Goal: Information Seeking & Learning: Check status

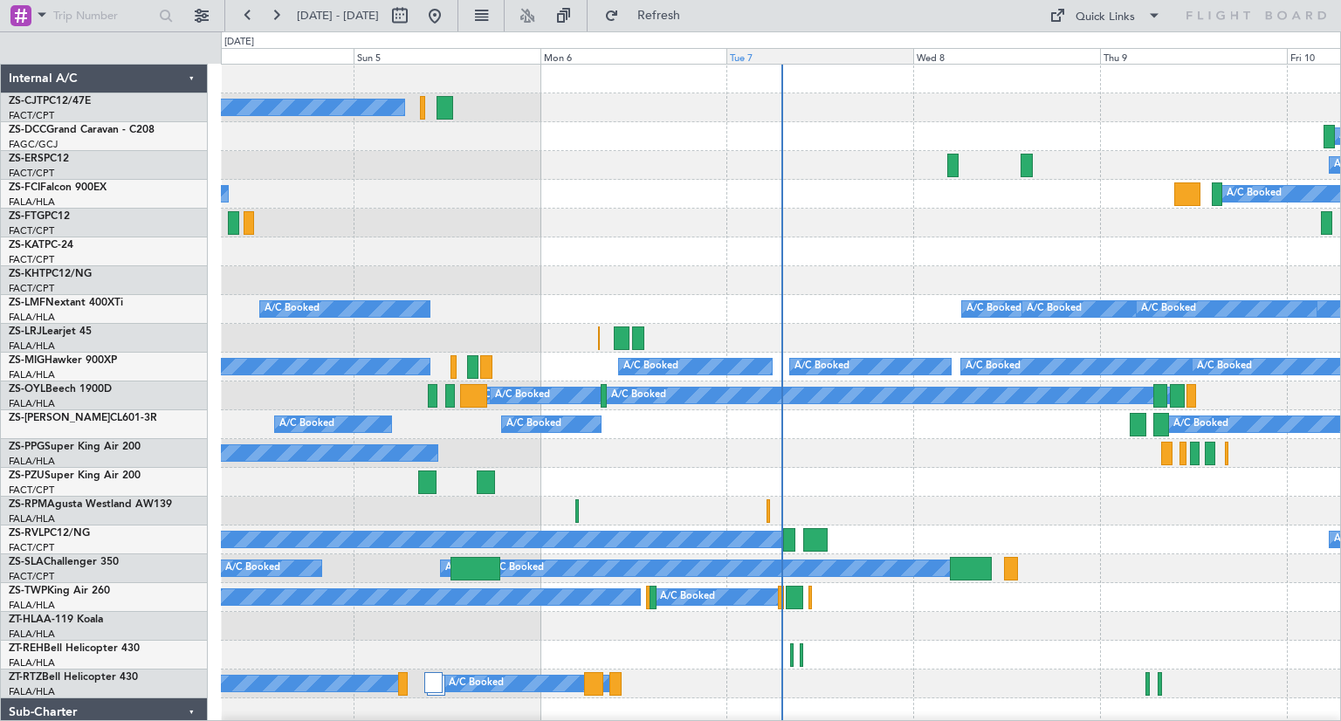
click at [754, 59] on div "Tue 7" at bounding box center [819, 56] width 187 height 16
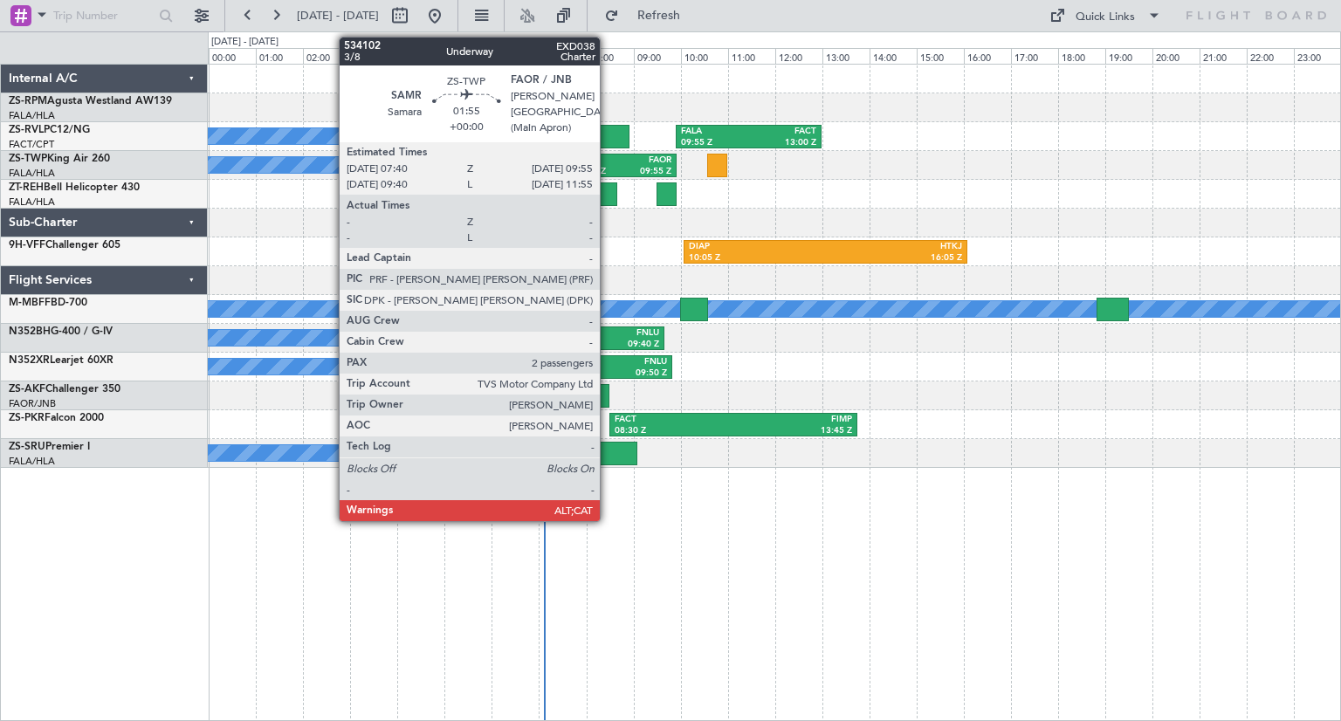
click at [608, 162] on div "SAMR" at bounding box center [598, 160] width 48 height 12
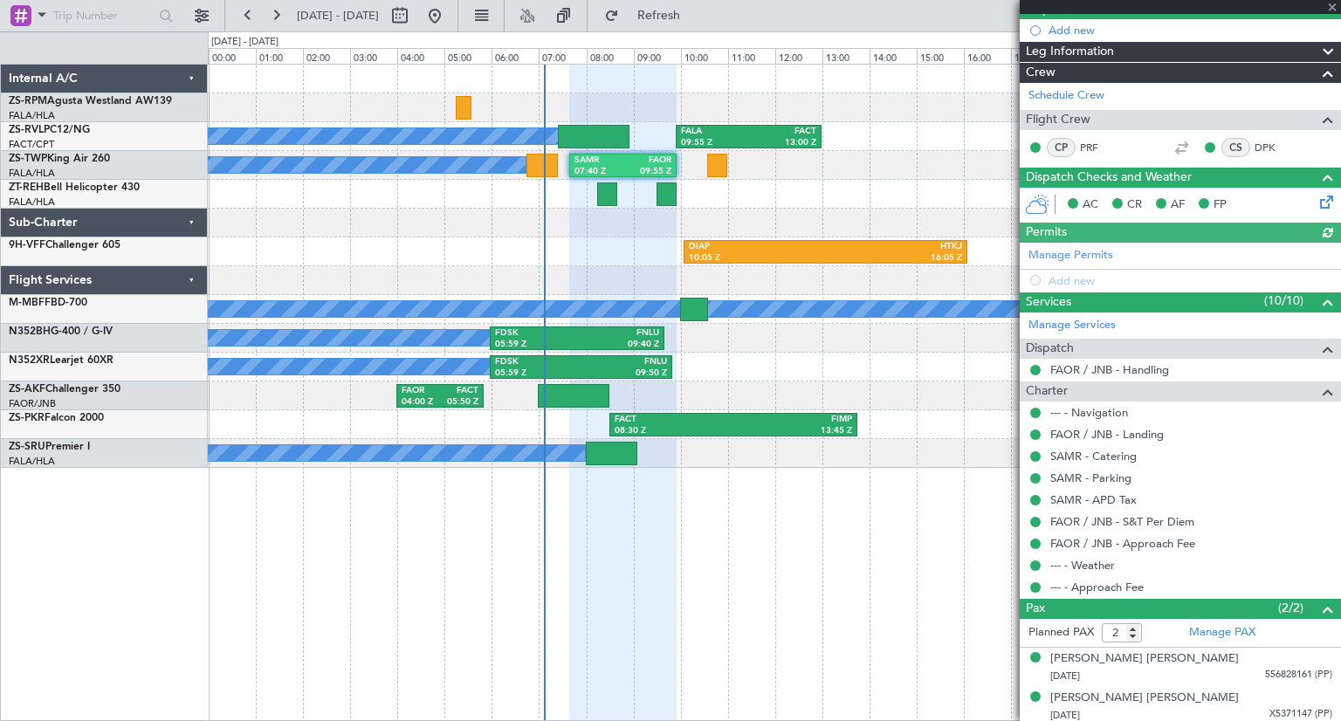
scroll to position [175, 0]
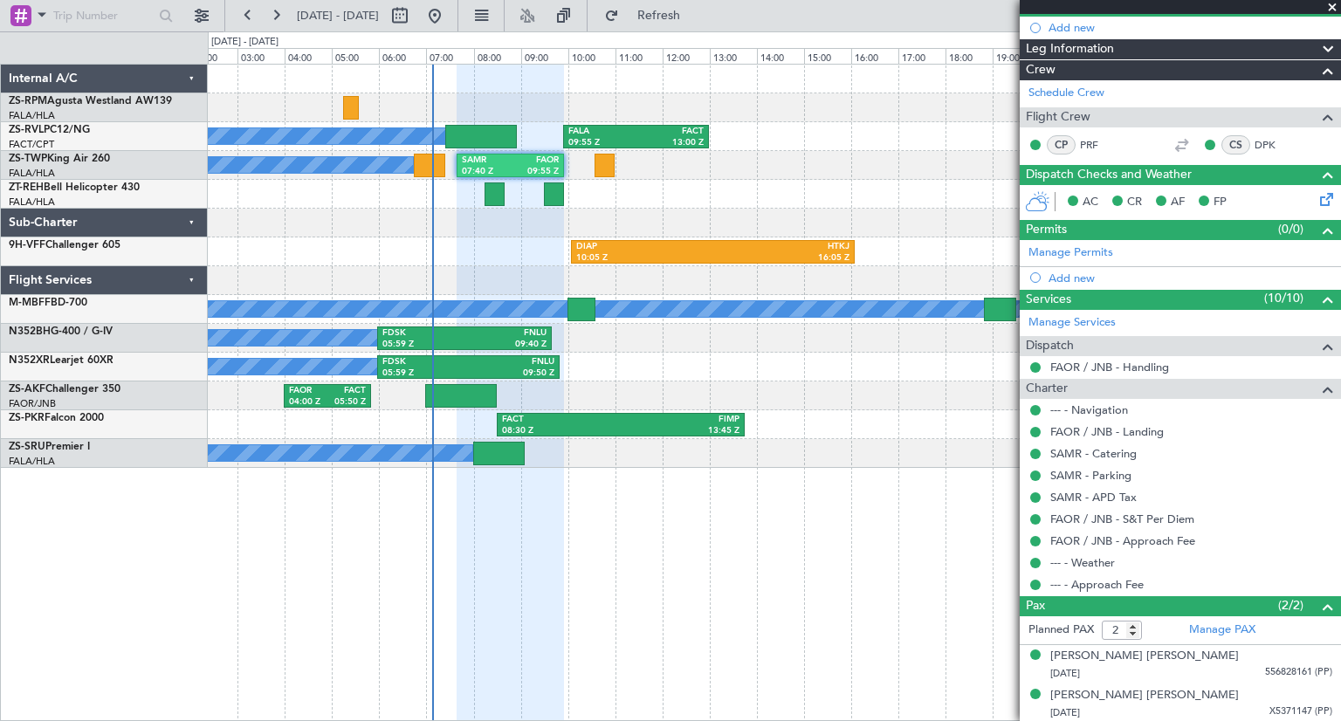
click at [741, 374] on div "A/C Booked FDSK 05:59 Z FNLU 09:50 Z" at bounding box center [774, 367] width 1132 height 29
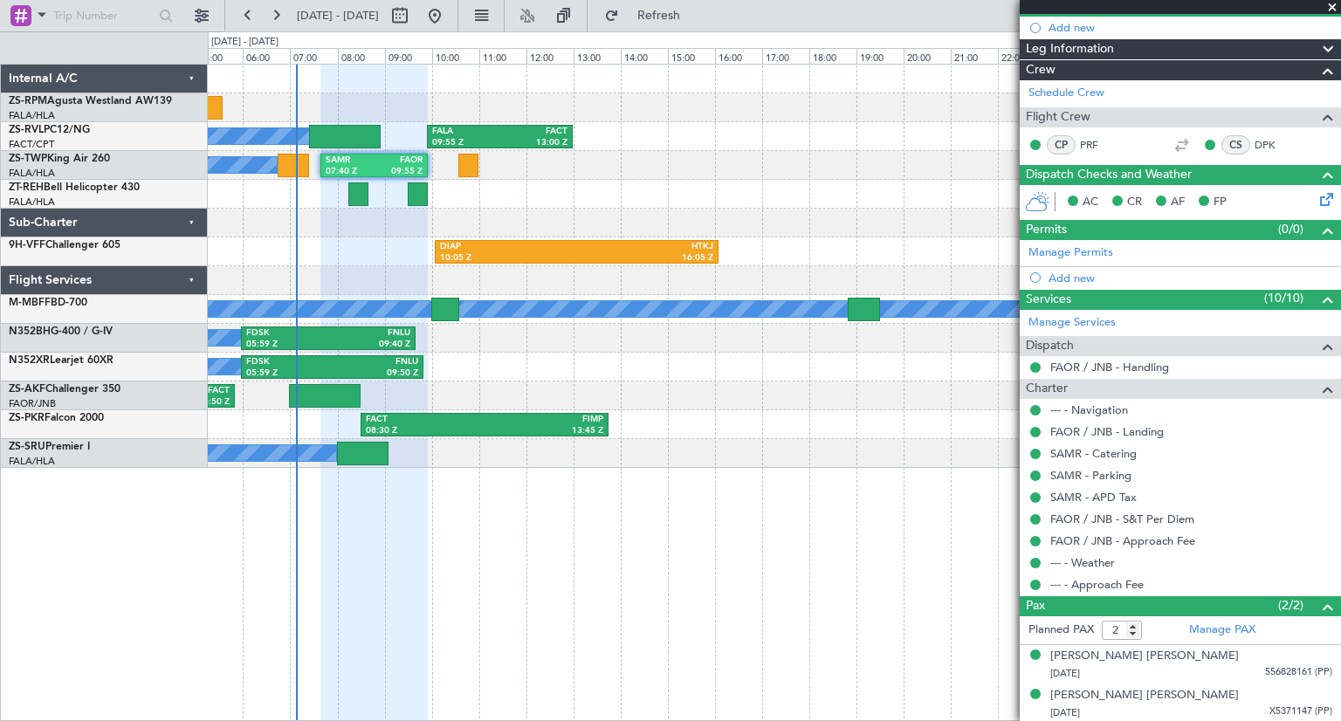
click at [724, 403] on div "A/C Booked A/C Booked A/C Booked FALA 09:55 Z FACT 13:00 Z A/C Booked SAMR 07:4…" at bounding box center [774, 266] width 1132 height 403
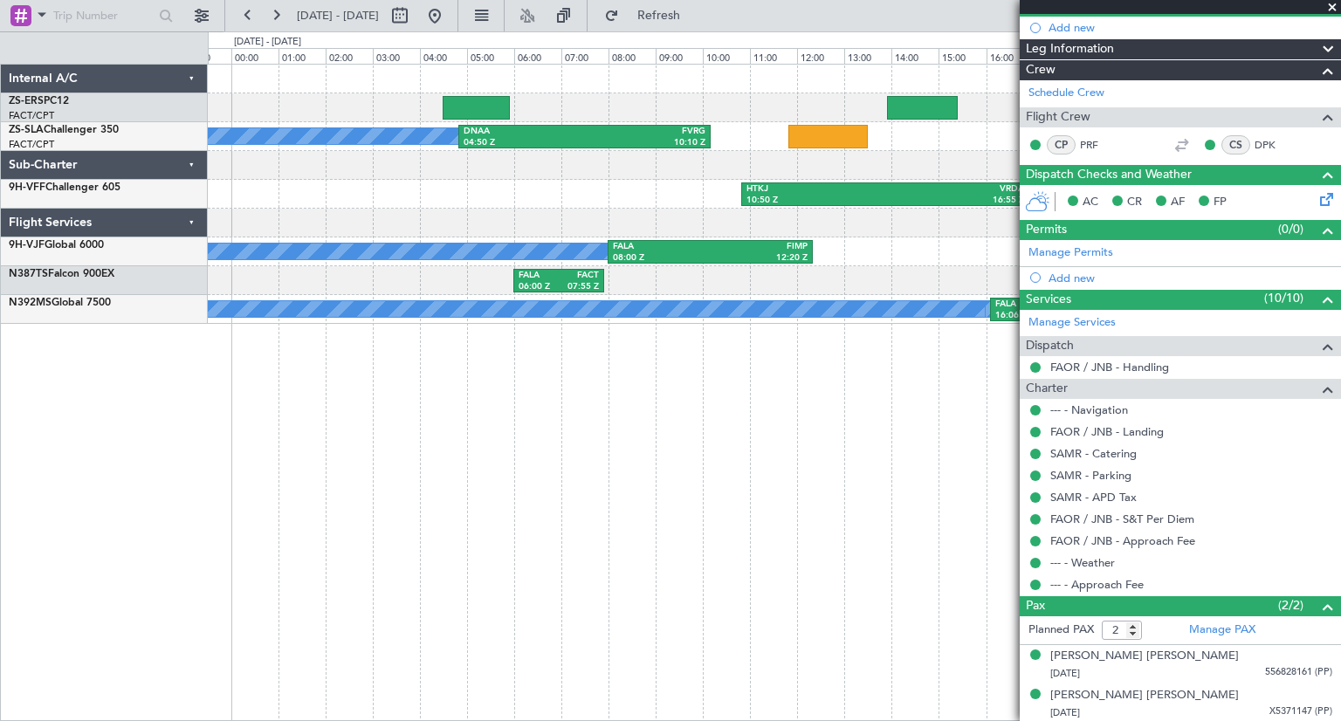
click at [725, 355] on div "A/C Booked DNAA 04:50 Z FVRG 10:10 Z HTKJ 10:50 Z VRDA 16:55 Z VRDA 17:15 Z FAO…" at bounding box center [774, 392] width 1133 height 657
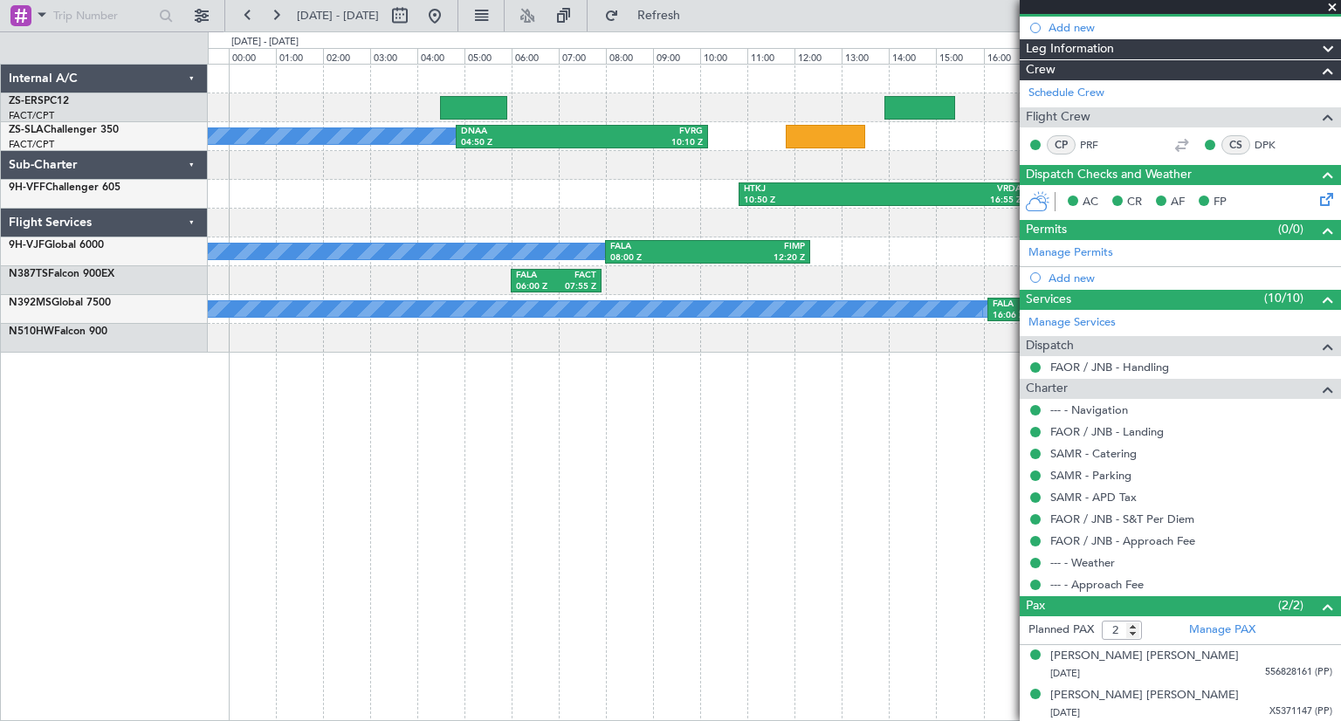
click at [1332, 10] on span at bounding box center [1331, 8] width 17 height 16
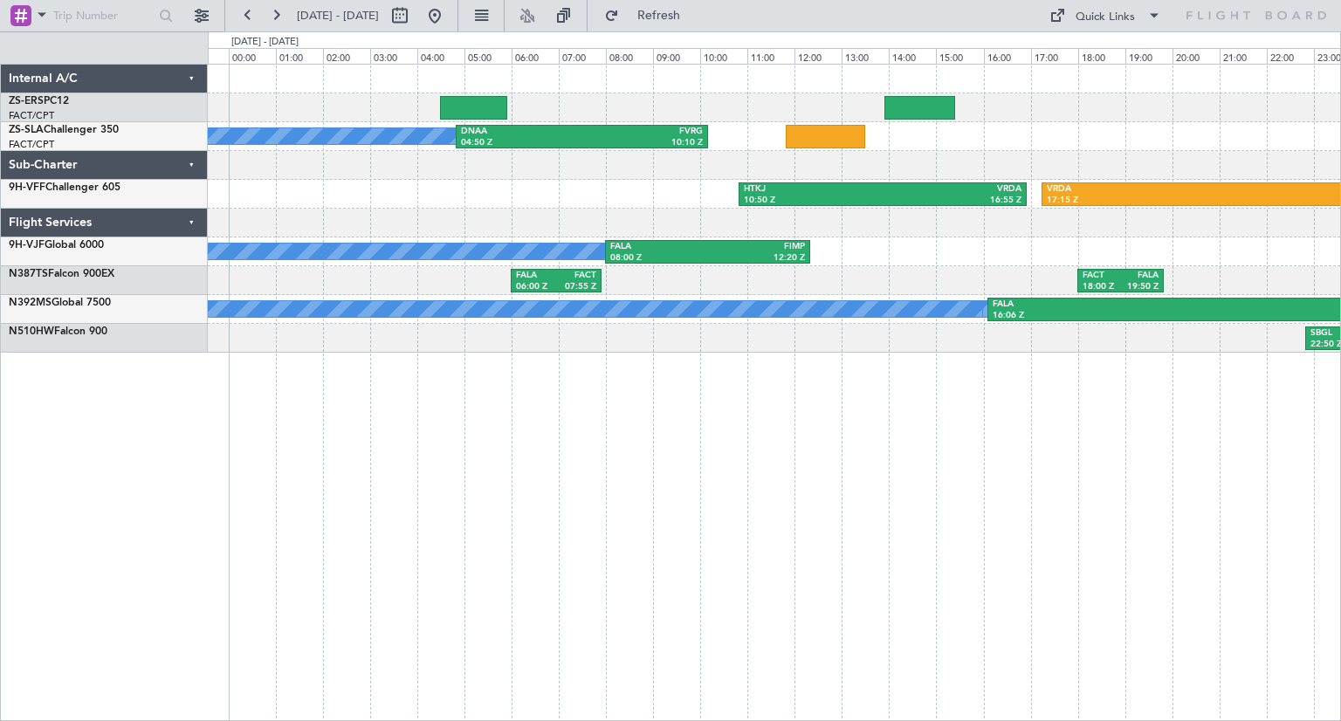
type input "0"
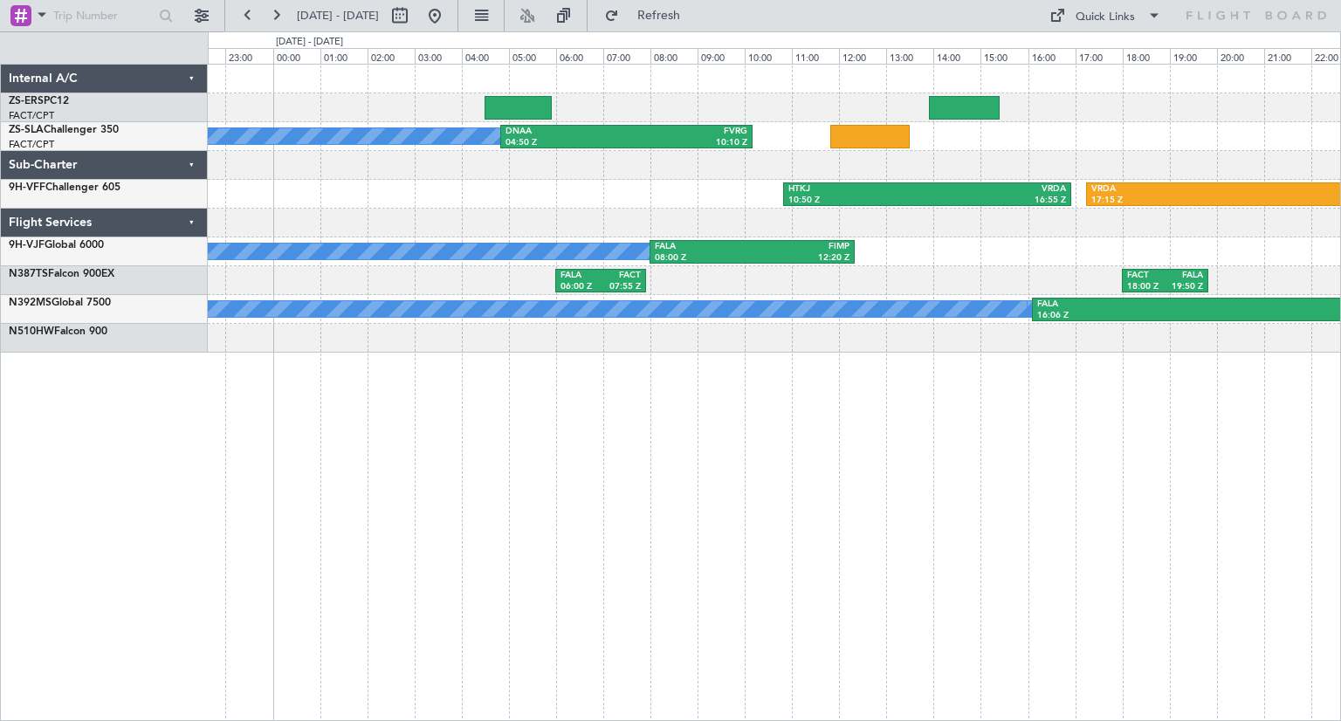
click at [844, 427] on div "A/C Booked DNAA 04:50 Z FVRG 10:10 Z HTKJ 10:50 Z VRDA 16:55 Z VRDA 17:15 Z FAO…" at bounding box center [774, 392] width 1133 height 657
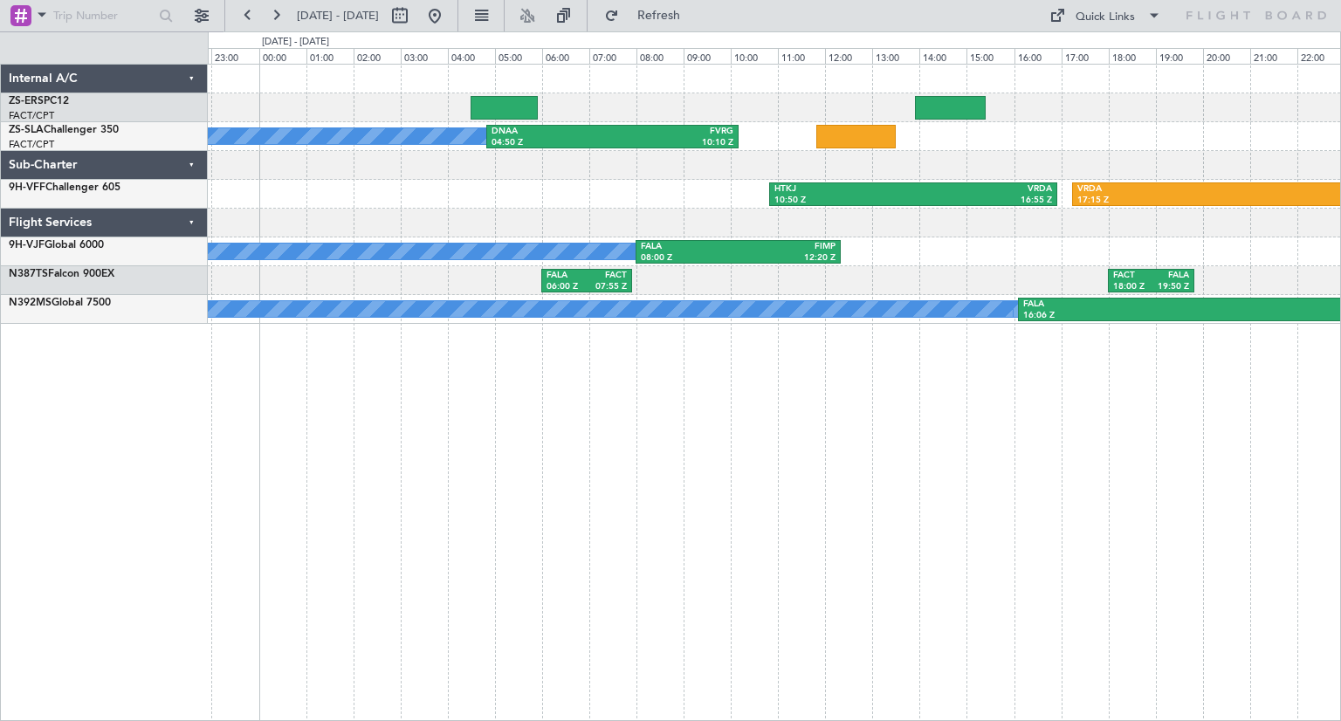
click at [816, 434] on div "A/C Booked DNAA 04:50 Z FVRG 10:10 Z HTKJ 10:50 Z VRDA 16:55 Z VRDA 17:15 Z FAO…" at bounding box center [774, 392] width 1133 height 657
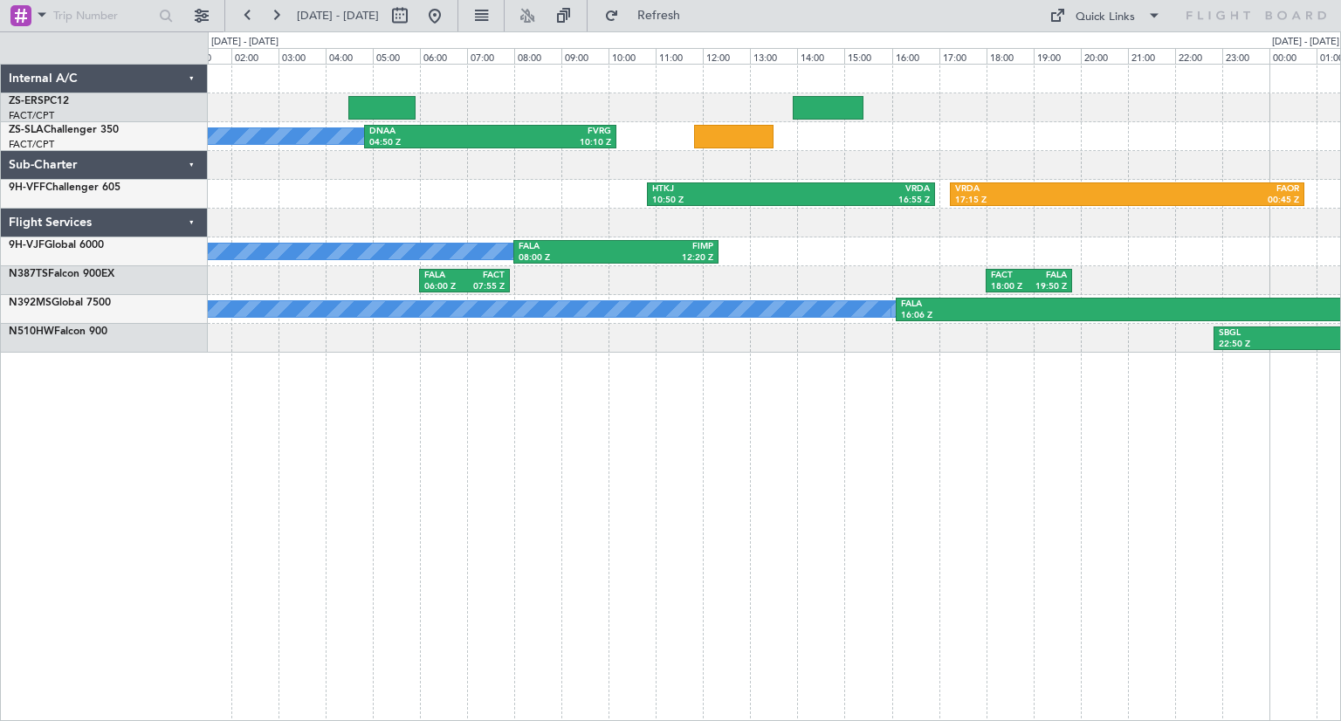
click at [693, 444] on div "A/C Booked DNAA 04:50 Z FVRG 10:10 Z HTKJ 10:50 Z VRDA 16:55 Z VRDA 17:15 Z FAO…" at bounding box center [774, 392] width 1133 height 657
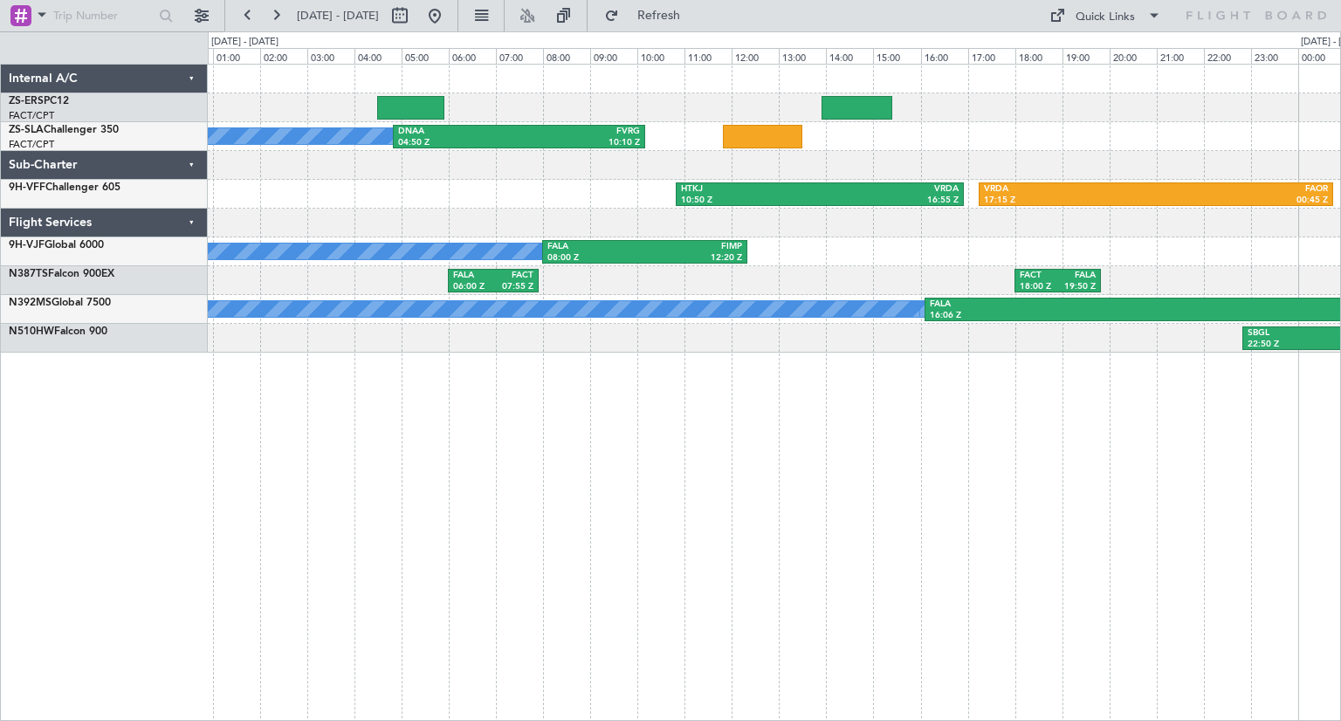
click at [622, 388] on div "A/C Booked DNAA 04:50 Z FVRG 10:10 Z HTKJ 10:50 Z VRDA 16:55 Z VRDA 17:15 Z FAO…" at bounding box center [774, 392] width 1133 height 657
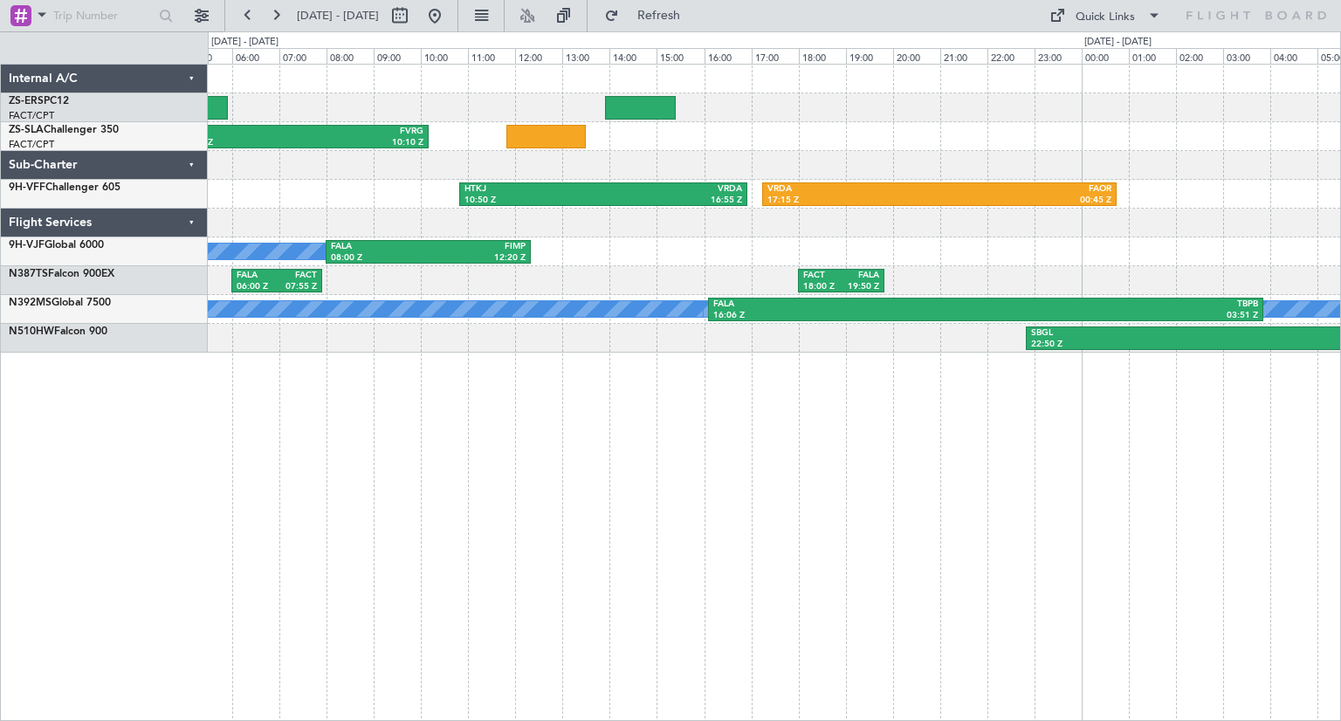
click at [847, 451] on div "DNAA 04:50 Z FVRG 10:10 Z A/C Booked HTKJ 10:50 Z VRDA 16:55 Z VRDA 17:15 Z FAO…" at bounding box center [774, 392] width 1133 height 657
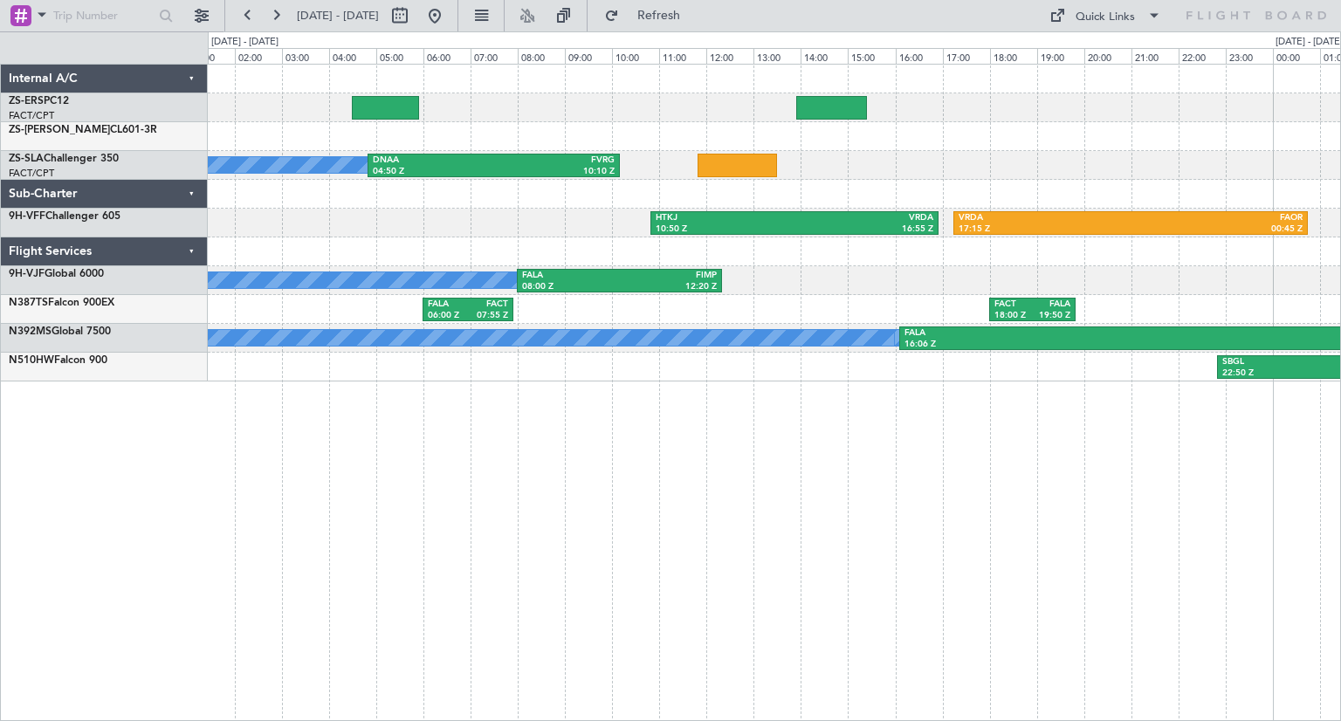
click at [759, 462] on div "FACT 07:00 Z FALA 08:55 Z FALA 04:00 Z FACT 06:00 Z DNAA 04:50 Z FVRG 10:10 Z A…" at bounding box center [774, 392] width 1133 height 657
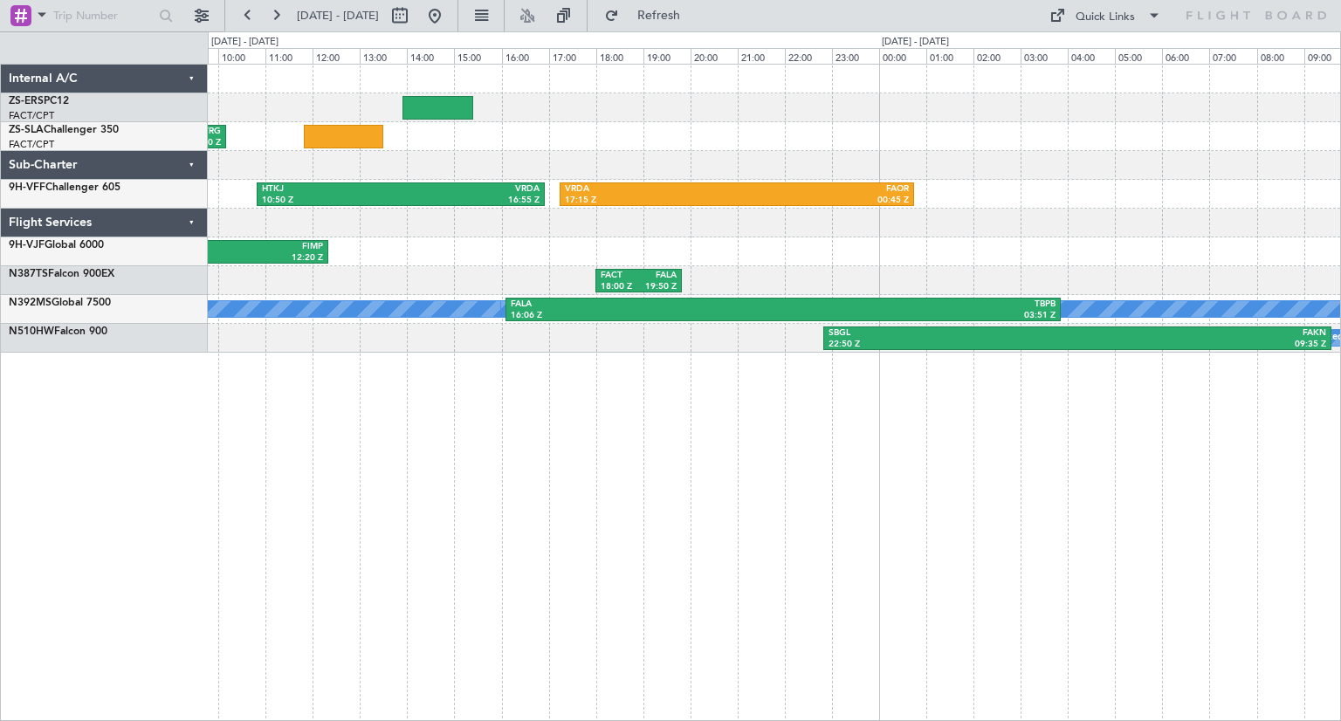
click at [480, 427] on div "DNAA 04:50 Z FVRG 10:10 Z A/C Booked HTKJ 10:50 Z VRDA 16:55 Z VRDA 17:15 Z FAO…" at bounding box center [774, 392] width 1133 height 657
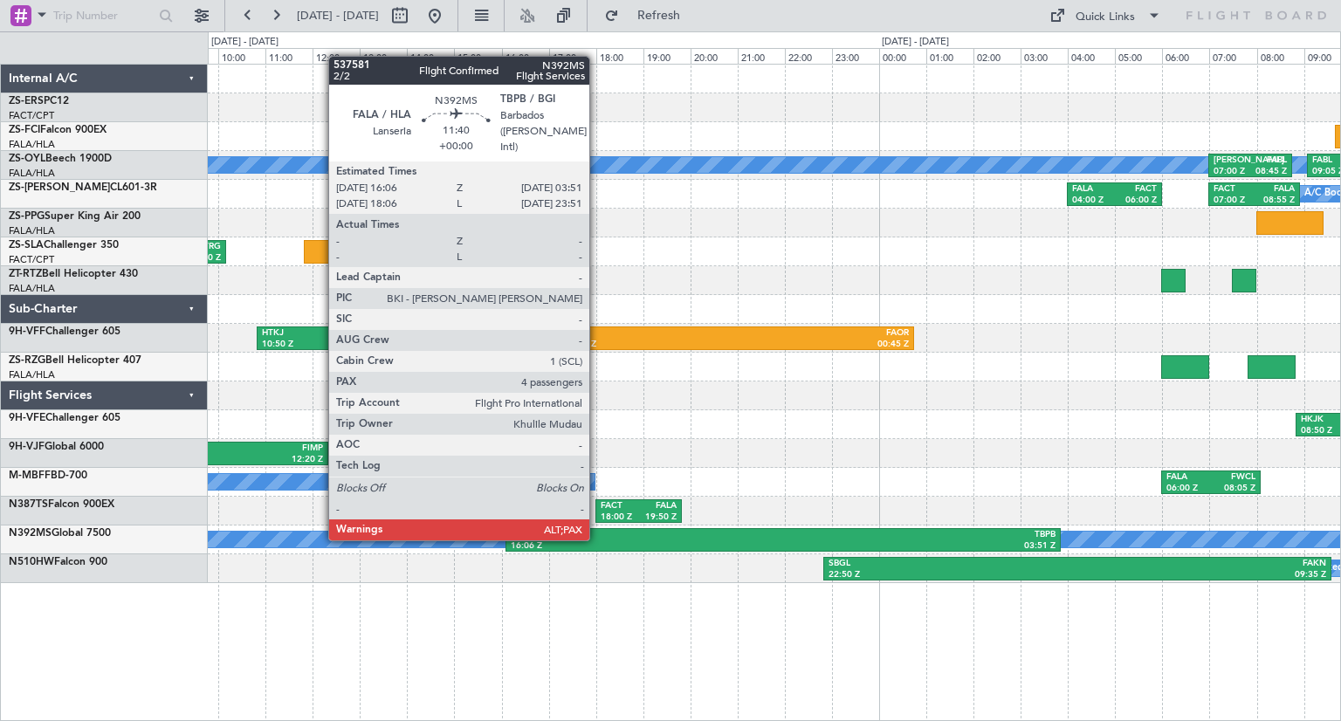
click at [597, 539] on div "FALA" at bounding box center [647, 535] width 272 height 12
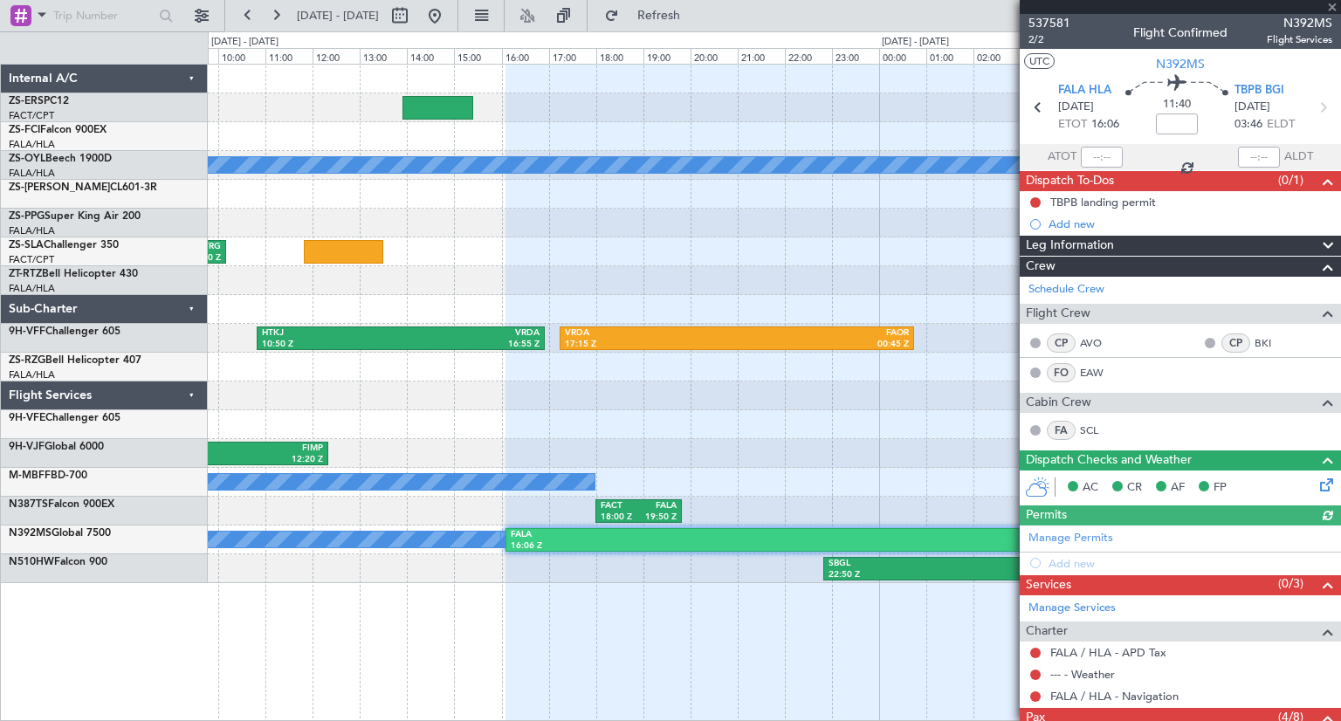
scroll to position [213, 0]
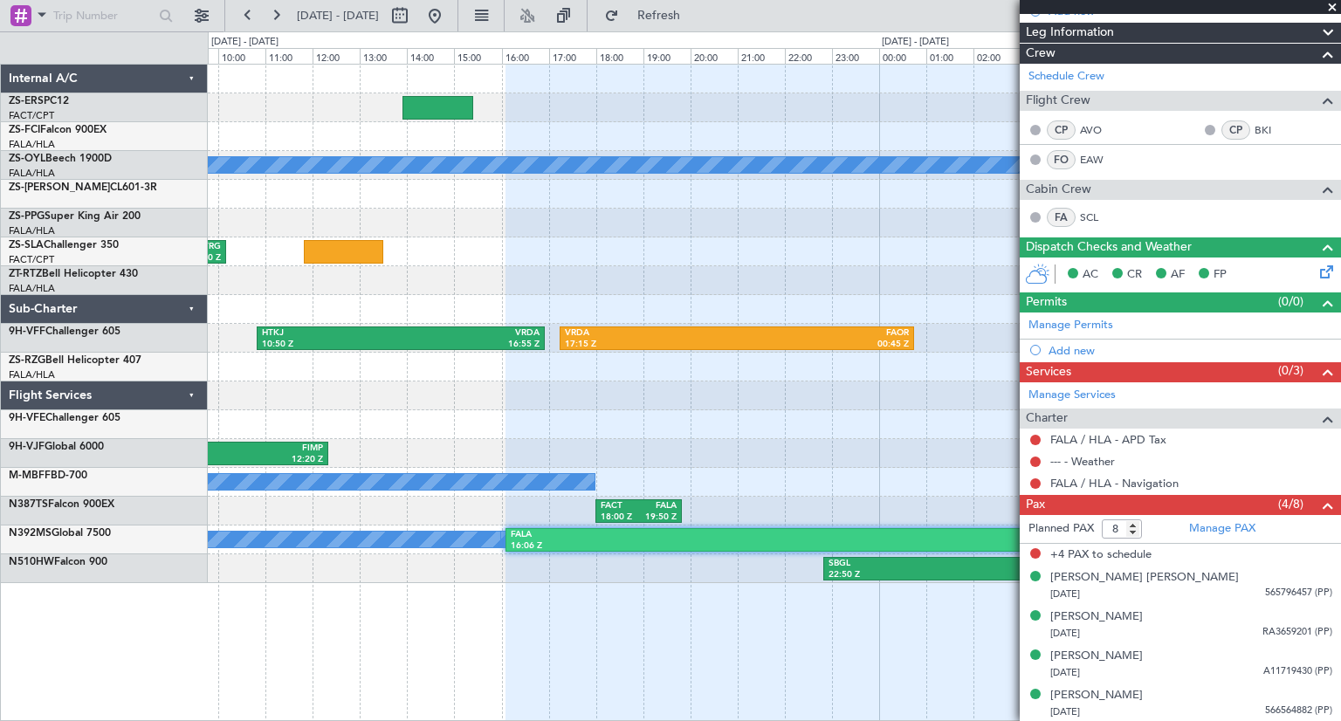
click at [1333, 9] on span at bounding box center [1331, 8] width 17 height 16
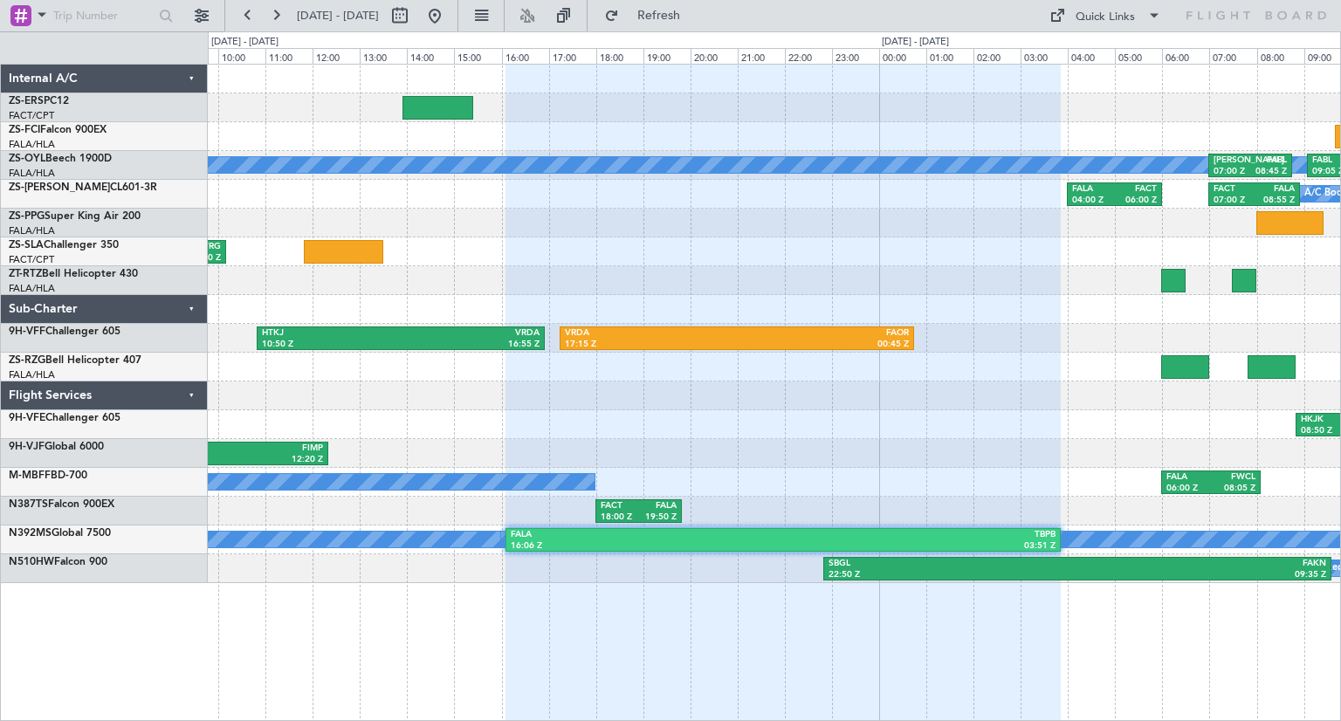
type input "0"
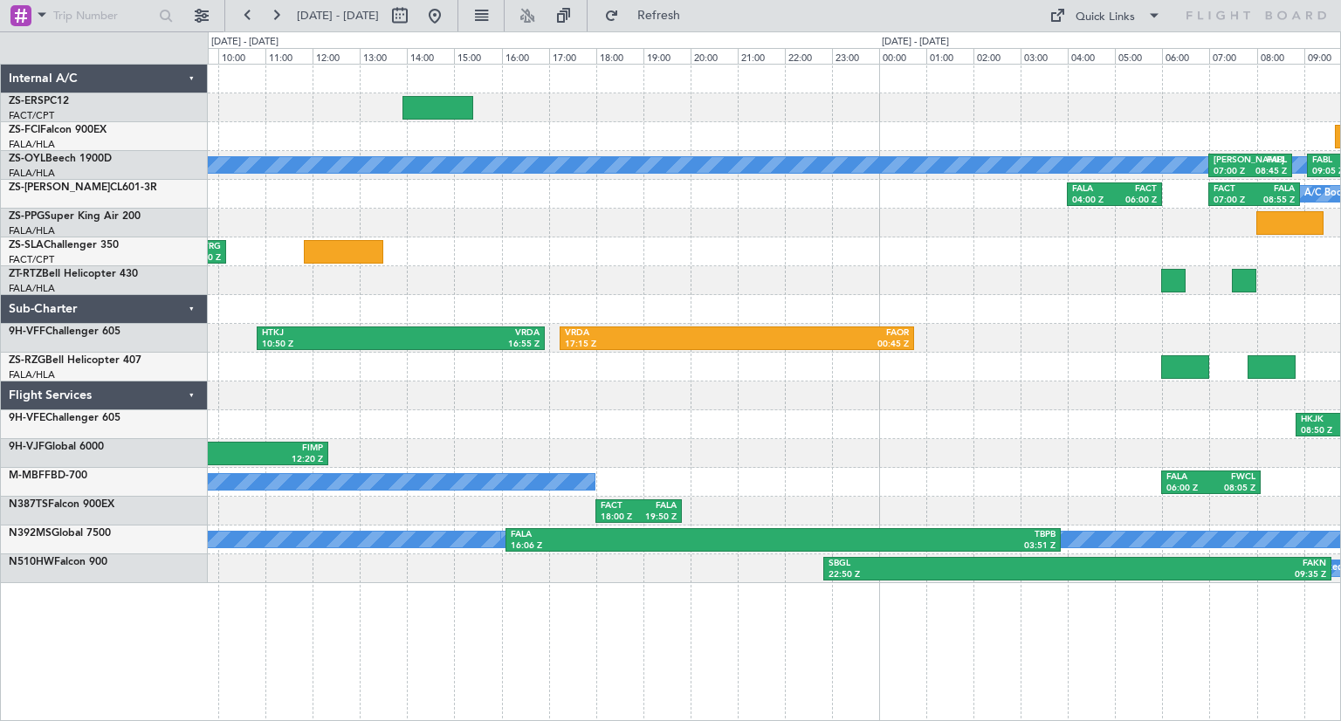
scroll to position [0, 0]
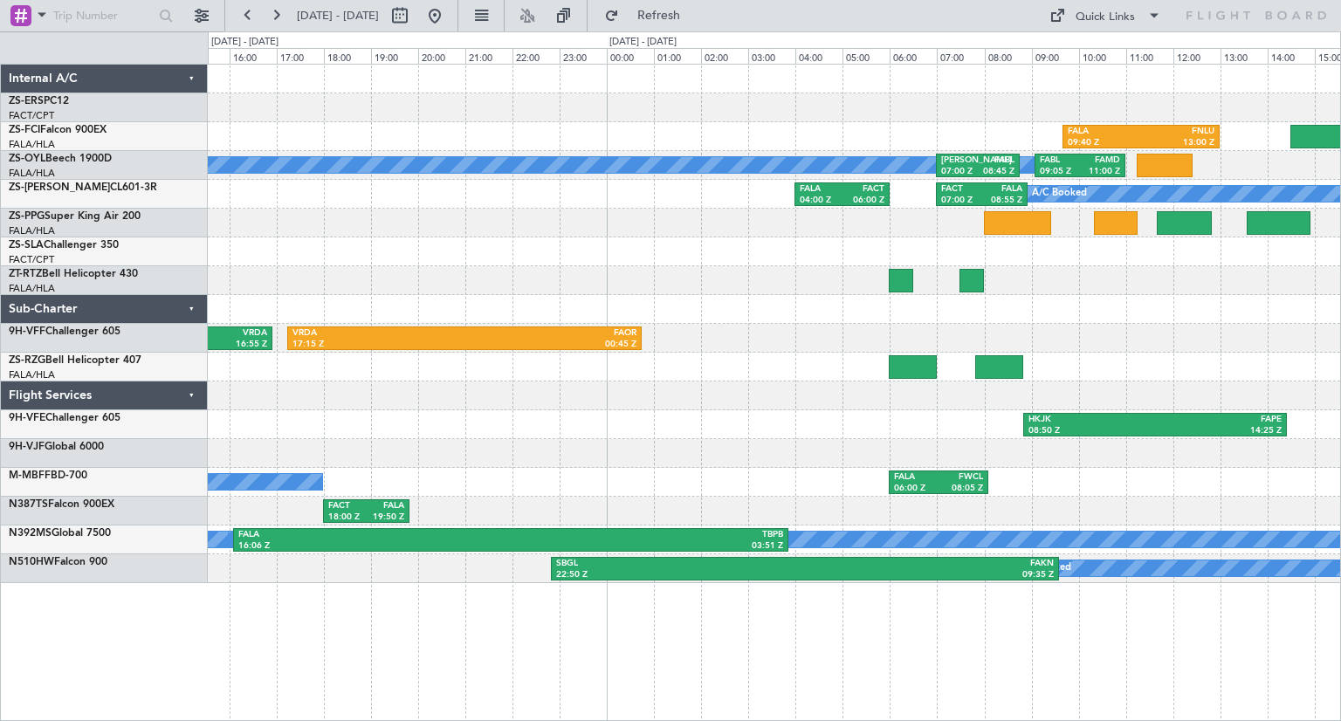
click at [856, 654] on div "FALA 09:40 Z FNLU 13:00 Z A/C Booked A/C Booked A/C Booked A/C Booked A/C Booke…" at bounding box center [774, 392] width 1133 height 657
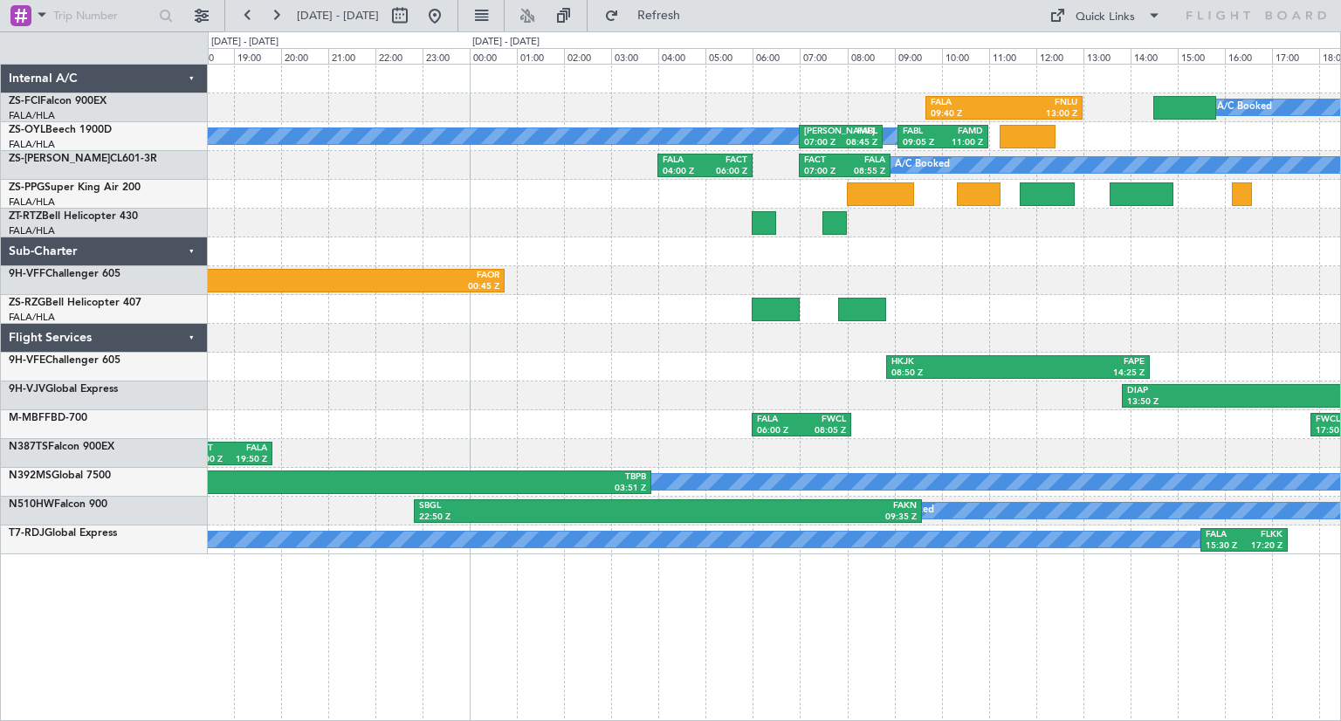
click at [1102, 634] on div "FALA 09:40 Z FNLU 13:00 Z A/C Booked A/C Booked A/C Booked A/C Booked A/C Booke…" at bounding box center [774, 392] width 1133 height 657
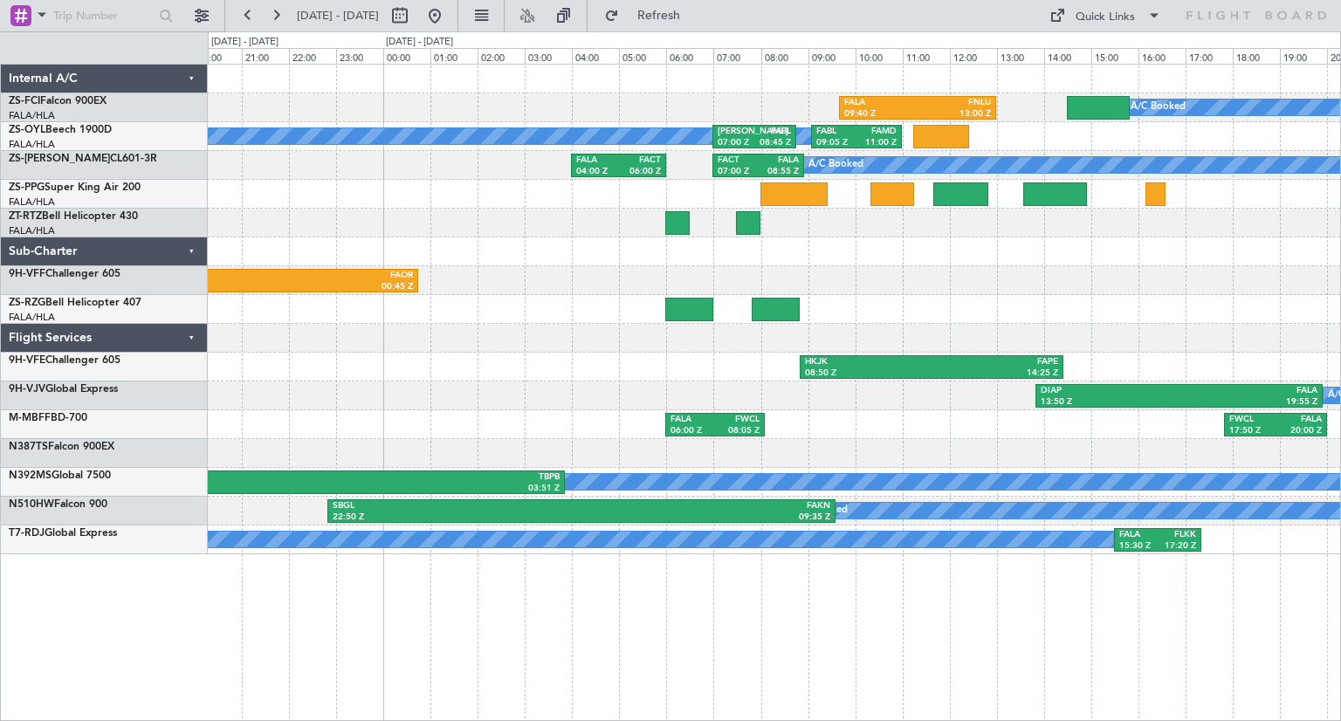
click at [992, 631] on div "FALA 09:40 Z FNLU 13:00 Z A/C Booked A/C Booked A/C Booked A/C Booked A/C Booke…" at bounding box center [774, 392] width 1133 height 657
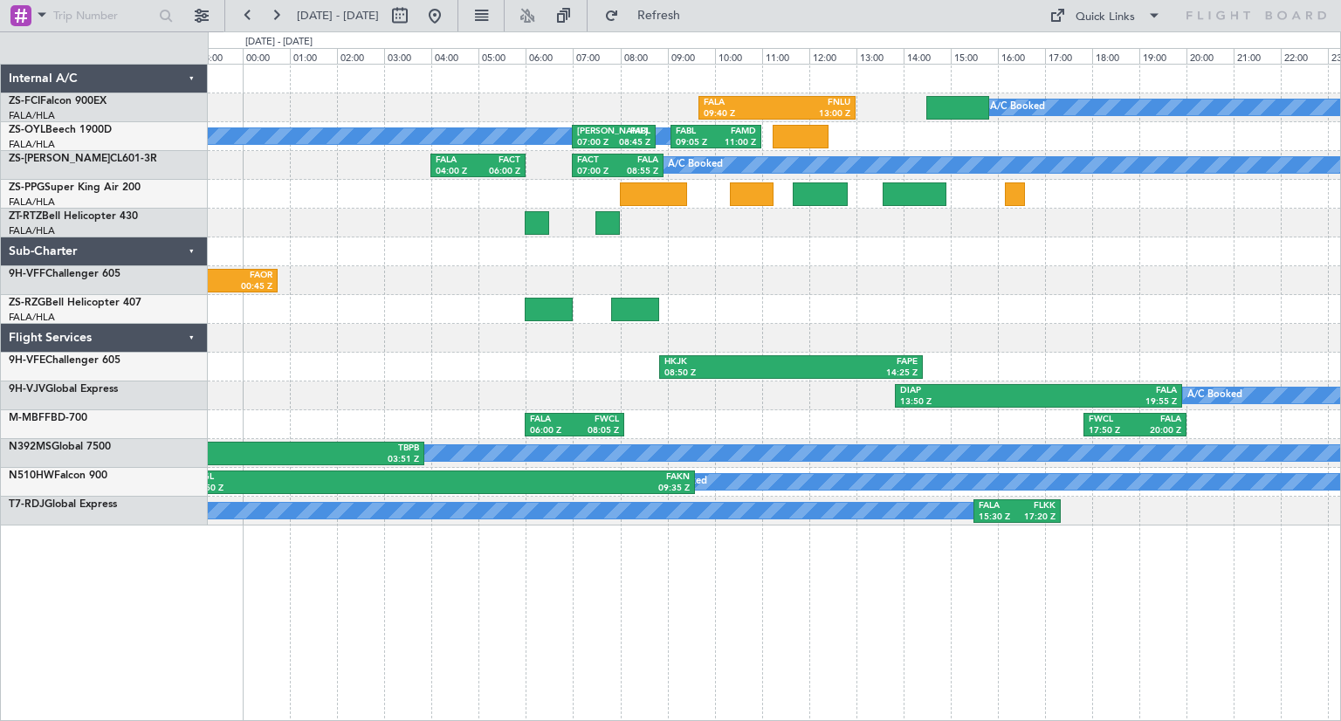
click at [893, 645] on div "FALA 09:40 Z FNLU 13:00 Z A/C Booked A/C Booked A/C Booked A/C Booked A/C Booke…" at bounding box center [774, 392] width 1133 height 657
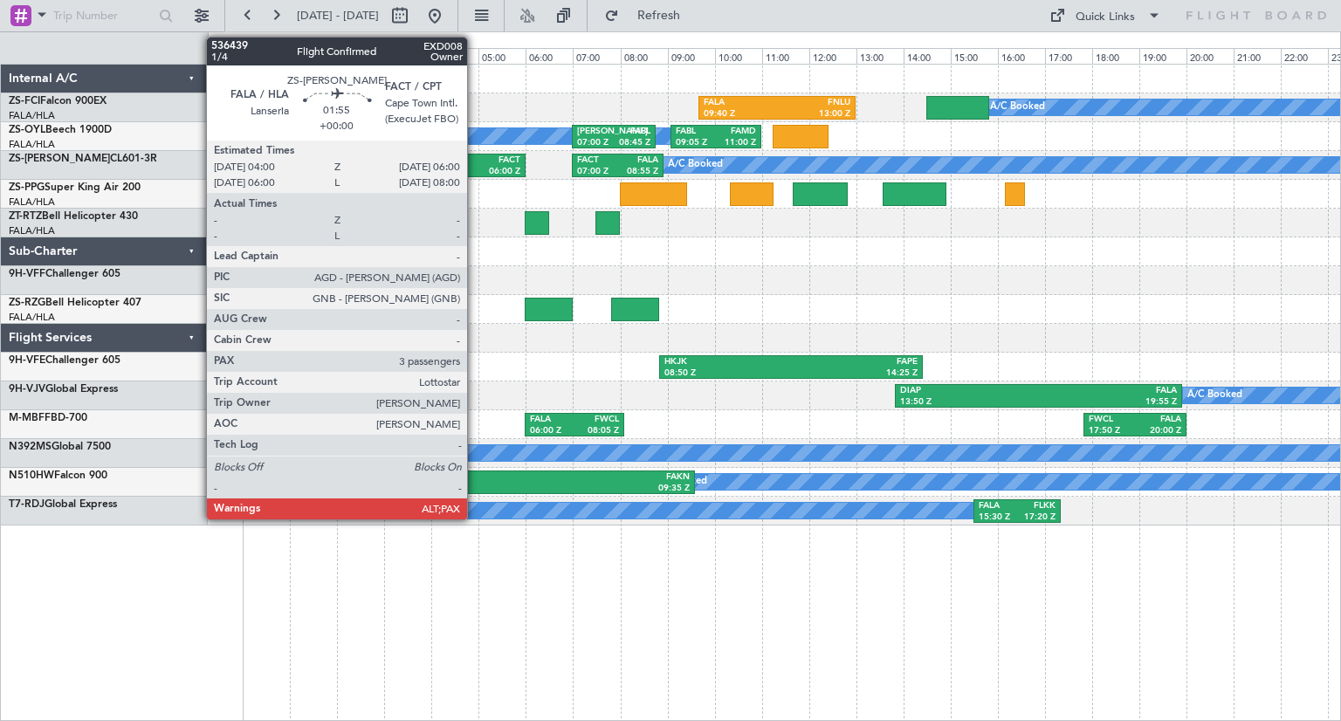
click at [475, 159] on div "FALA" at bounding box center [457, 160] width 42 height 12
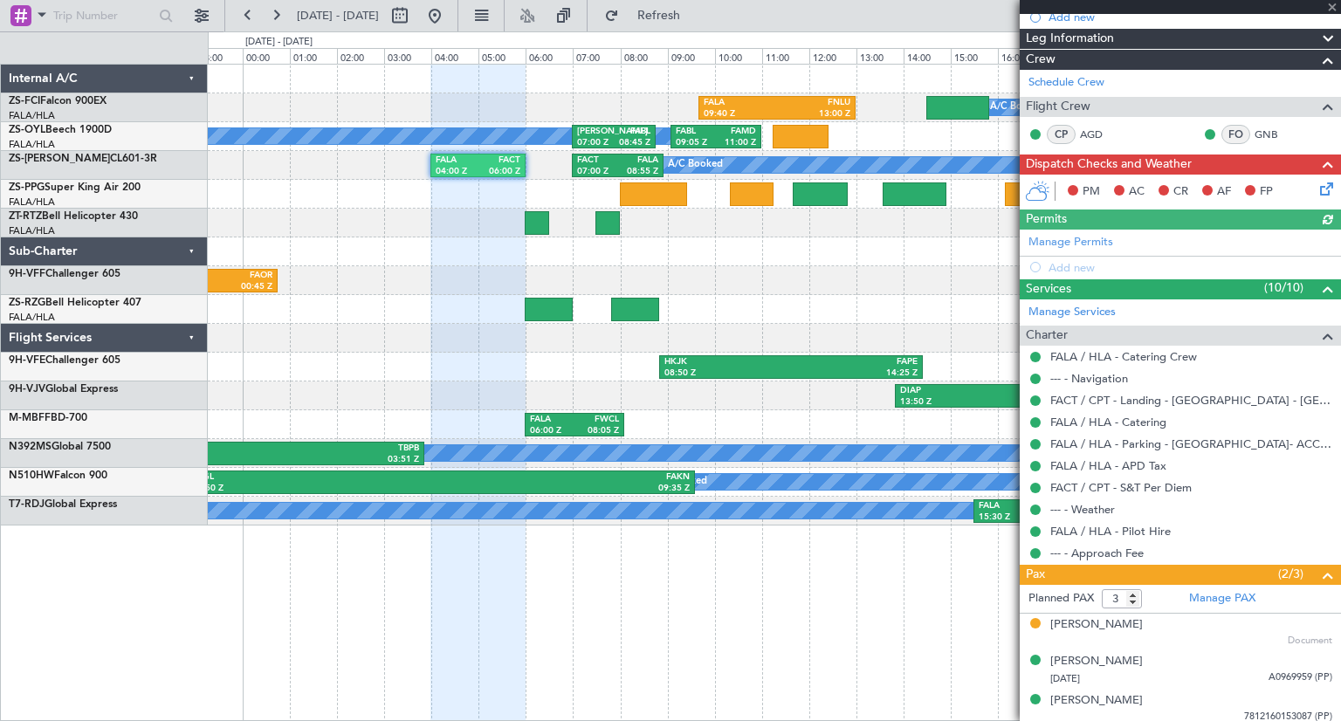
scroll to position [189, 0]
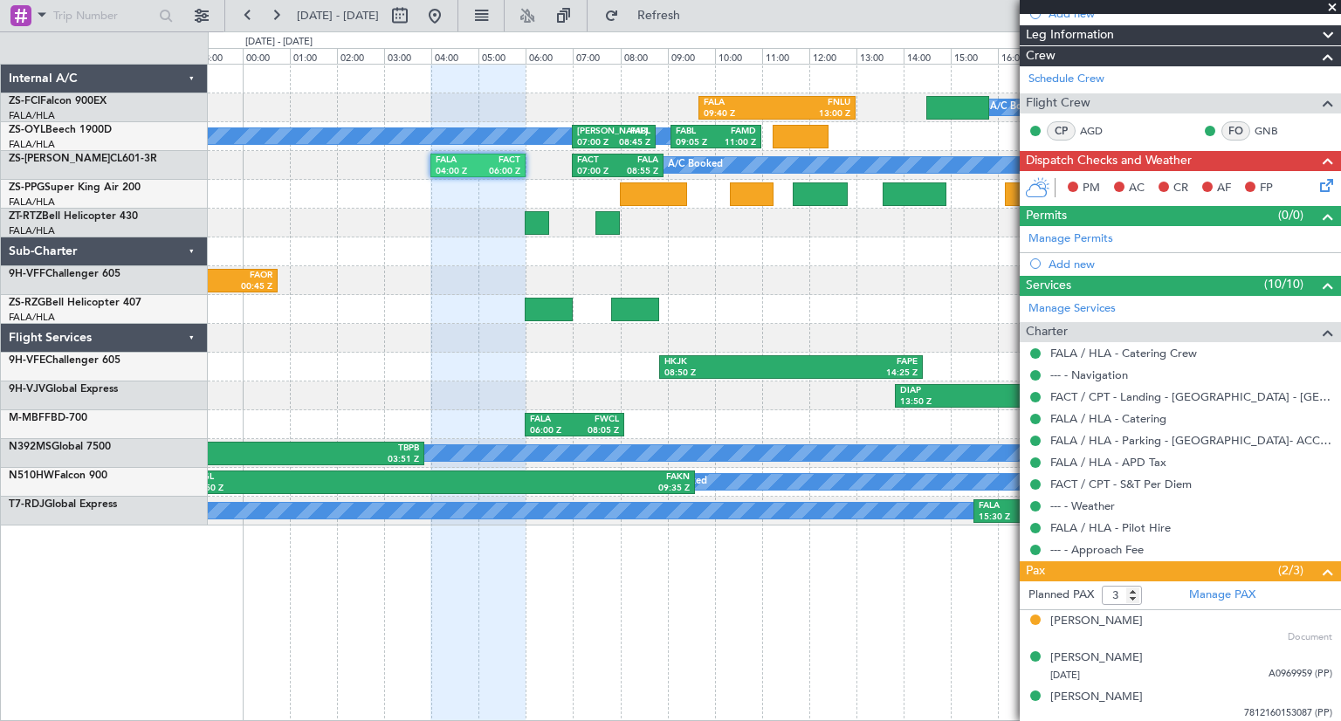
click at [1331, 6] on span at bounding box center [1331, 8] width 17 height 16
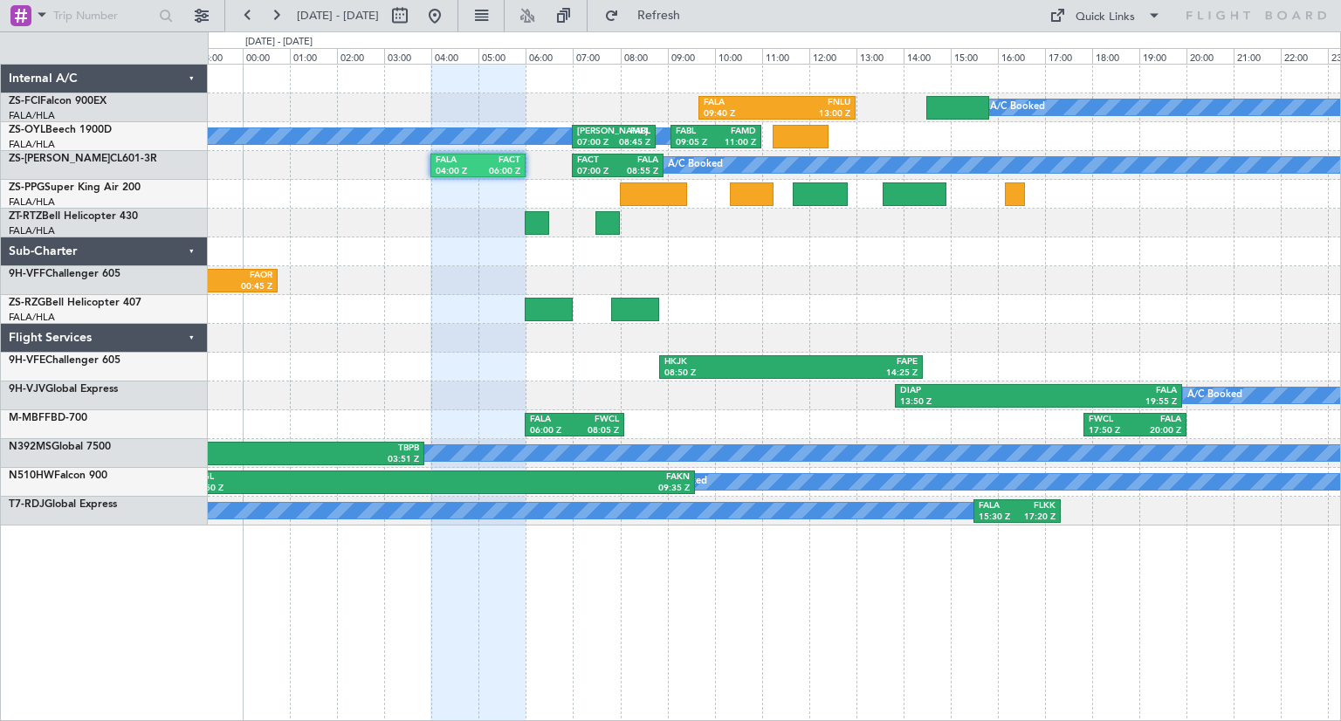
type input "0"
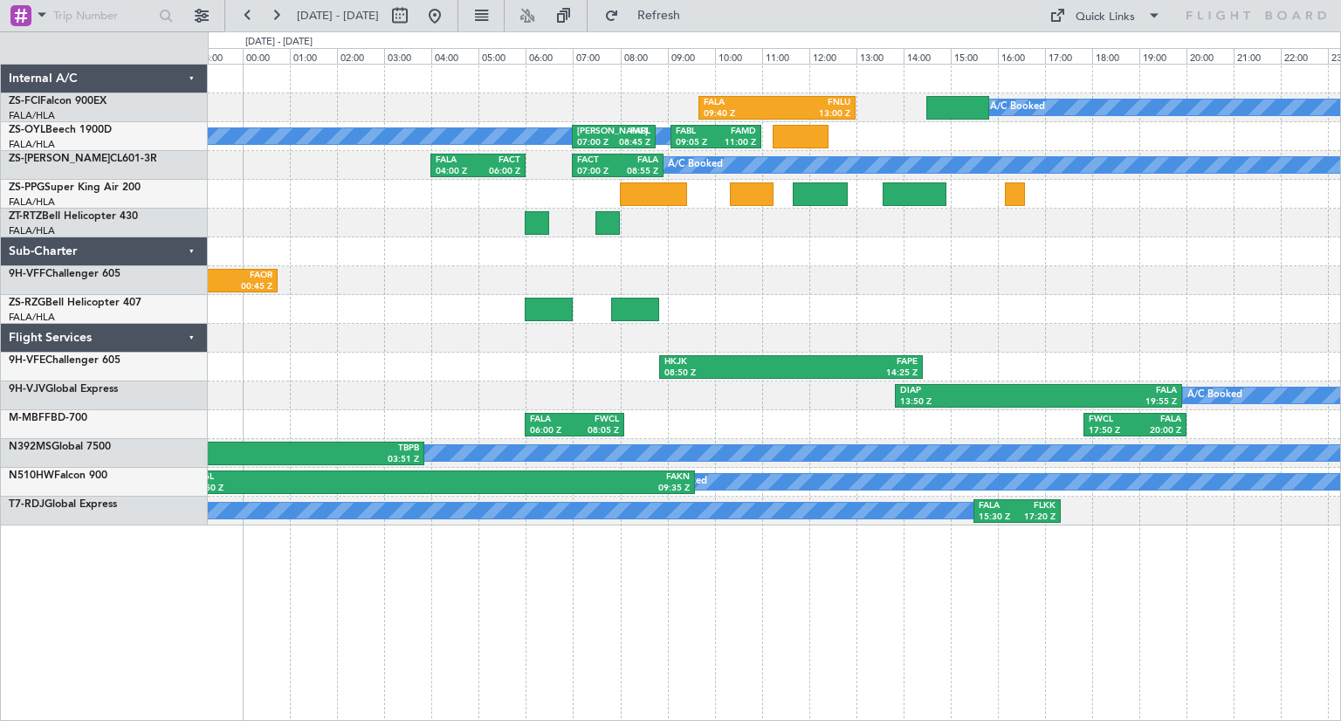
scroll to position [0, 0]
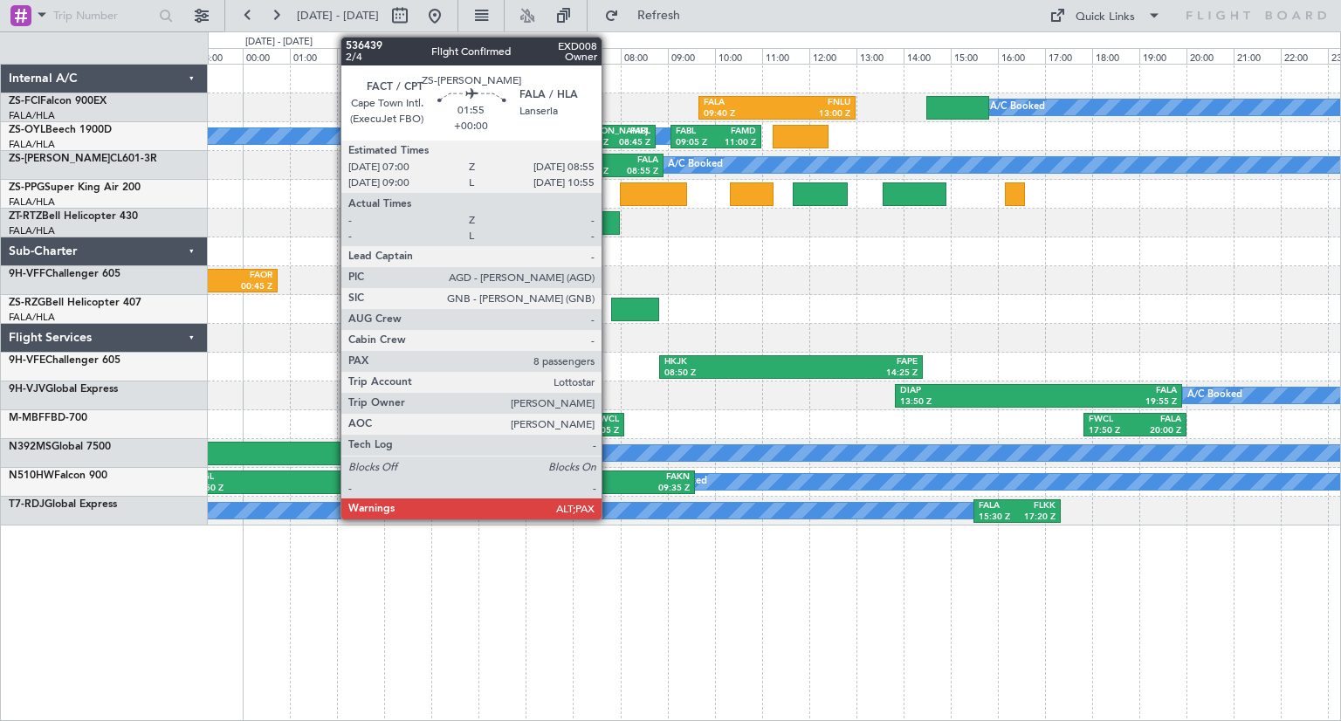
click at [609, 168] on div "07:00 Z" at bounding box center [597, 172] width 40 height 12
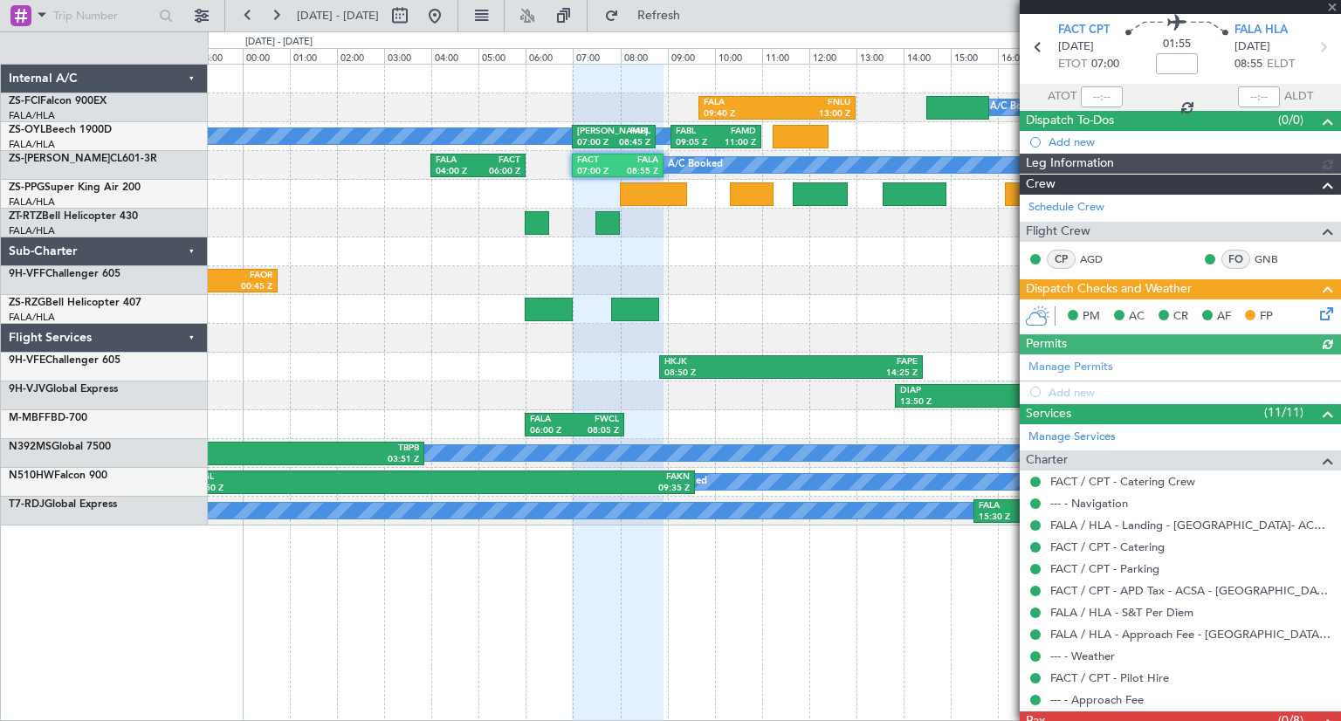
scroll to position [119, 0]
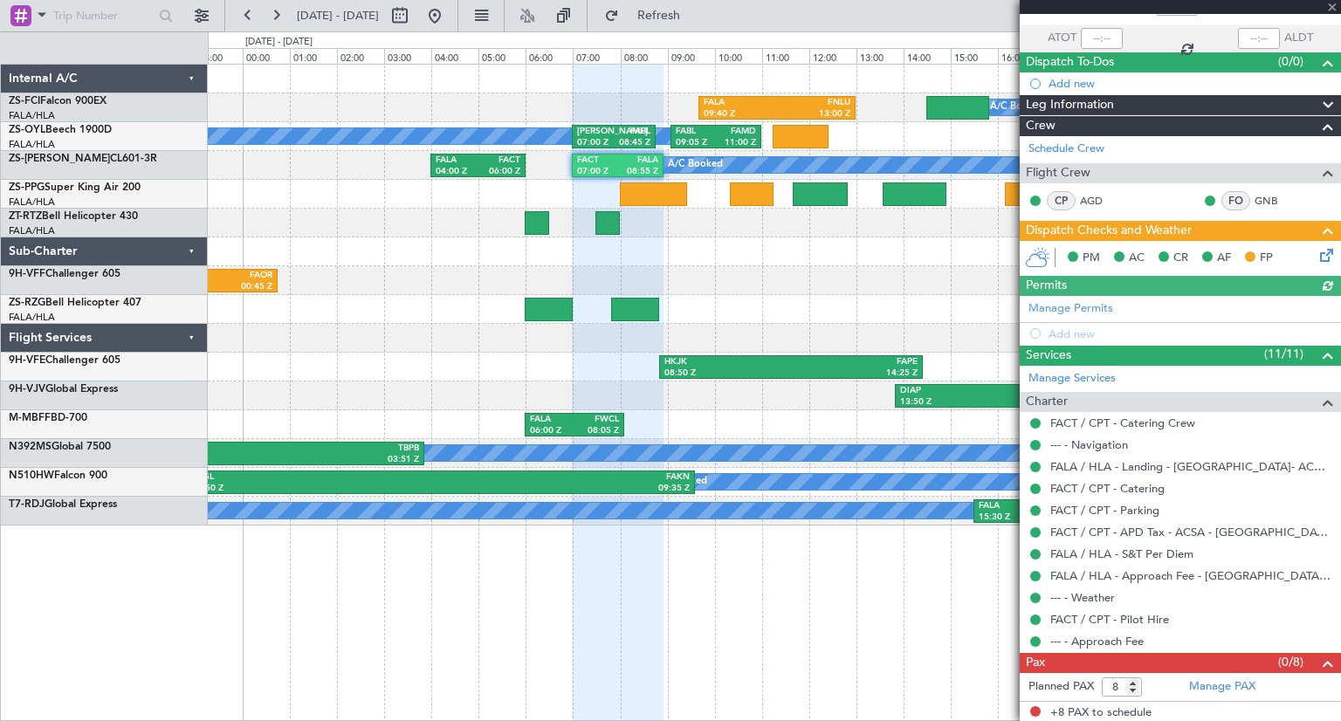
click at [1334, 8] on div at bounding box center [1180, 7] width 321 height 14
click at [1335, 11] on span at bounding box center [1331, 8] width 17 height 16
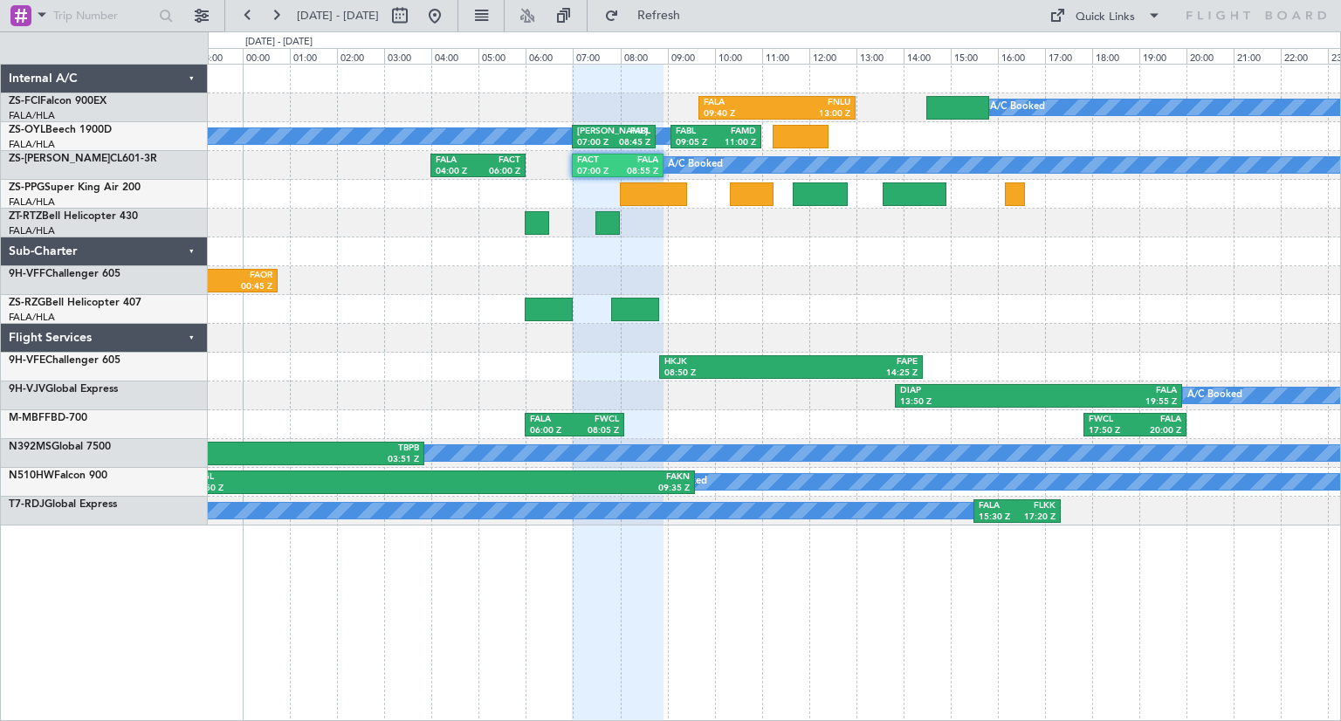
type input "0"
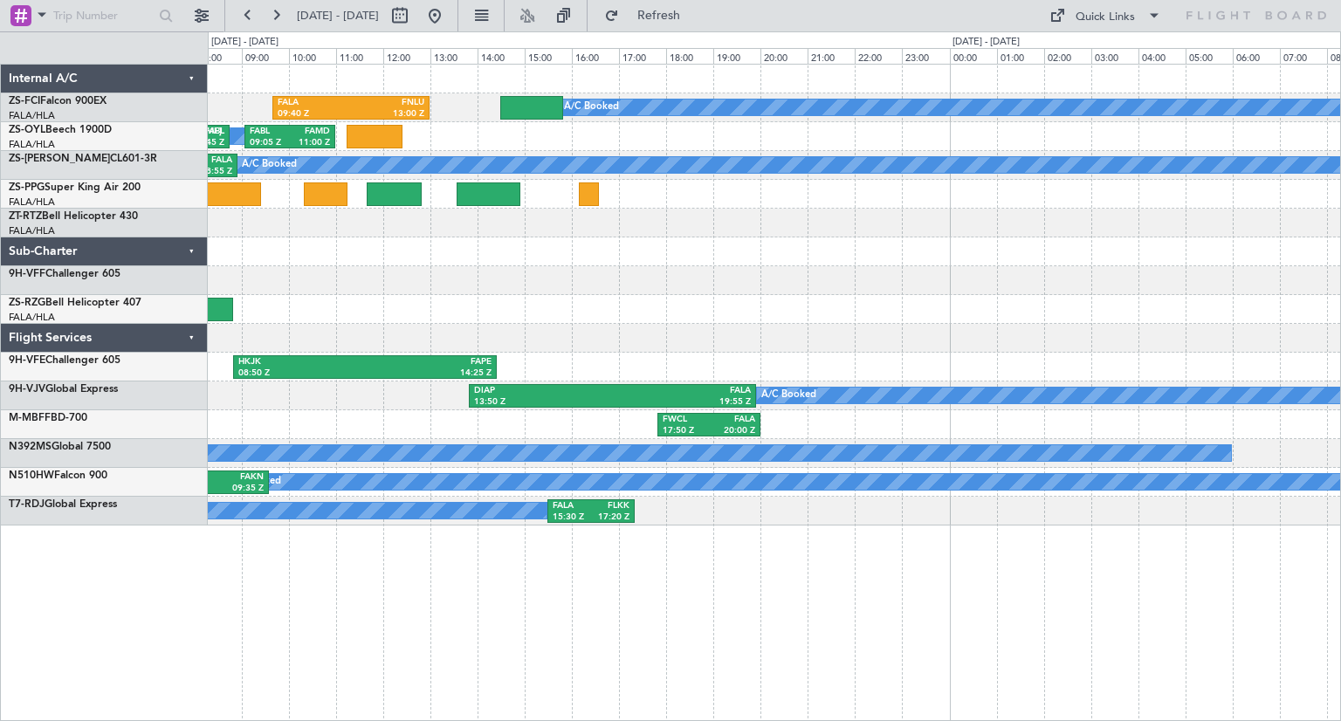
click at [584, 368] on div "HKJK 08:50 Z FAPE 14:25 Z FAPE 10:00 Z DXXX 16:25 Z" at bounding box center [774, 367] width 1132 height 29
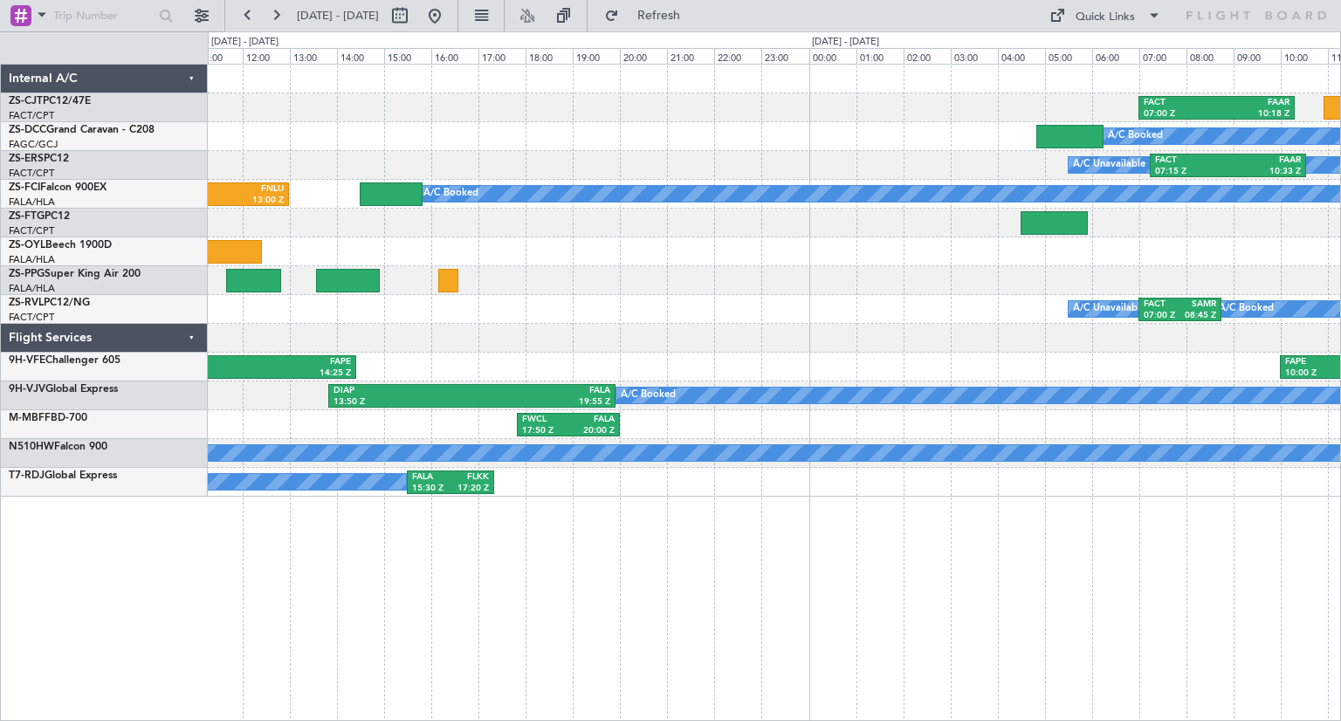
click at [656, 280] on div "FACT 07:00 Z FAAR 10:18 Z A/C Booked A/C Booked A/C Booked A/C Unavailable FACT…" at bounding box center [774, 281] width 1132 height 432
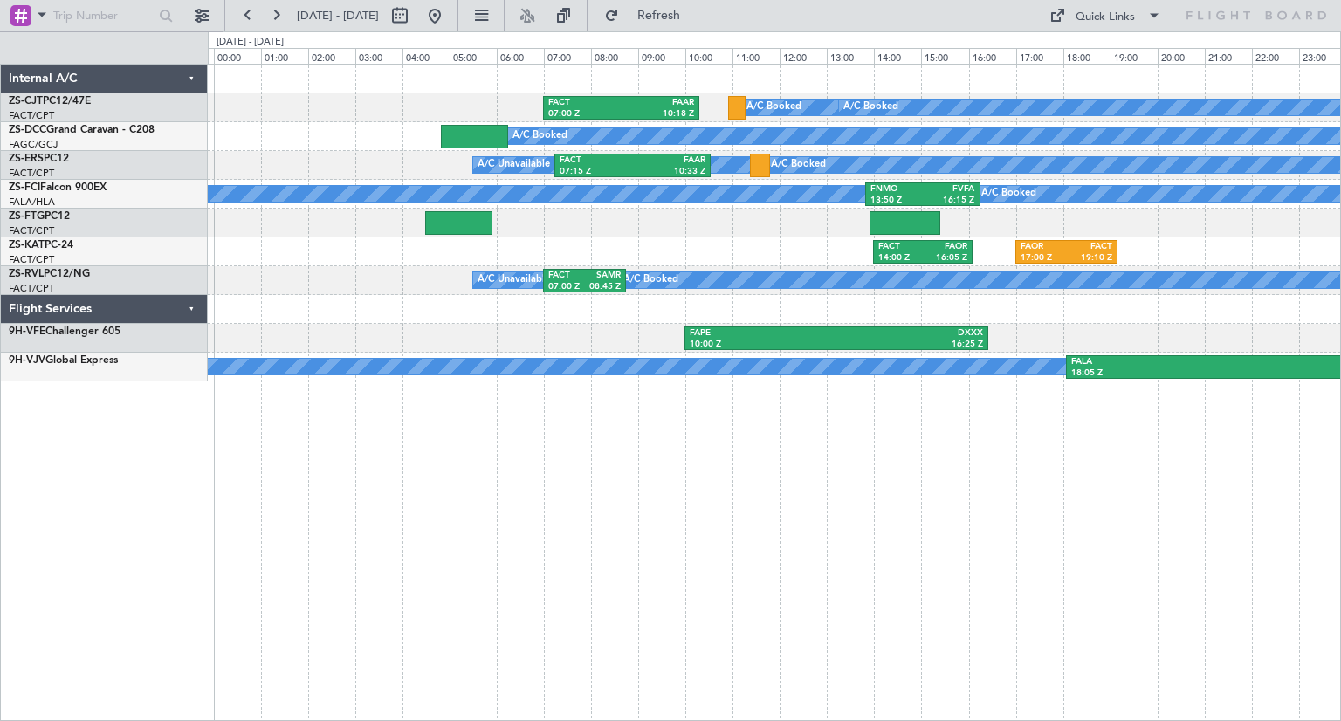
click at [934, 563] on div "FACT 07:00 Z FAAR 10:18 Z A/C Booked A/C Booked A/C Booked A/C Unavailable FACT…" at bounding box center [774, 392] width 1133 height 657
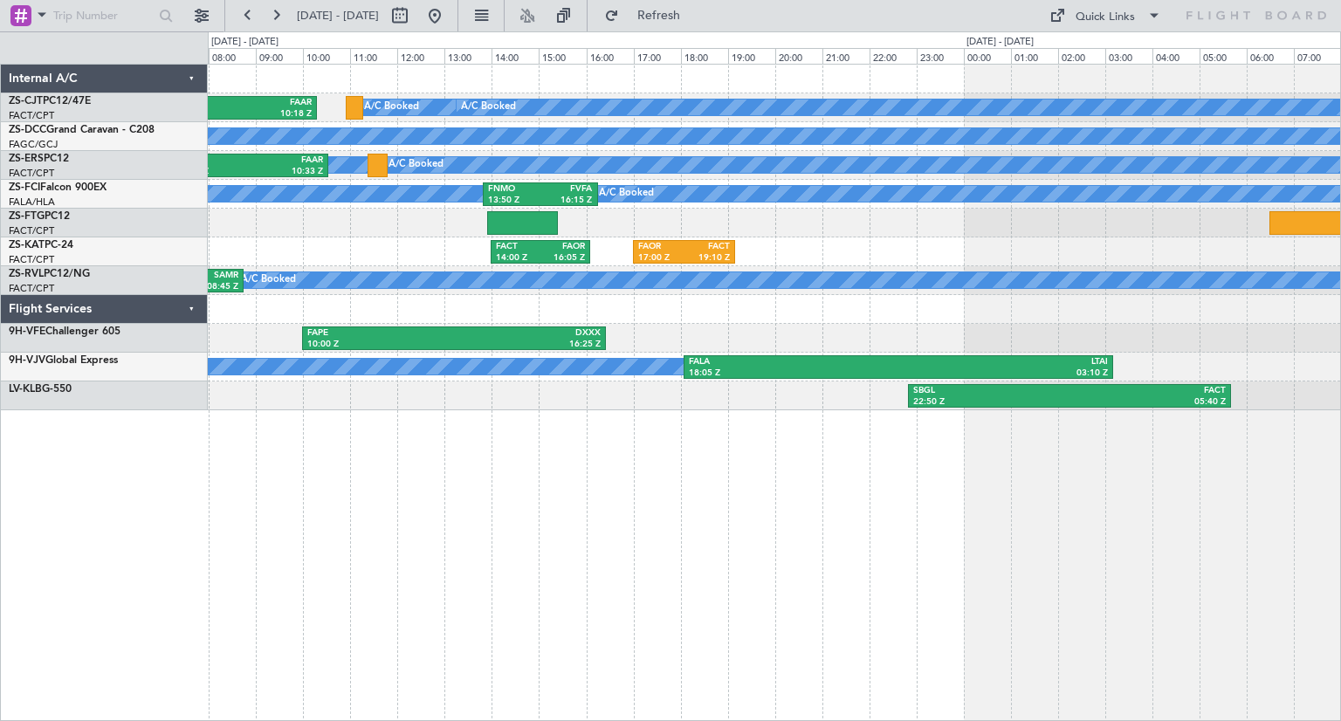
click at [73, 400] on div "FACT 07:00 Z FAAR 10:18 Z A/C Booked A/C Booked A/C Booked A/C Unavailable FACT…" at bounding box center [670, 376] width 1341 height 690
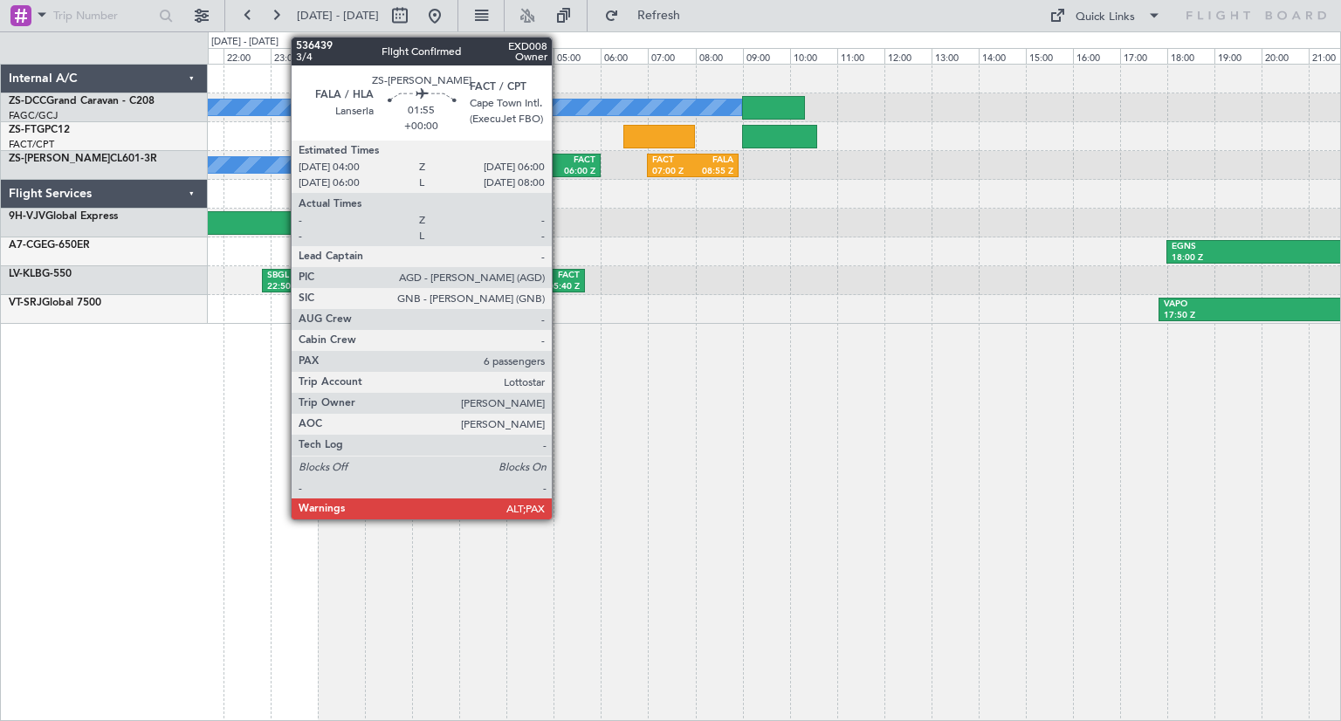
click at [560, 162] on div "FACT" at bounding box center [574, 160] width 42 height 12
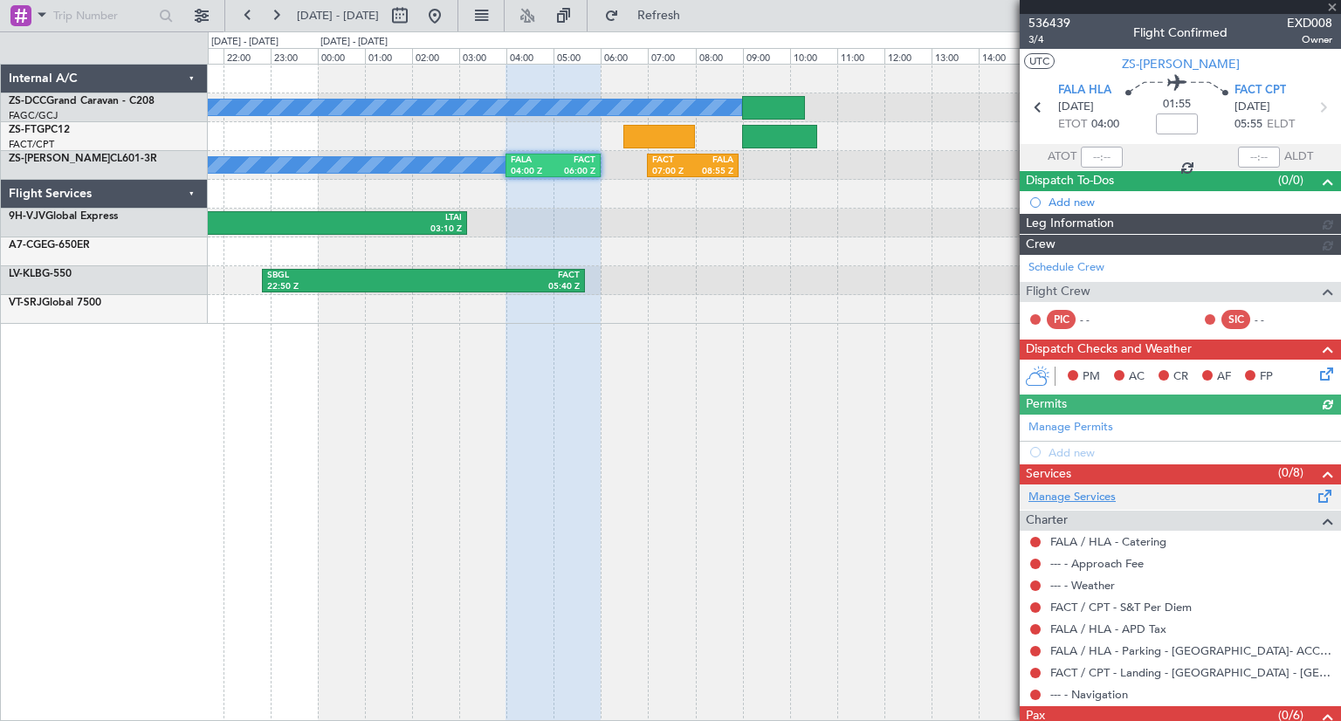
scroll to position [54, 0]
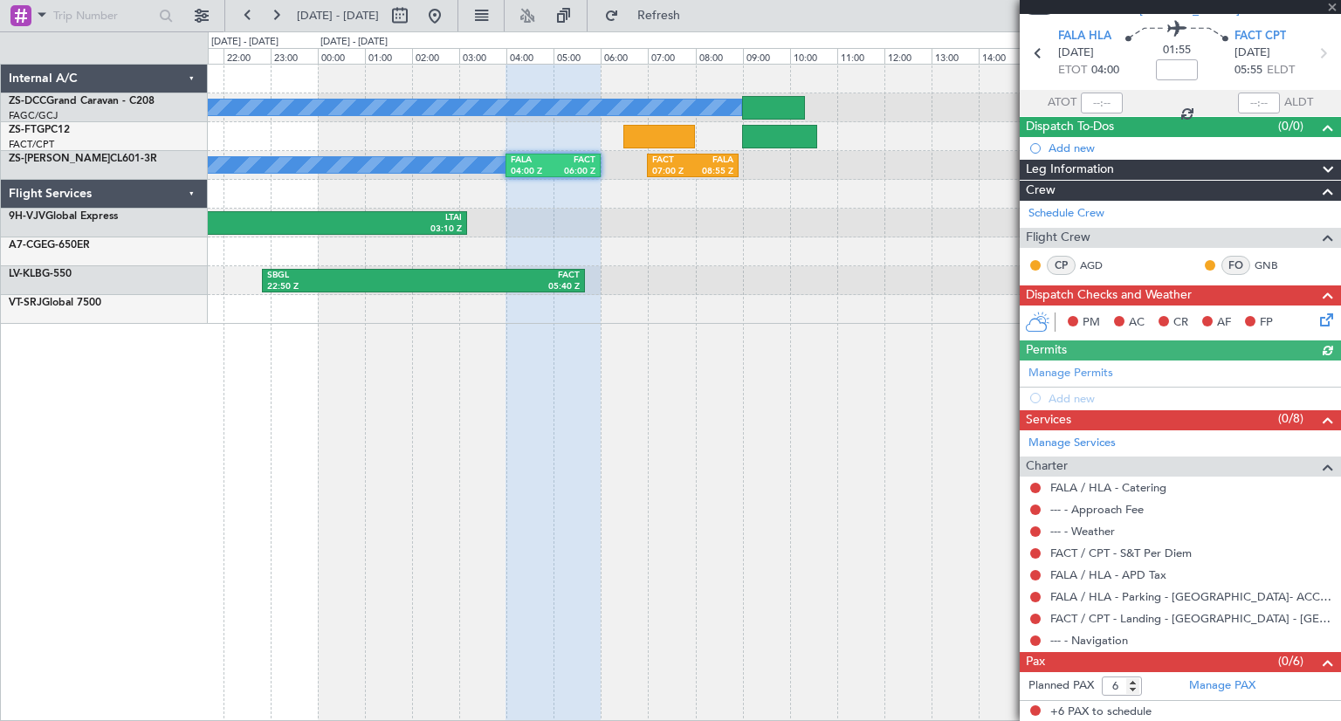
click at [1331, 7] on div at bounding box center [1180, 7] width 321 height 14
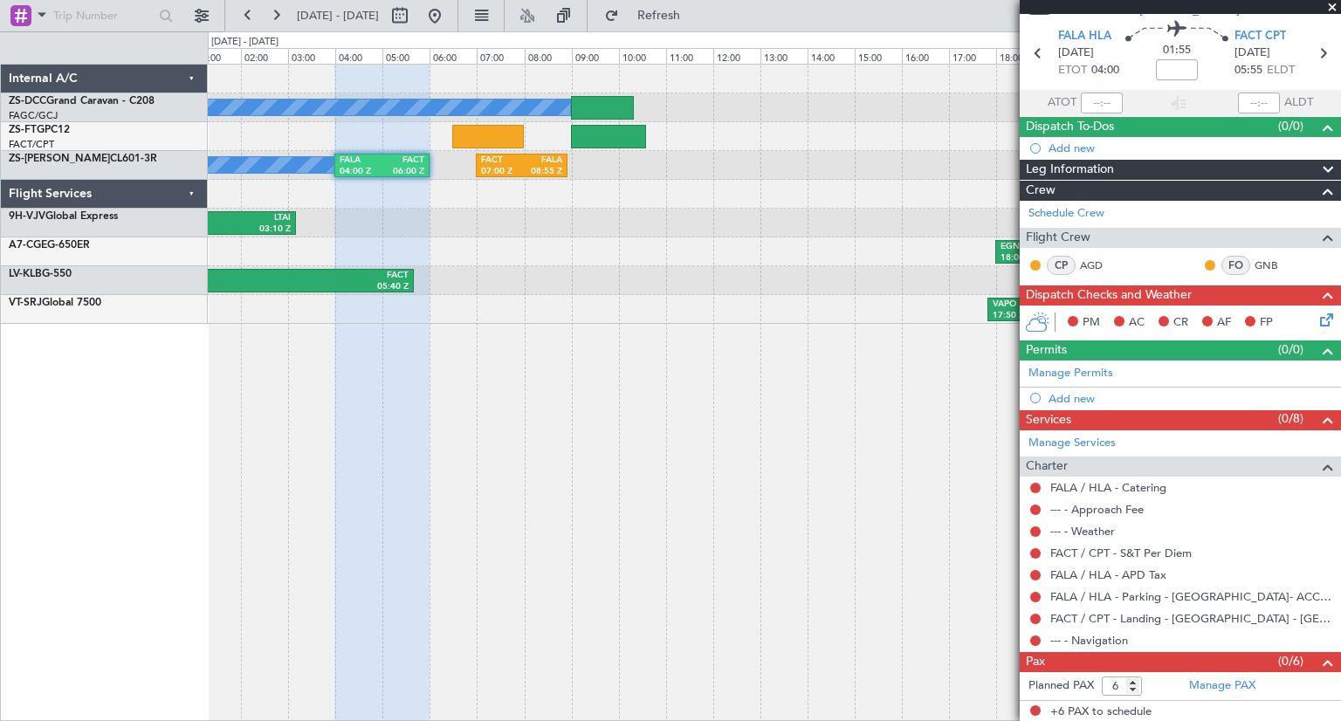
click at [546, 460] on div "A/C Booked A/C Booked FALA 04:00 Z FACT 06:00 Z FACT 07:00 Z FALA 08:55 Z FALA …" at bounding box center [774, 392] width 1133 height 657
click at [1334, 6] on span at bounding box center [1331, 8] width 17 height 16
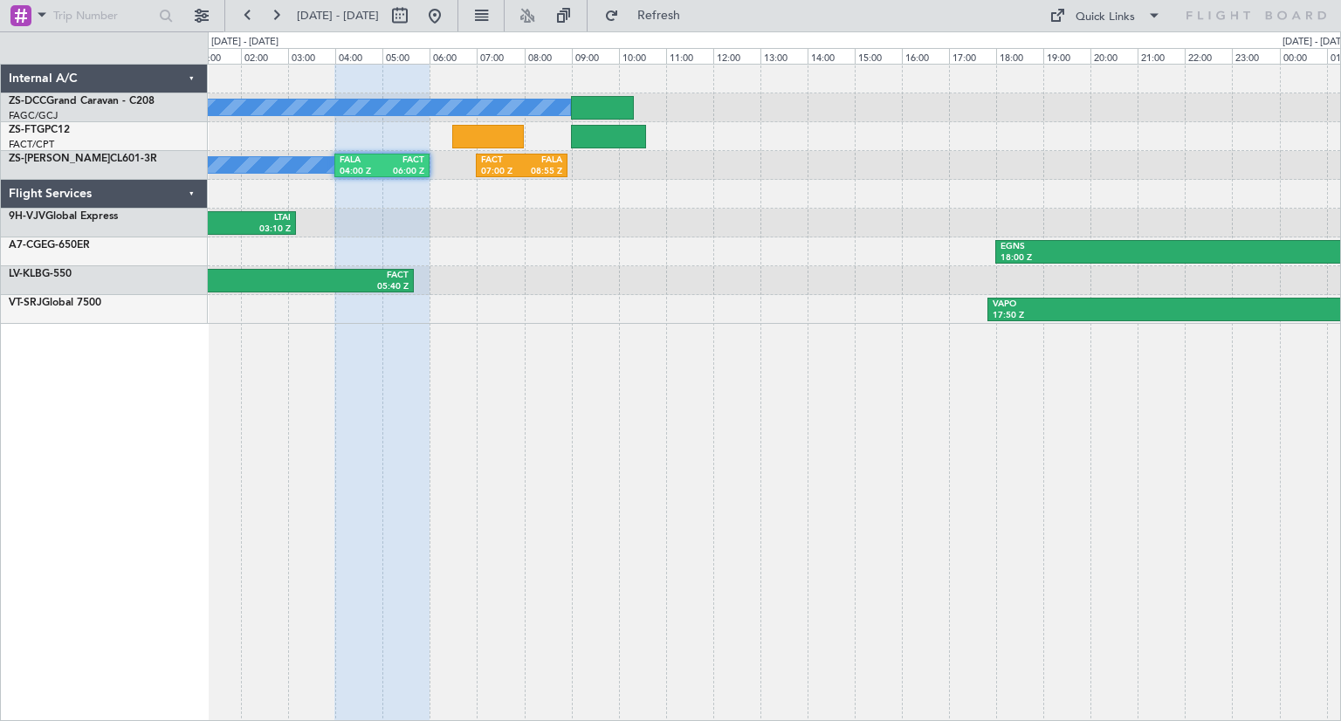
type input "0"
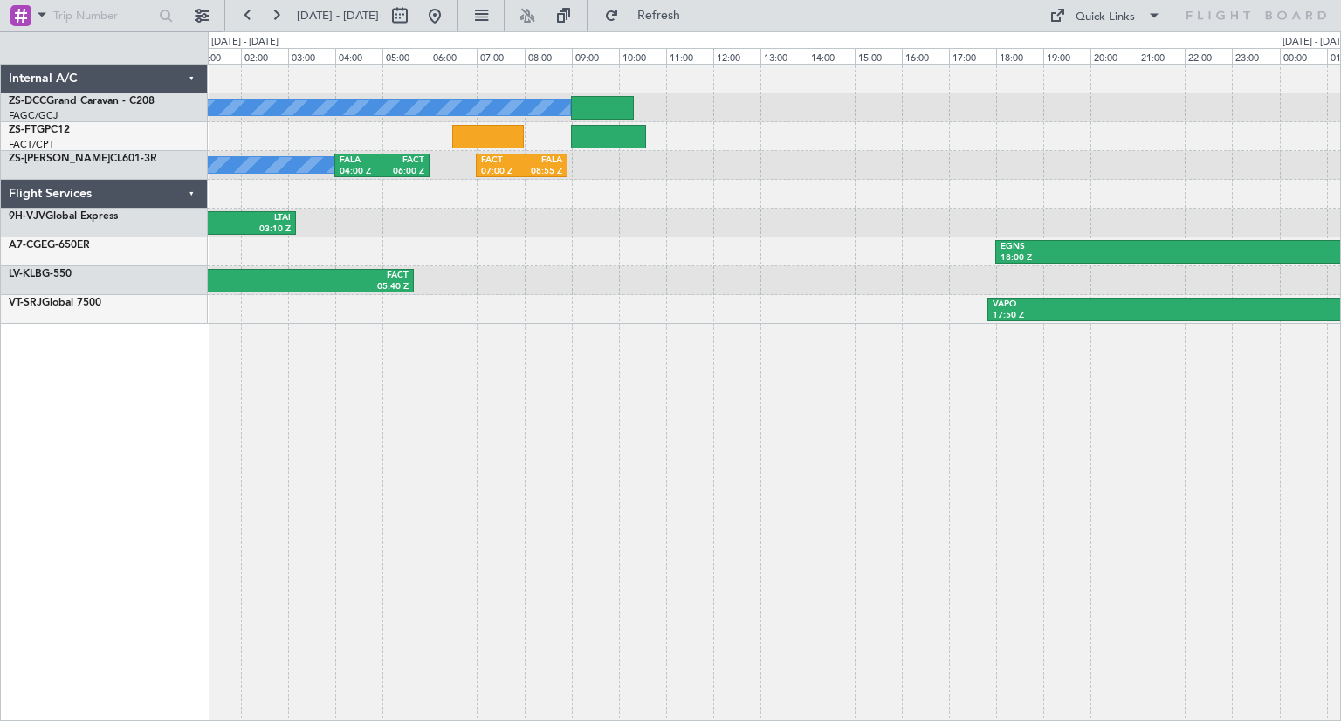
scroll to position [0, 0]
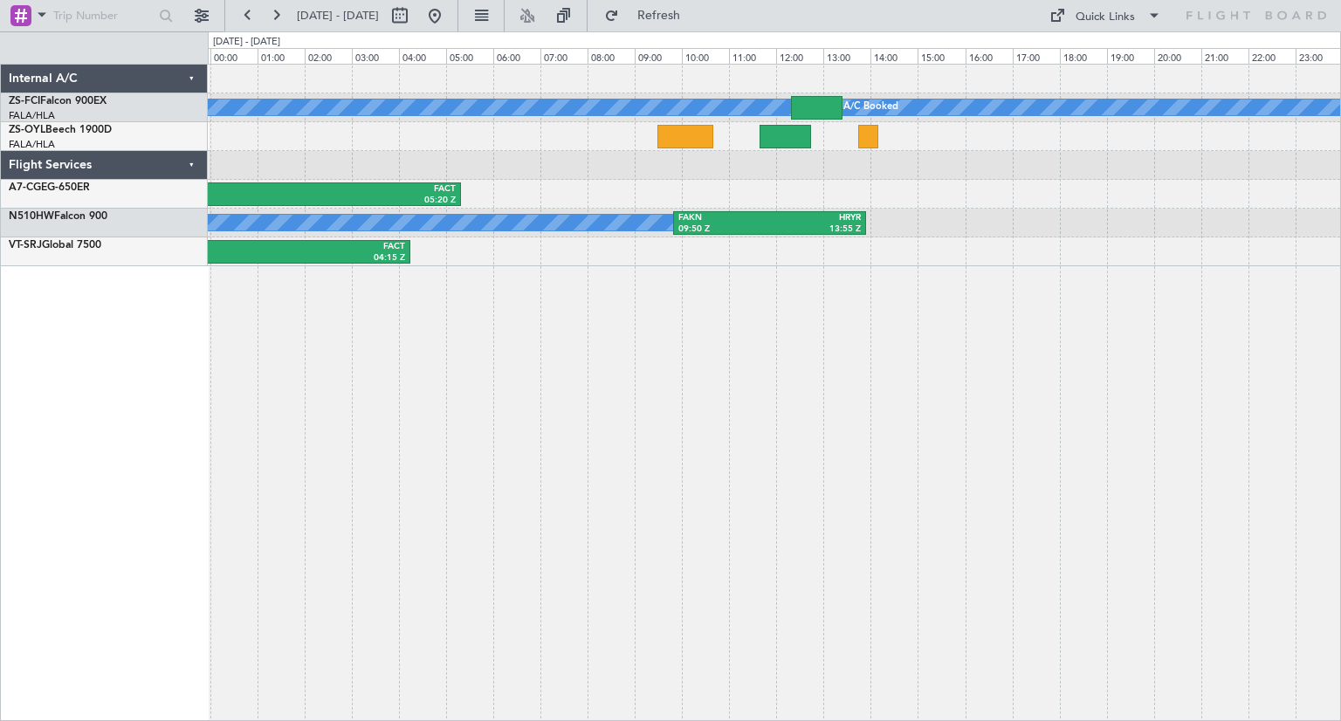
click at [975, 477] on div "A/C Booked A/C Booked A/C Booked A/C Booked A/C Booked A/C Booked A/C Booked EG…" at bounding box center [774, 392] width 1133 height 657
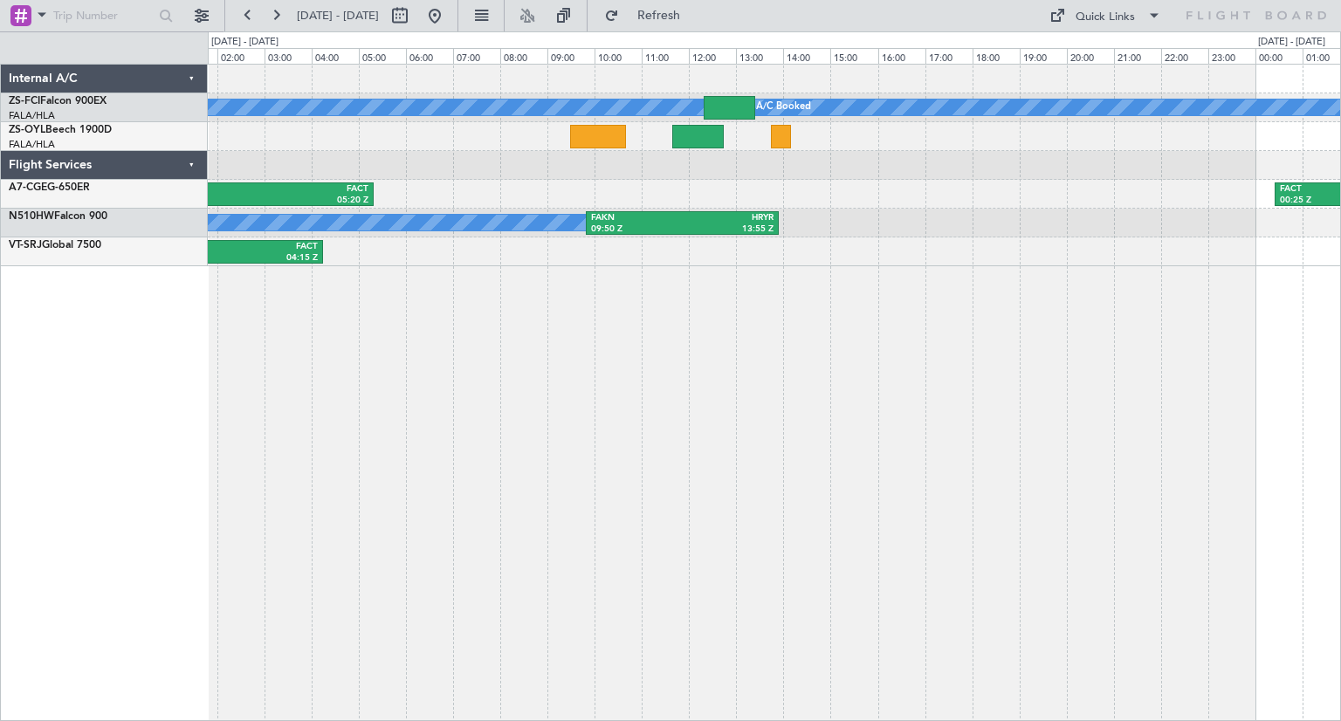
click at [1024, 367] on div "A/C Booked A/C Booked A/C Booked A/C Booked A/C Booked A/C Booked A/C Booked EG…" at bounding box center [774, 392] width 1133 height 657
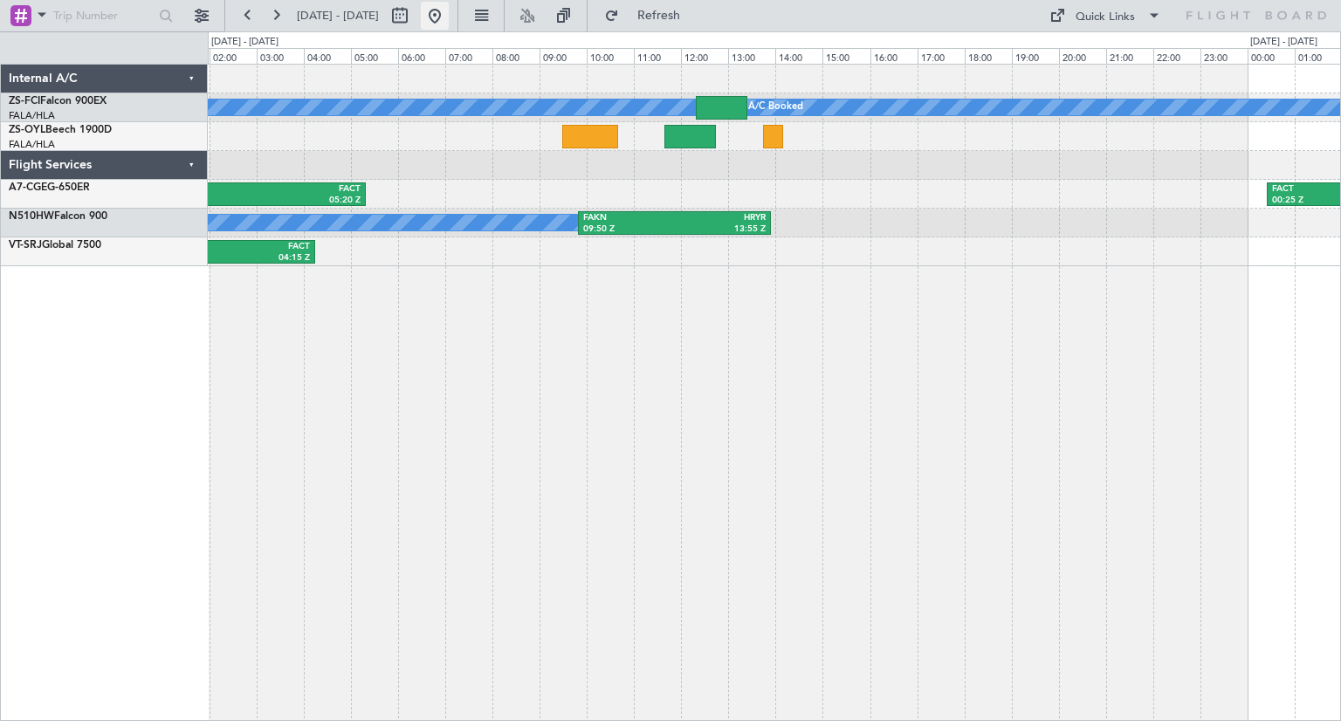
click at [449, 18] on button at bounding box center [435, 16] width 28 height 28
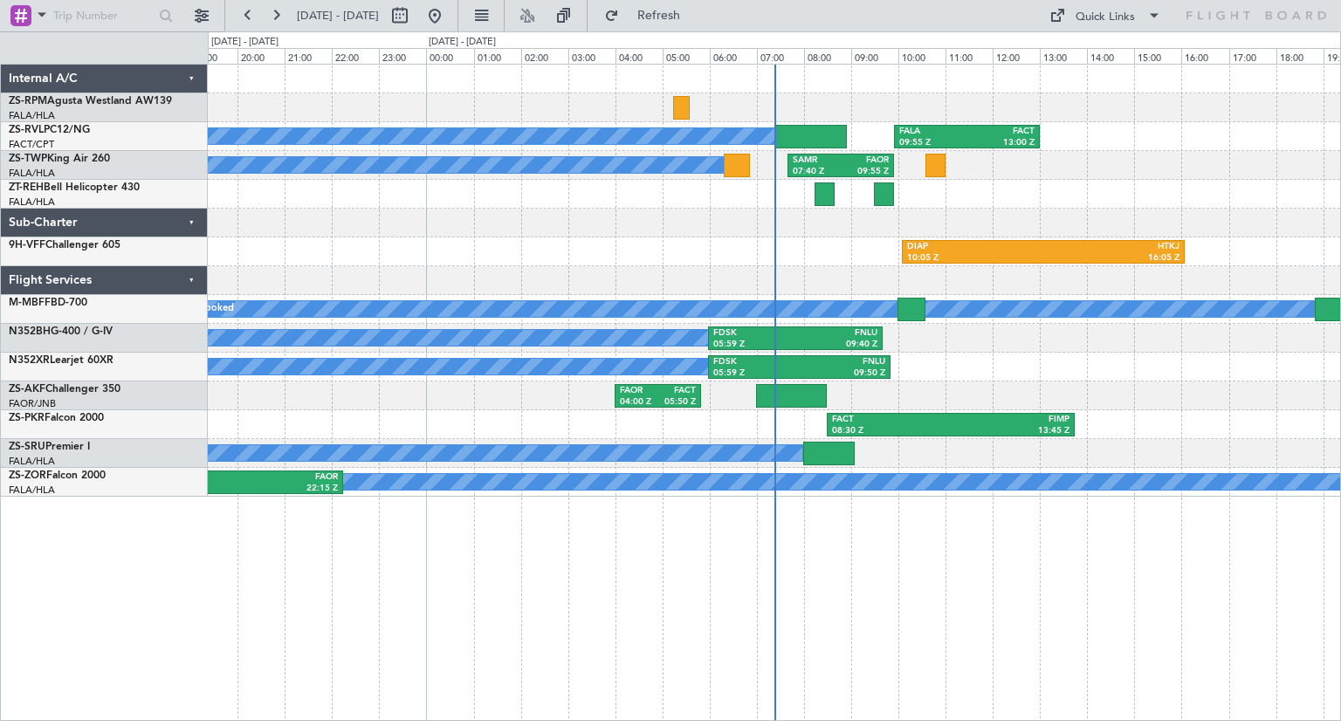
click at [1050, 605] on div "FALA 09:55 Z FACT 13:00 Z A/C Booked A/C Booked A/C Booked SAMR 07:40 Z FAOR 09…" at bounding box center [774, 392] width 1133 height 657
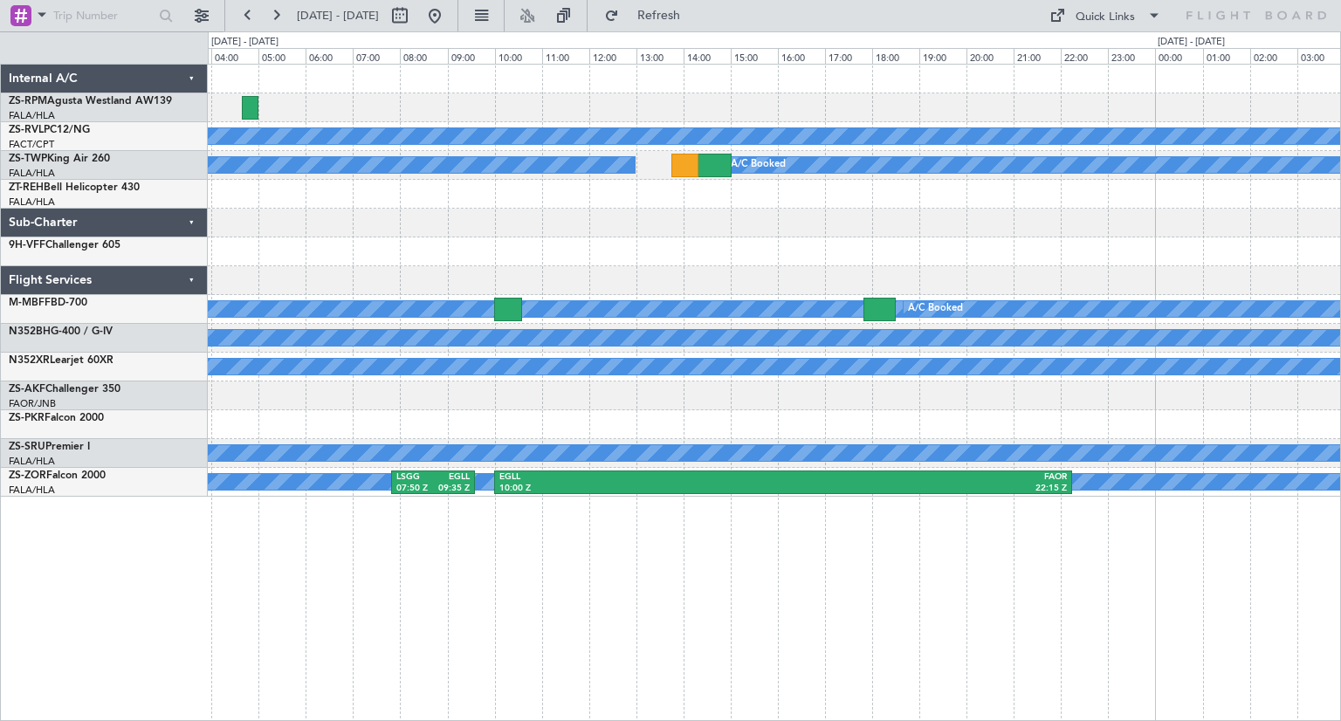
click at [1198, 495] on div "A/C Booked A/C Booked A/C Booked FALA 09:55 Z FACT 13:00 Z A/C Booked A/C Booke…" at bounding box center [774, 392] width 1133 height 657
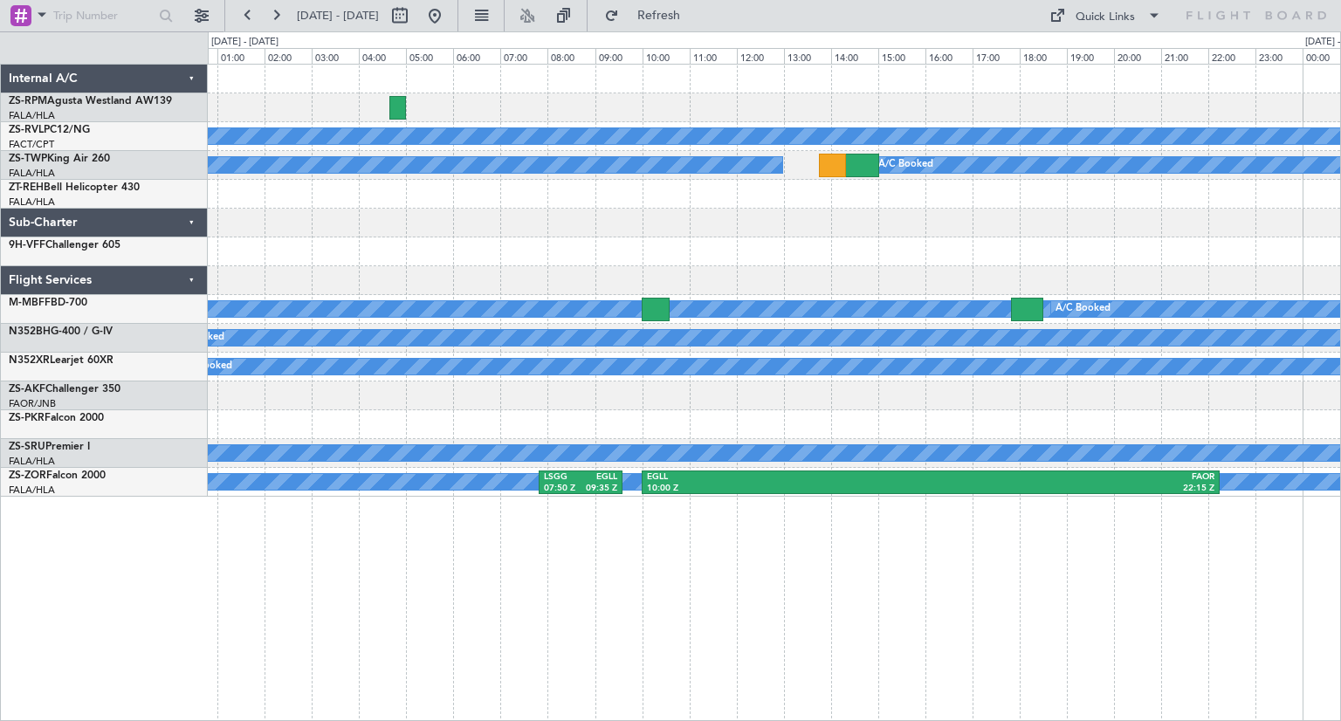
click at [876, 505] on div "A/C Booked A/C Booked A/C Booked A/C Booked A/C Booked A/C Booked A/C Booked A/…" at bounding box center [774, 392] width 1133 height 657
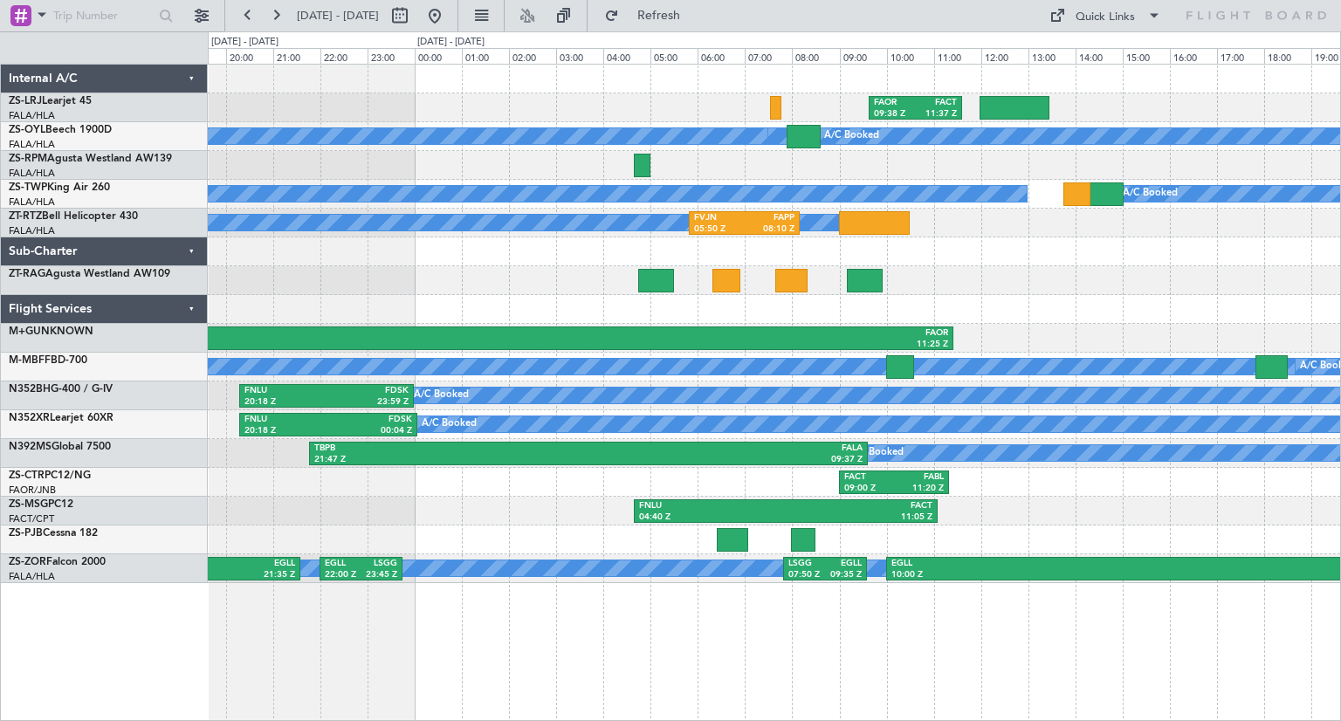
click at [1216, 346] on div "VHHH 00:35 Z FAOR 11:25 Z" at bounding box center [774, 338] width 1132 height 29
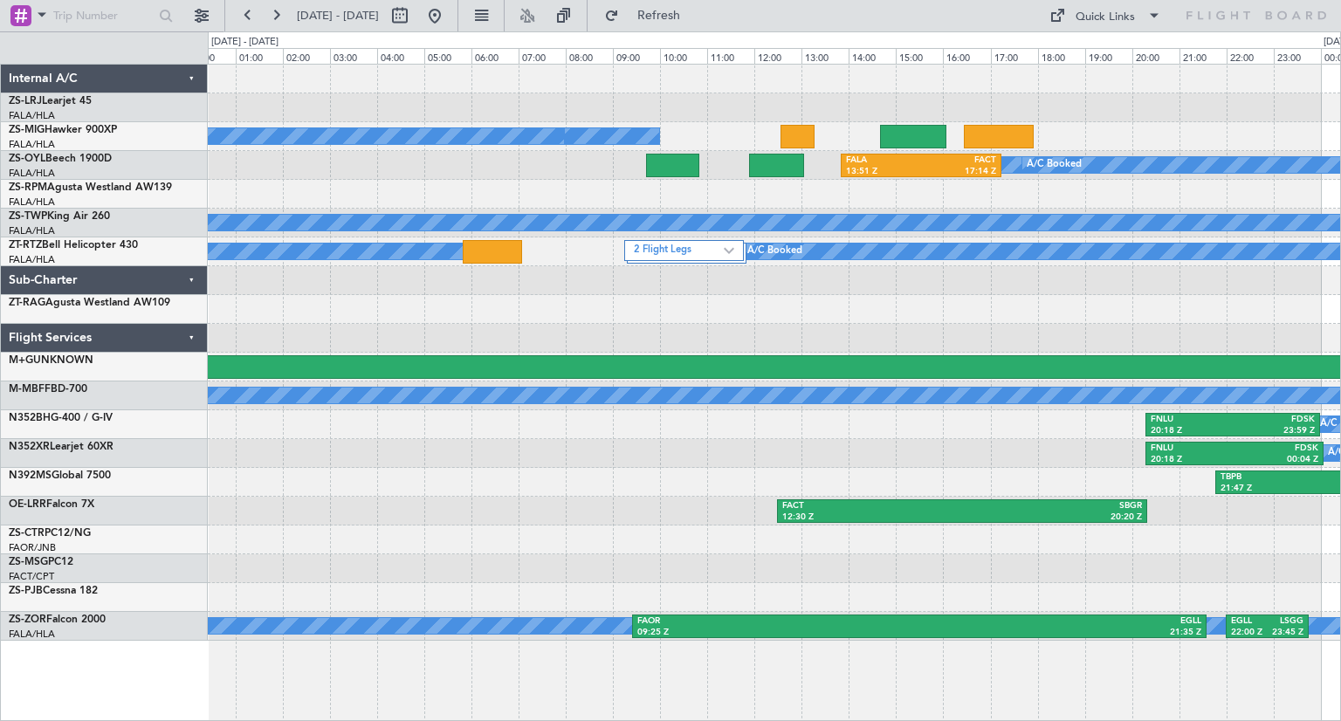
click at [1200, 315] on div at bounding box center [774, 309] width 1132 height 29
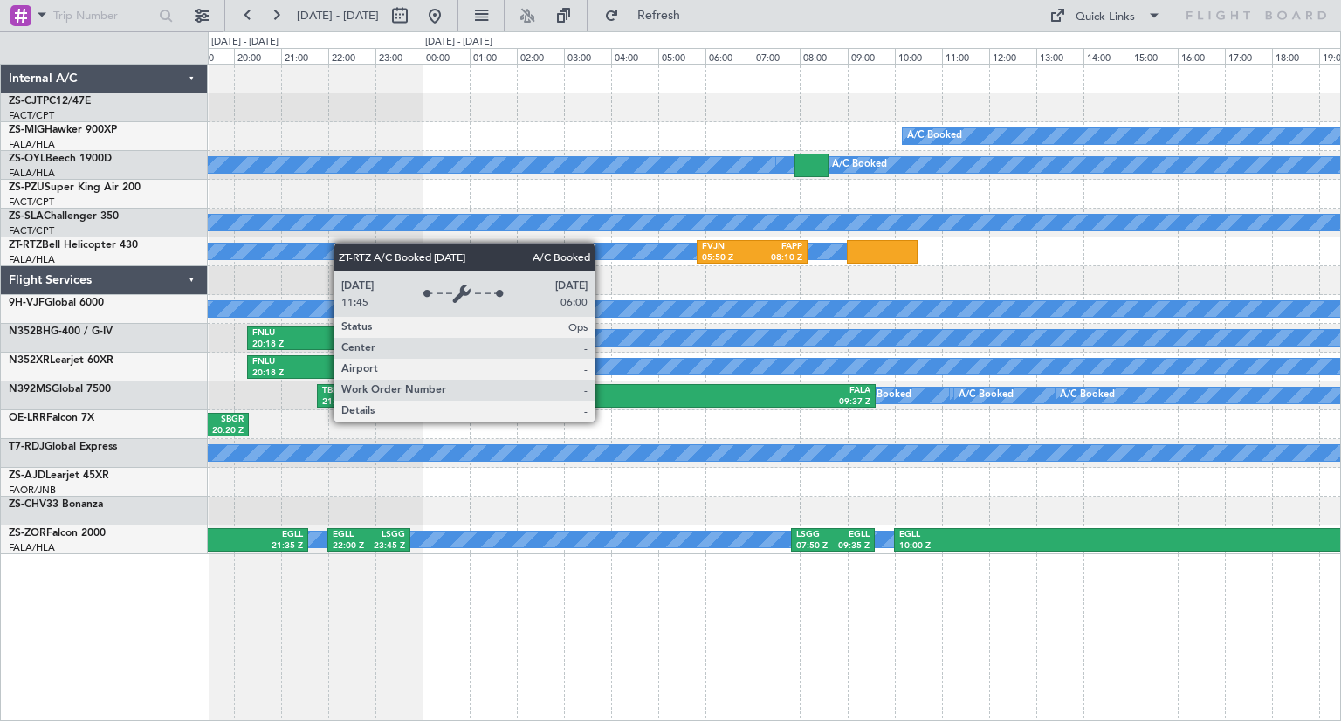
click at [115, 275] on div "A/C Booked A/C Booked A/C Booked A/C Booked A/C Booked A/C Booked A/C Booked A/…" at bounding box center [670, 376] width 1341 height 690
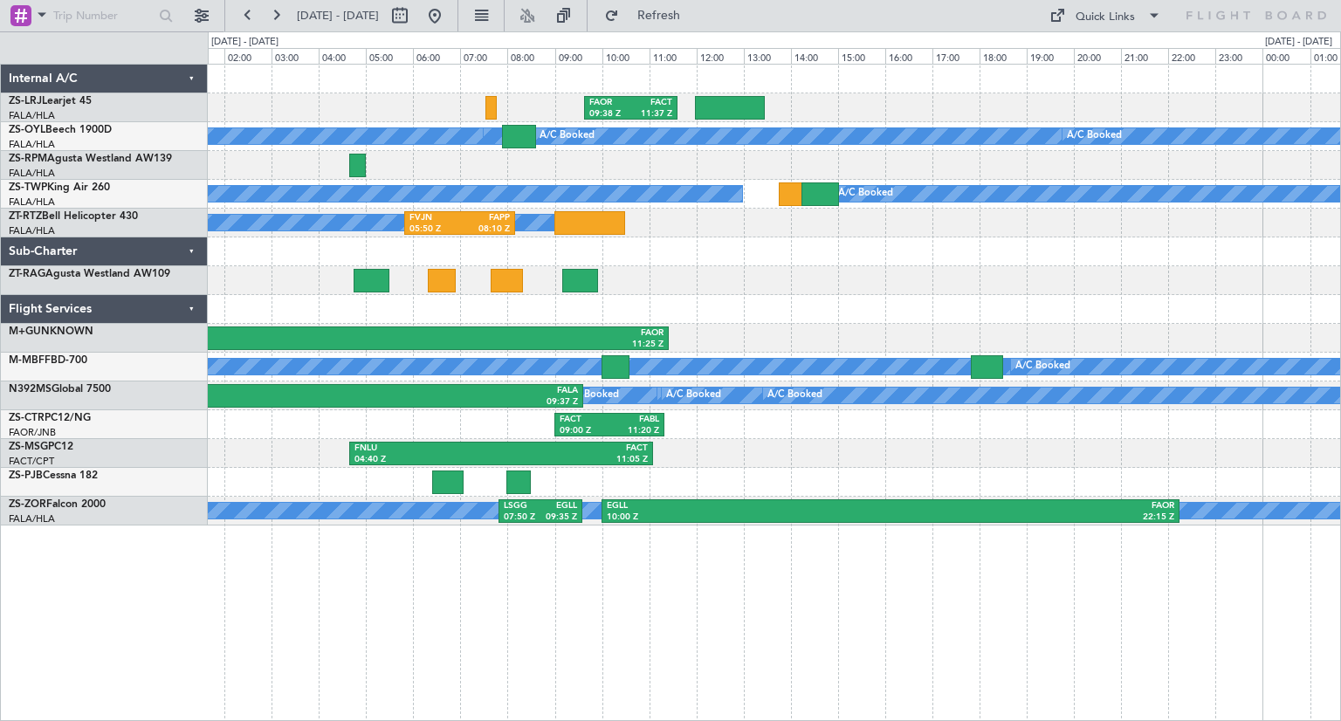
click at [1136, 597] on div "FAOR 09:38 Z FACT 11:37 Z A/C Booked A/C Booked A/C Booked A/C Booked A/C Booke…" at bounding box center [774, 392] width 1133 height 657
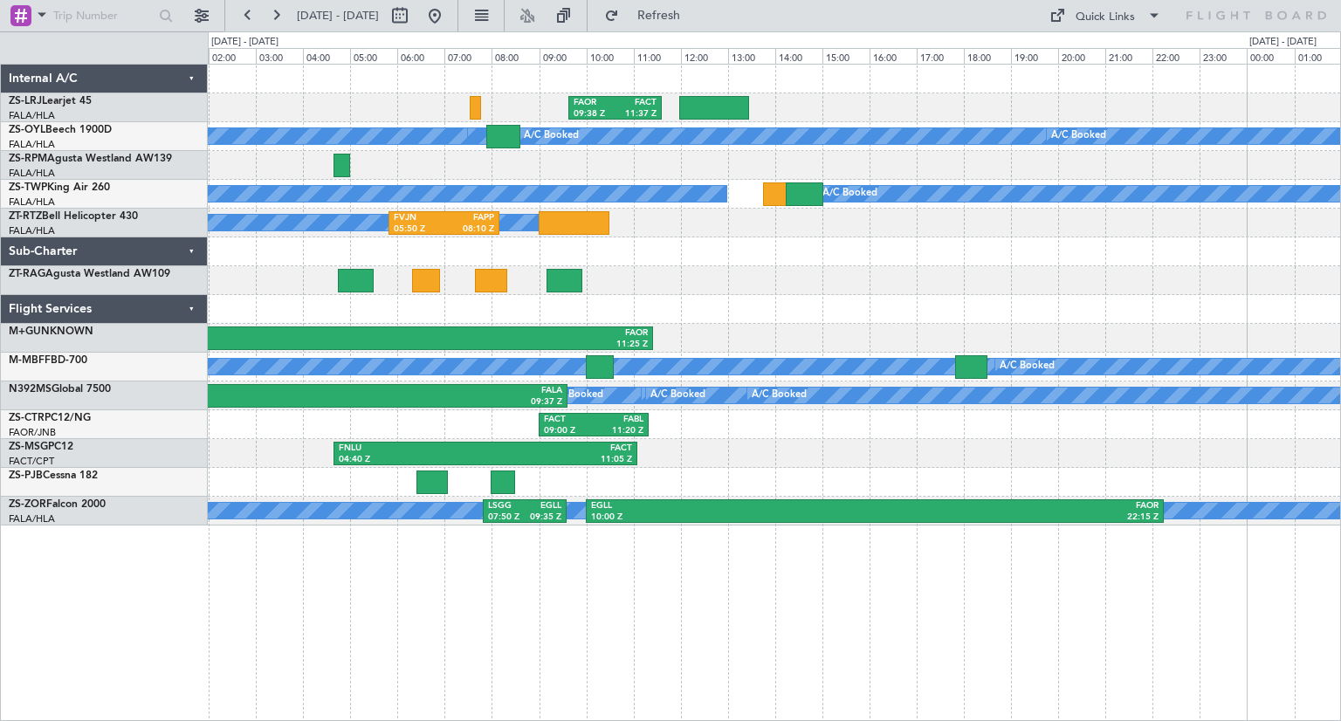
click at [1107, 298] on div at bounding box center [774, 309] width 1132 height 29
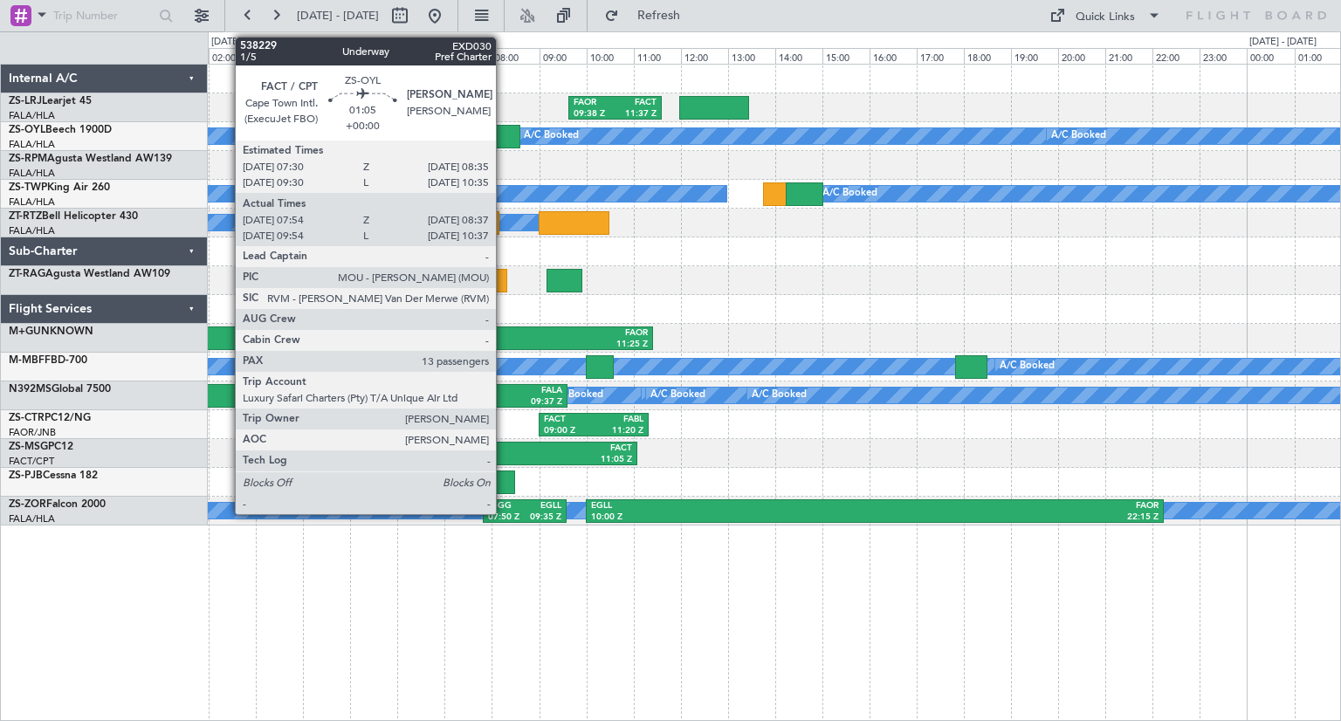
click at [504, 133] on div at bounding box center [503, 137] width 34 height 24
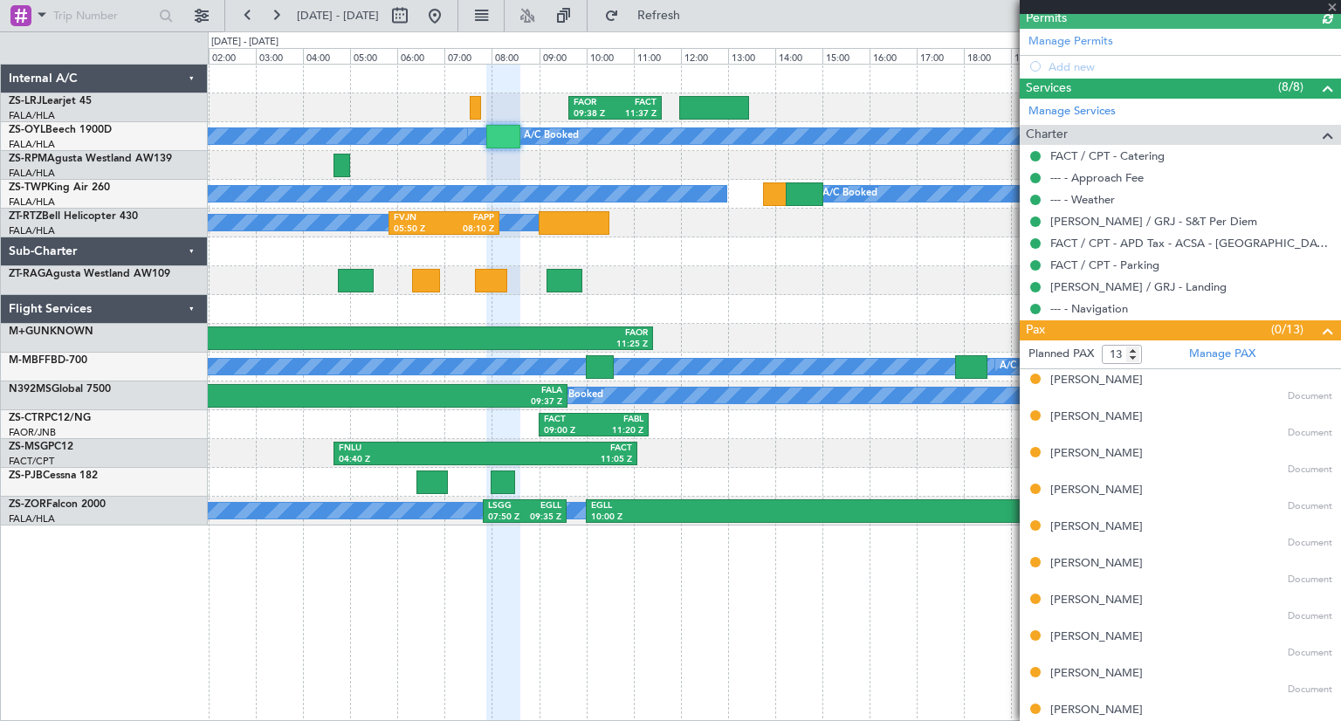
scroll to position [508, 0]
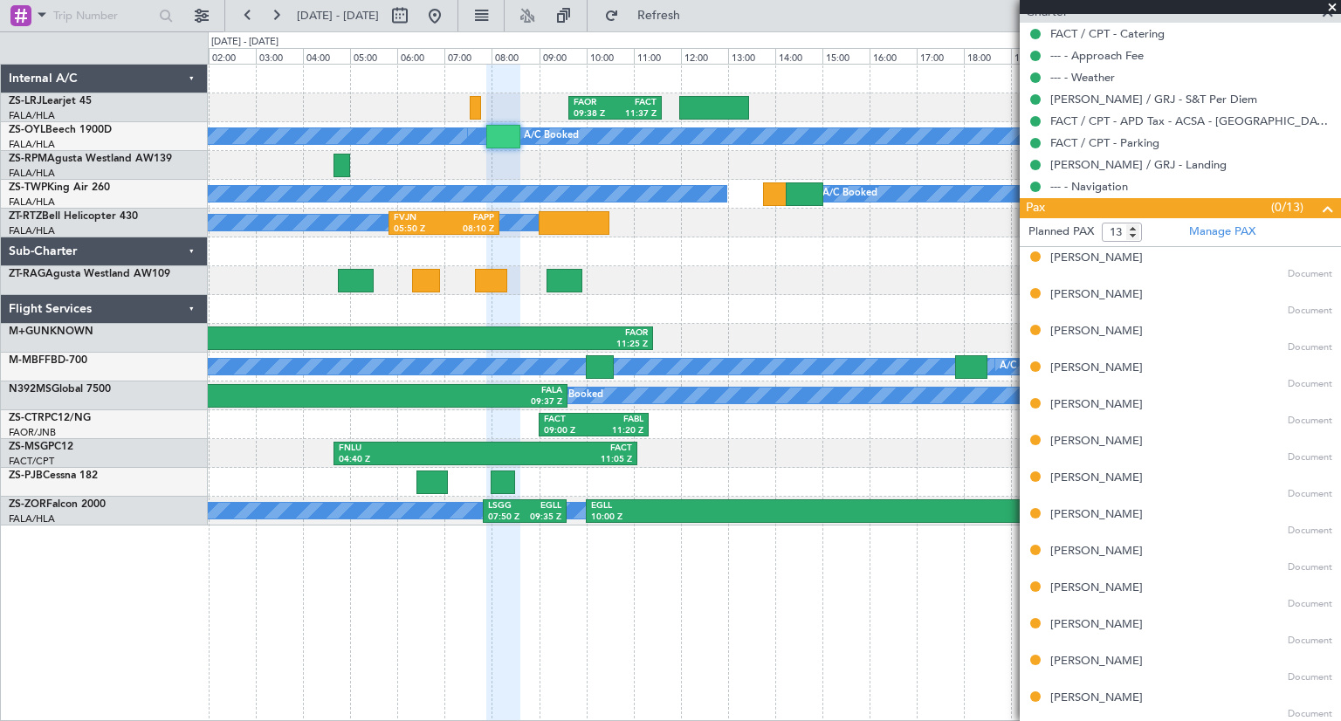
click at [1330, 8] on span at bounding box center [1331, 8] width 17 height 16
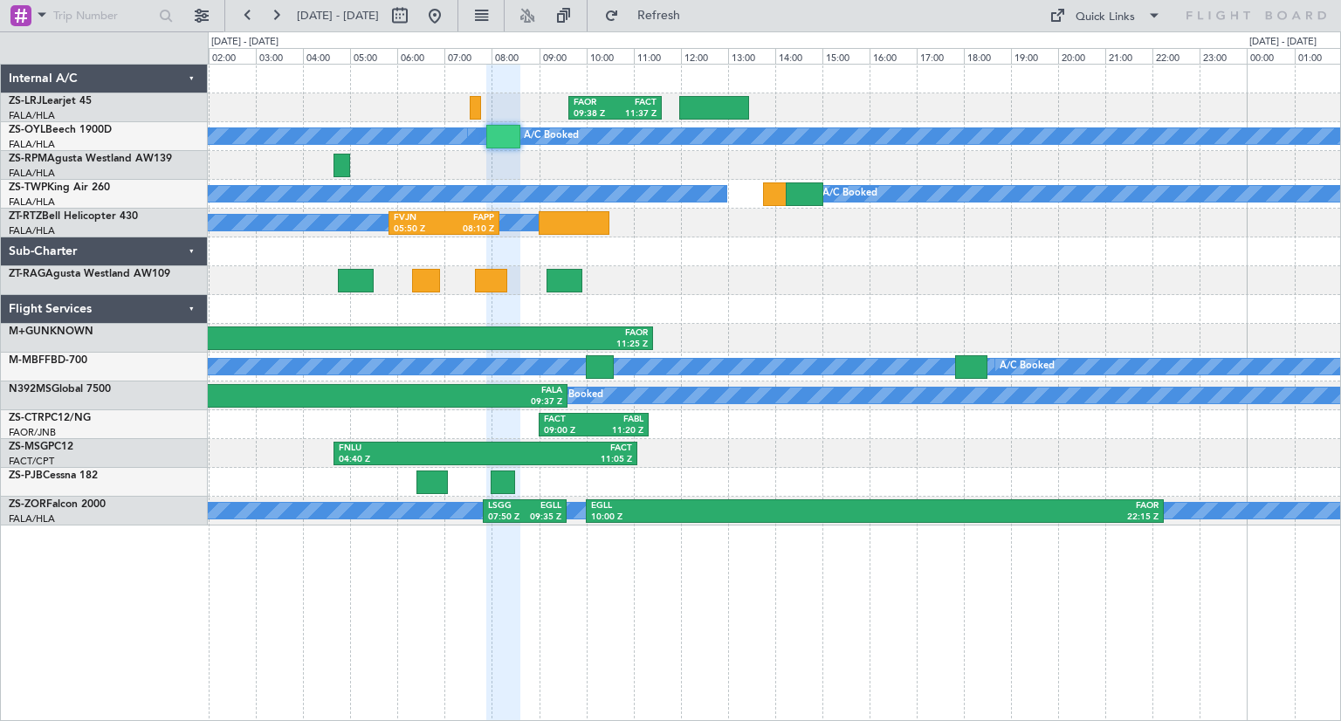
type input "0"
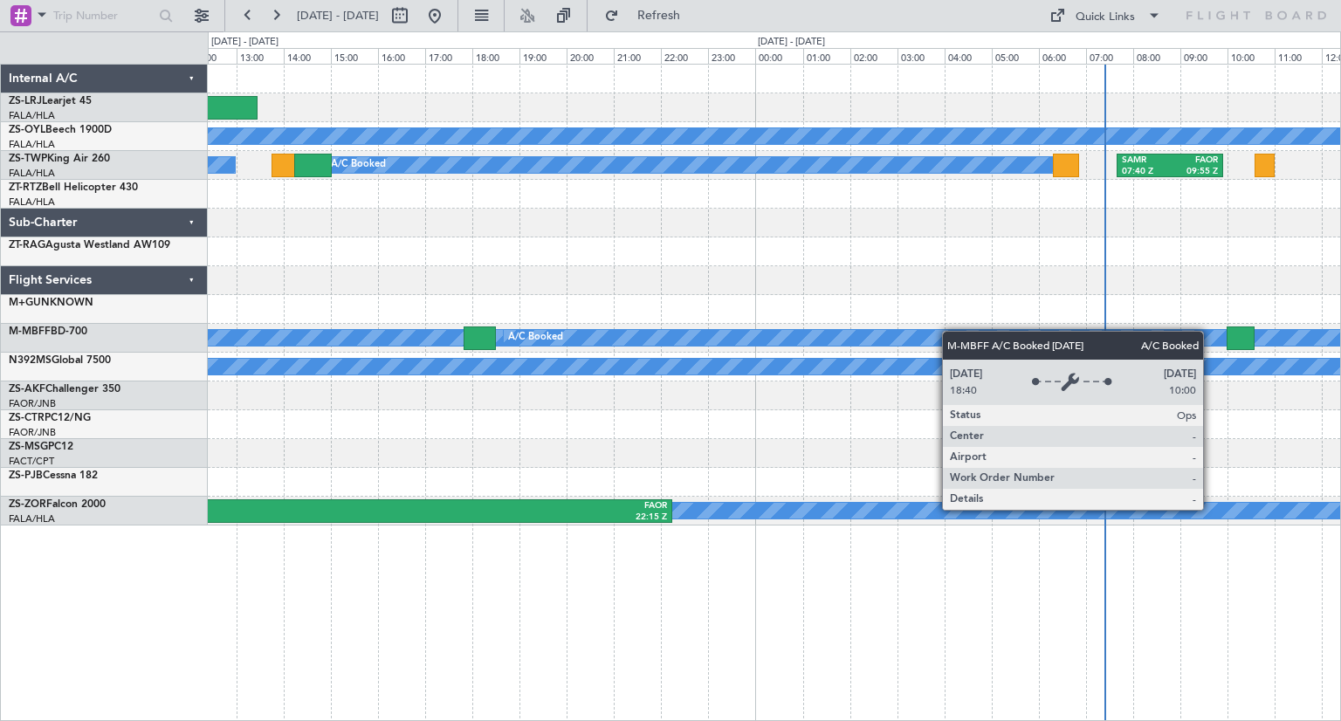
click at [555, 345] on div "FAOR 09:38 Z FACT 11:37 Z A/C Booked A/C Booked A/C Booked A/C Booked A/C Booke…" at bounding box center [774, 295] width 1132 height 461
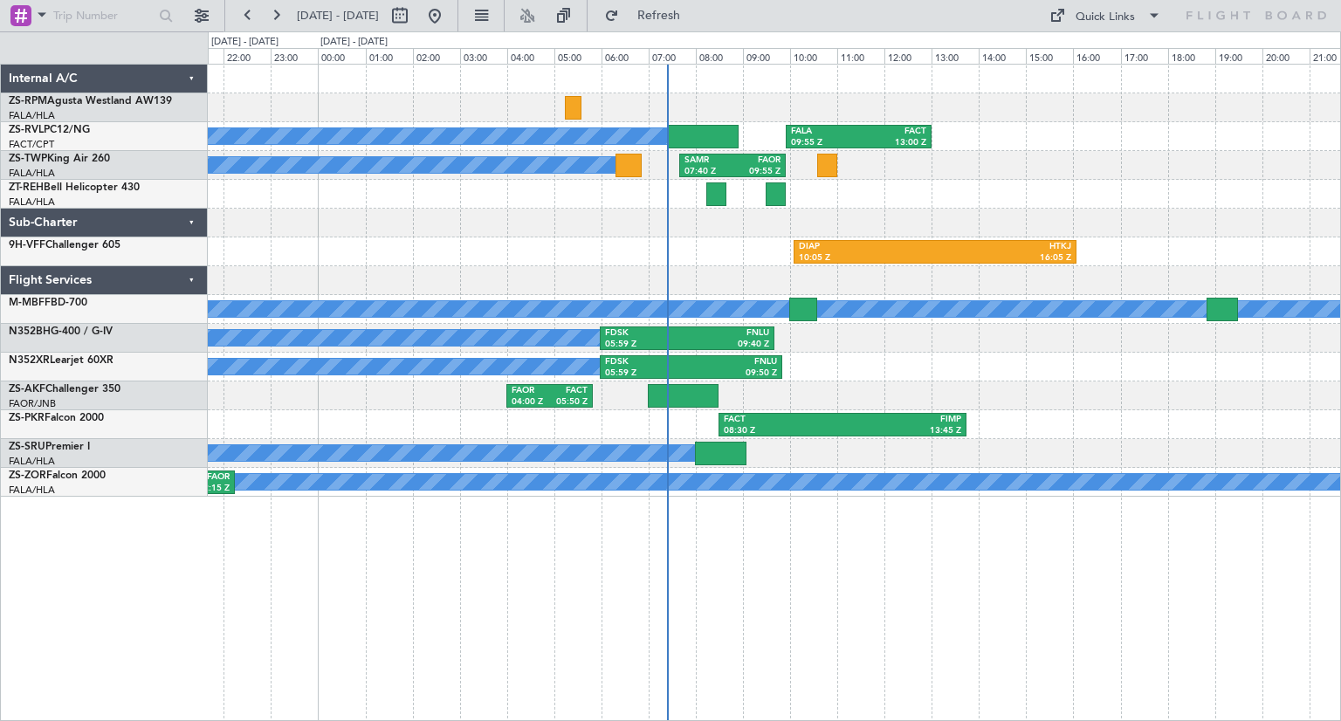
click at [1054, 604] on div "A/C Booked A/C Booked A/C Booked FALA 09:55 Z FACT 13:00 Z A/C Booked SAMR 07:4…" at bounding box center [774, 392] width 1133 height 657
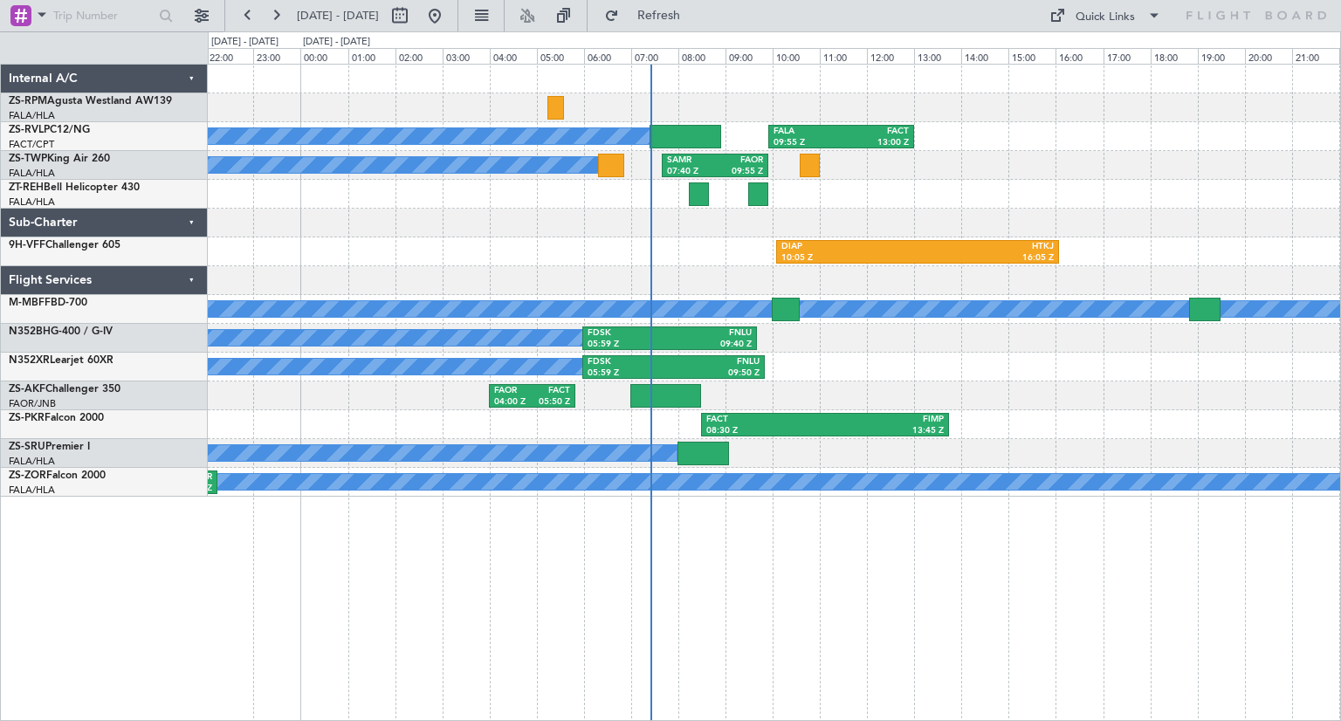
click at [1120, 609] on div "A/C Booked A/C Booked A/C Booked FALA 09:55 Z FACT 13:00 Z A/C Booked SAMR 07:4…" at bounding box center [774, 392] width 1133 height 657
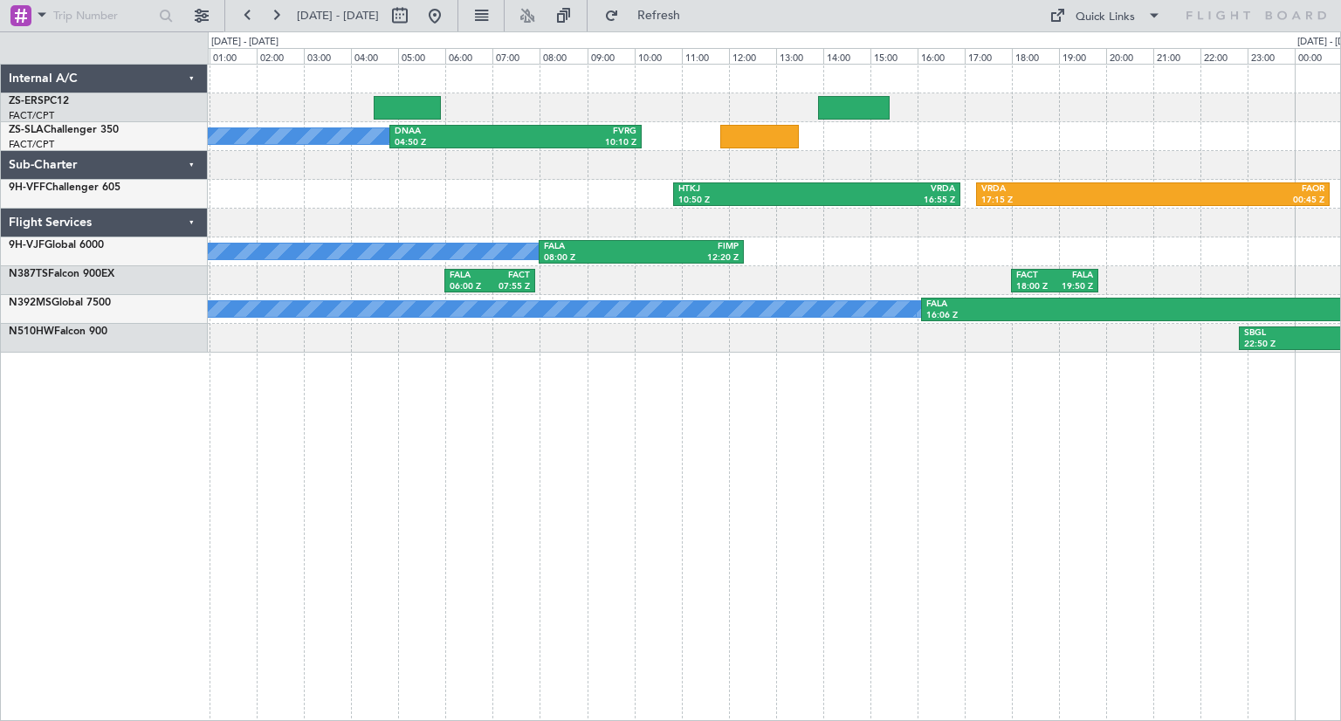
click at [1029, 549] on div "A/C Booked DNAA 04:50 Z FVRG 10:10 Z HTKJ 10:50 Z VRDA 16:55 Z VRDA 17:15 Z FAO…" at bounding box center [774, 392] width 1133 height 657
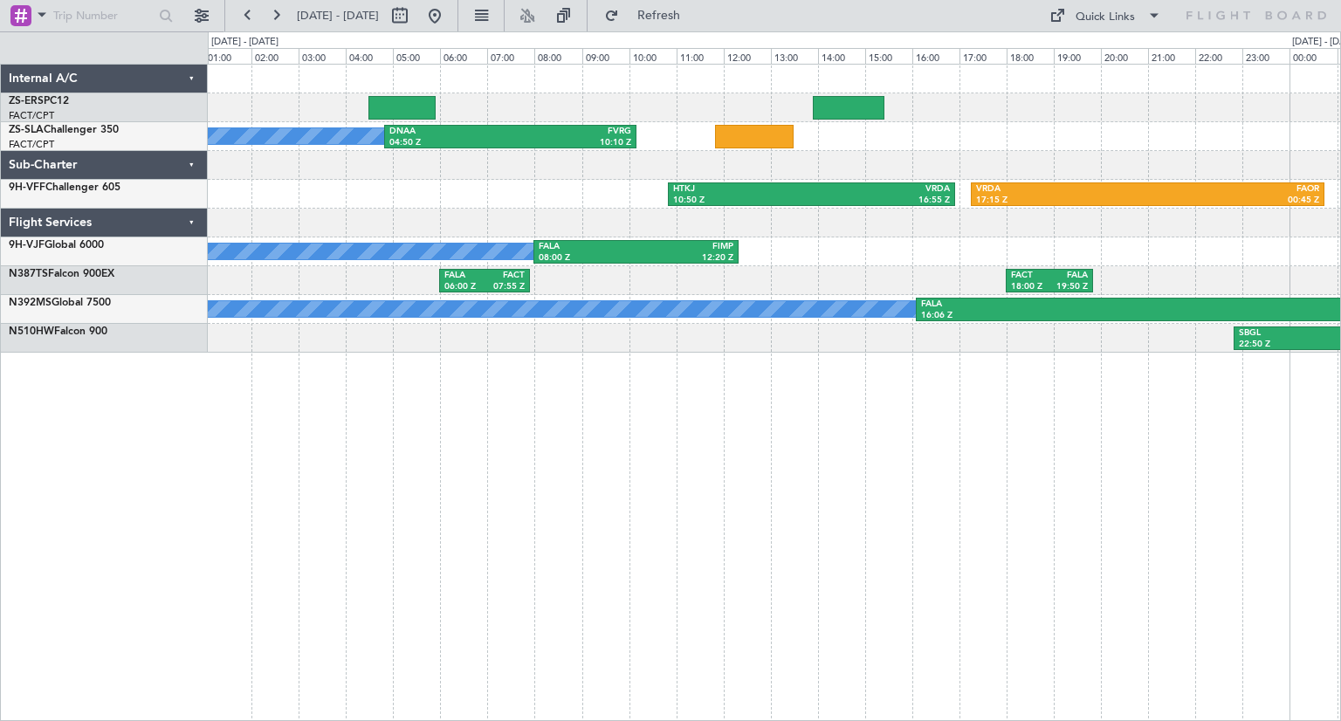
click at [1129, 477] on div "A/C Booked DNAA 04:50 Z FVRG 10:10 Z HTKJ 10:50 Z VRDA 16:55 Z VRDA 17:15 Z FAO…" at bounding box center [774, 392] width 1133 height 657
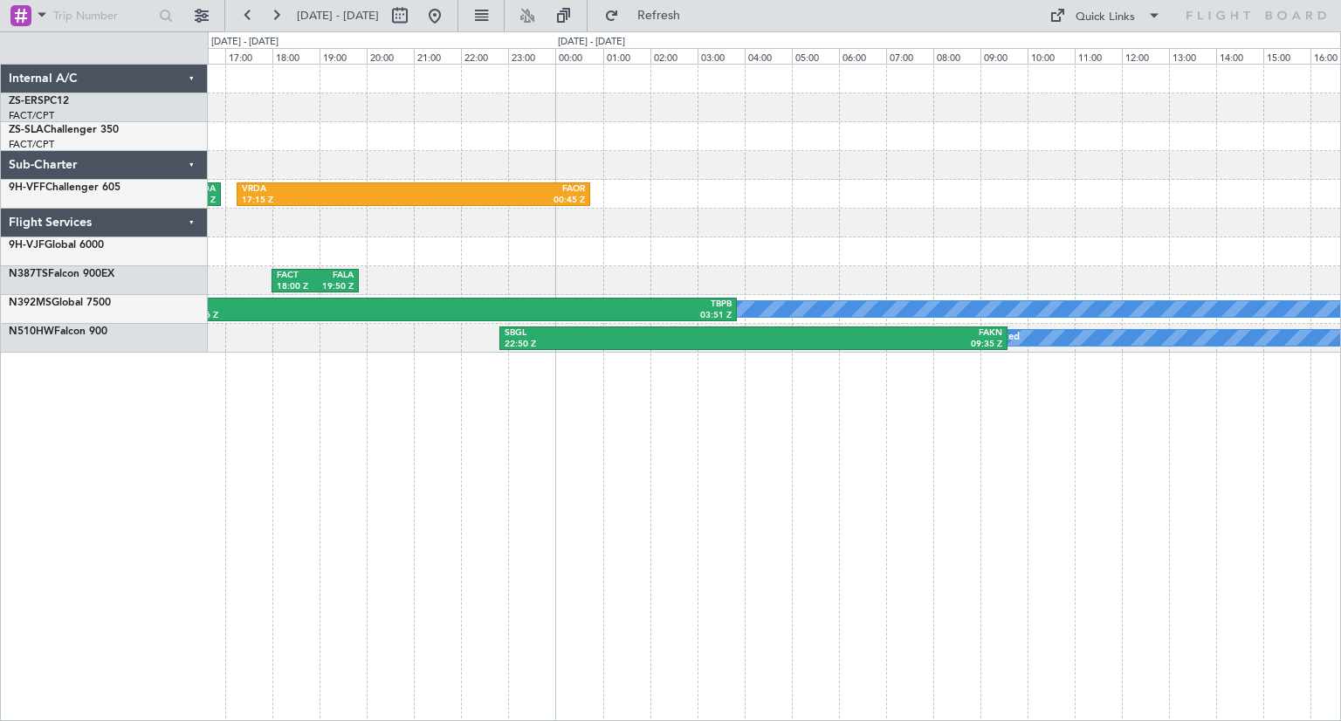
click at [363, 402] on div "HTKJ 10:50 Z VRDA 16:55 Z VRDA 17:15 Z FAOR 00:45 Z FALA 08:00 Z FIMP 12:20 Z F…" at bounding box center [774, 392] width 1133 height 657
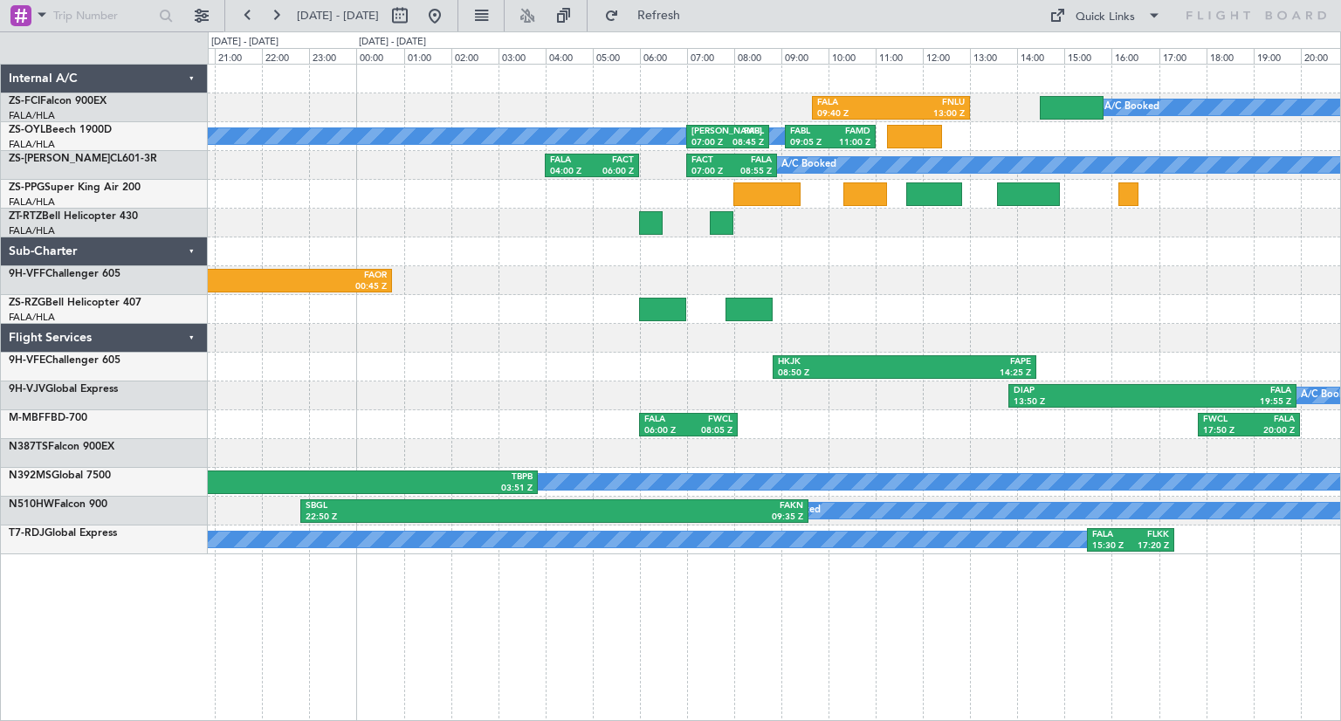
click at [724, 529] on div "A/C Booked FALA 15:30 Z FLKK 17:20 Z" at bounding box center [774, 539] width 1132 height 29
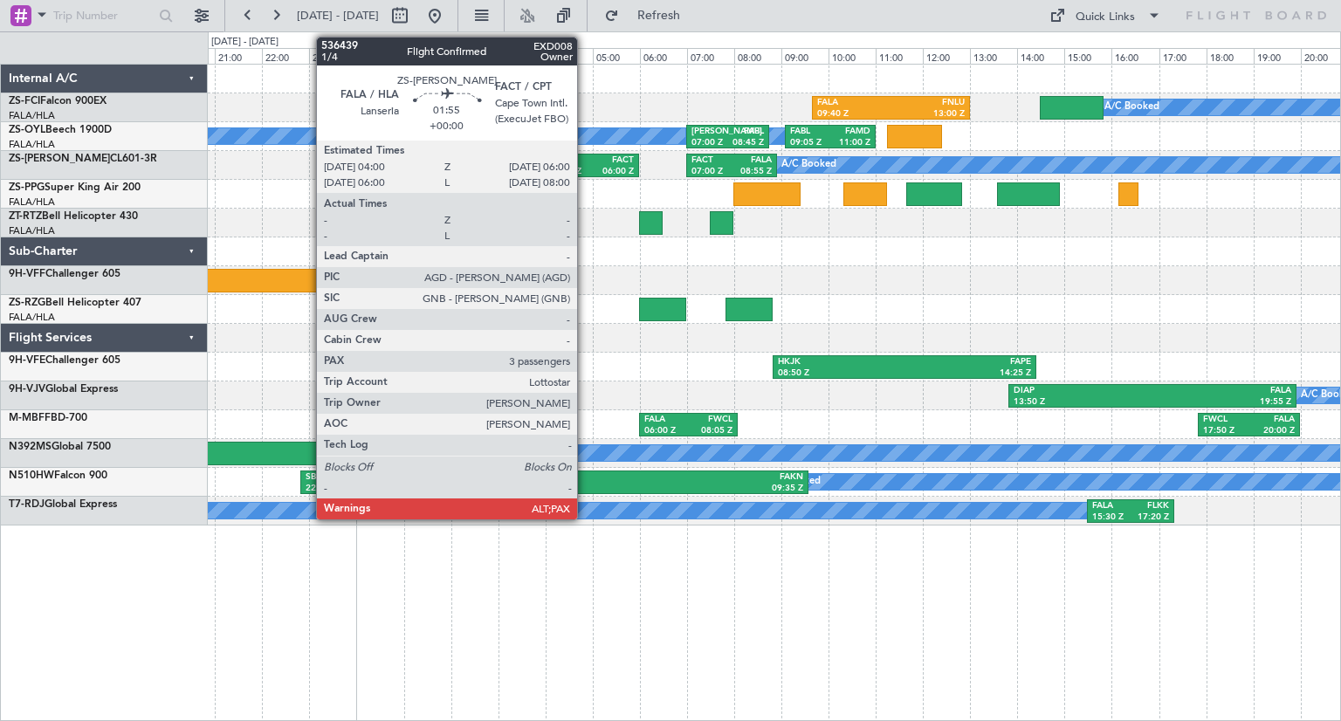
click at [585, 170] on div "04:00 Z" at bounding box center [571, 172] width 42 height 12
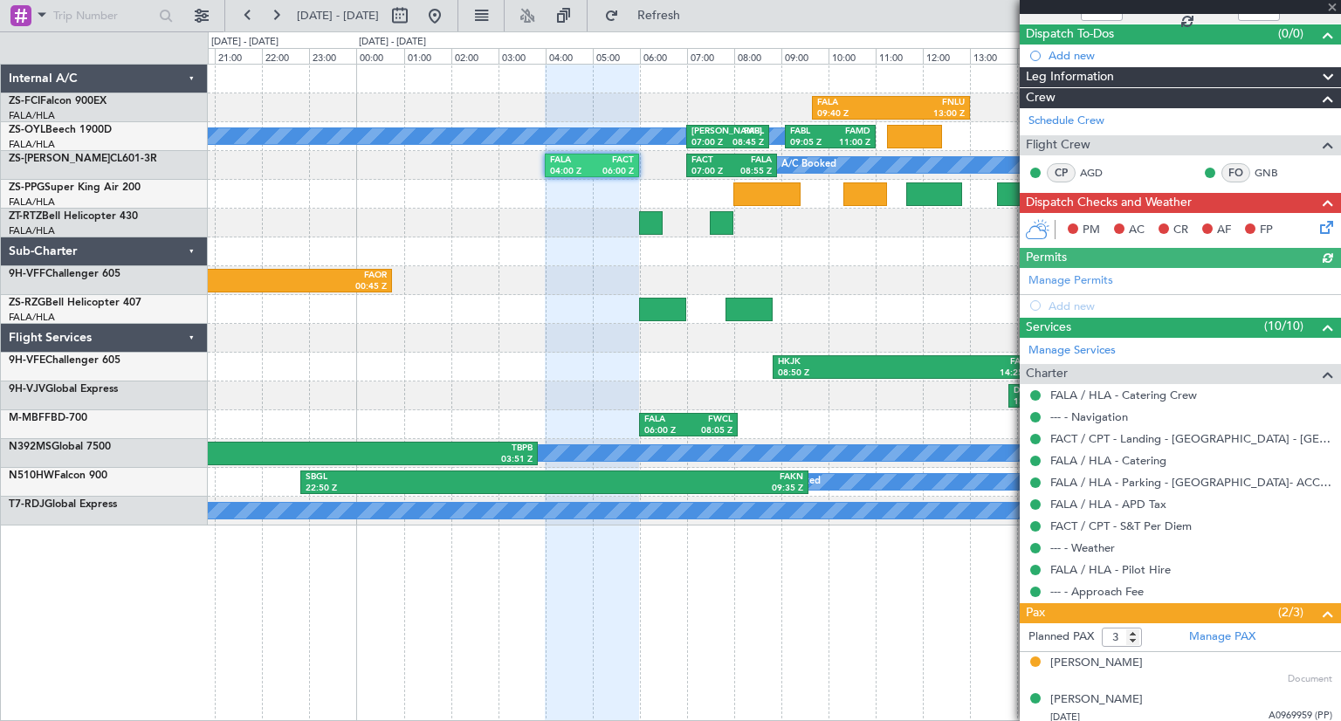
scroll to position [189, 0]
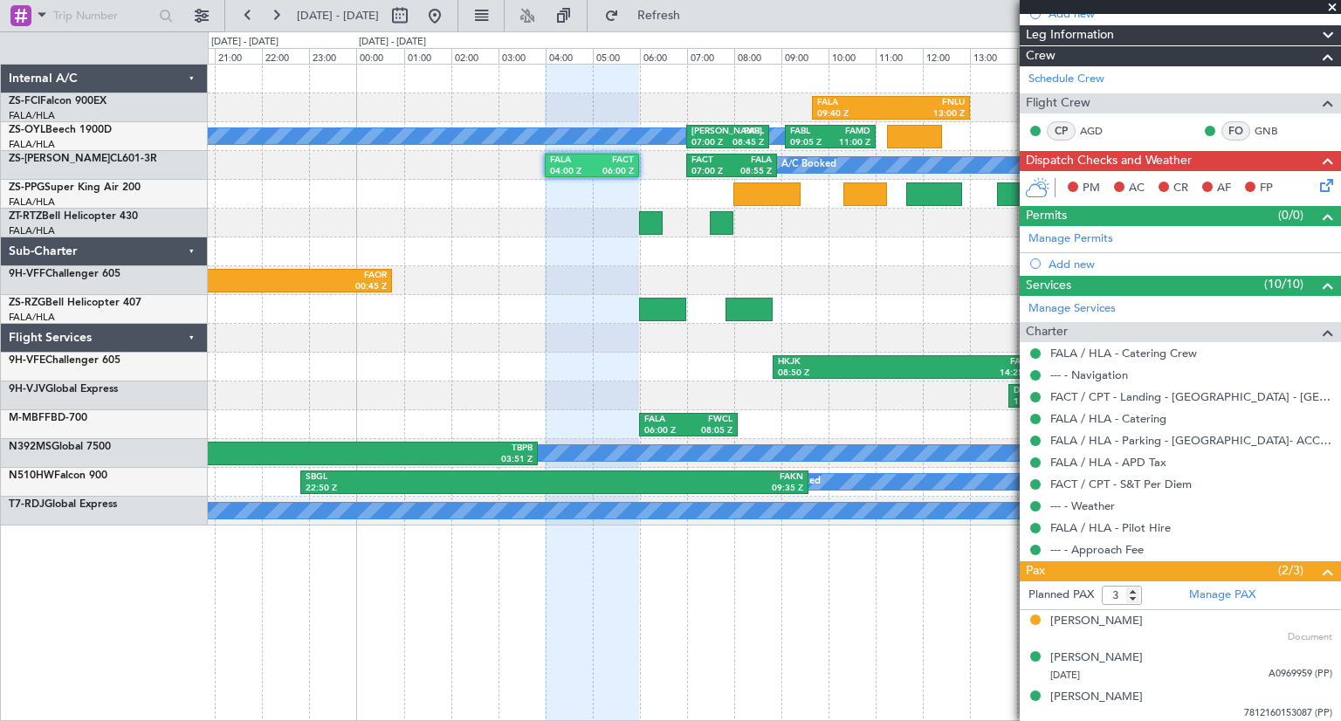
click at [1333, 8] on span at bounding box center [1331, 8] width 17 height 16
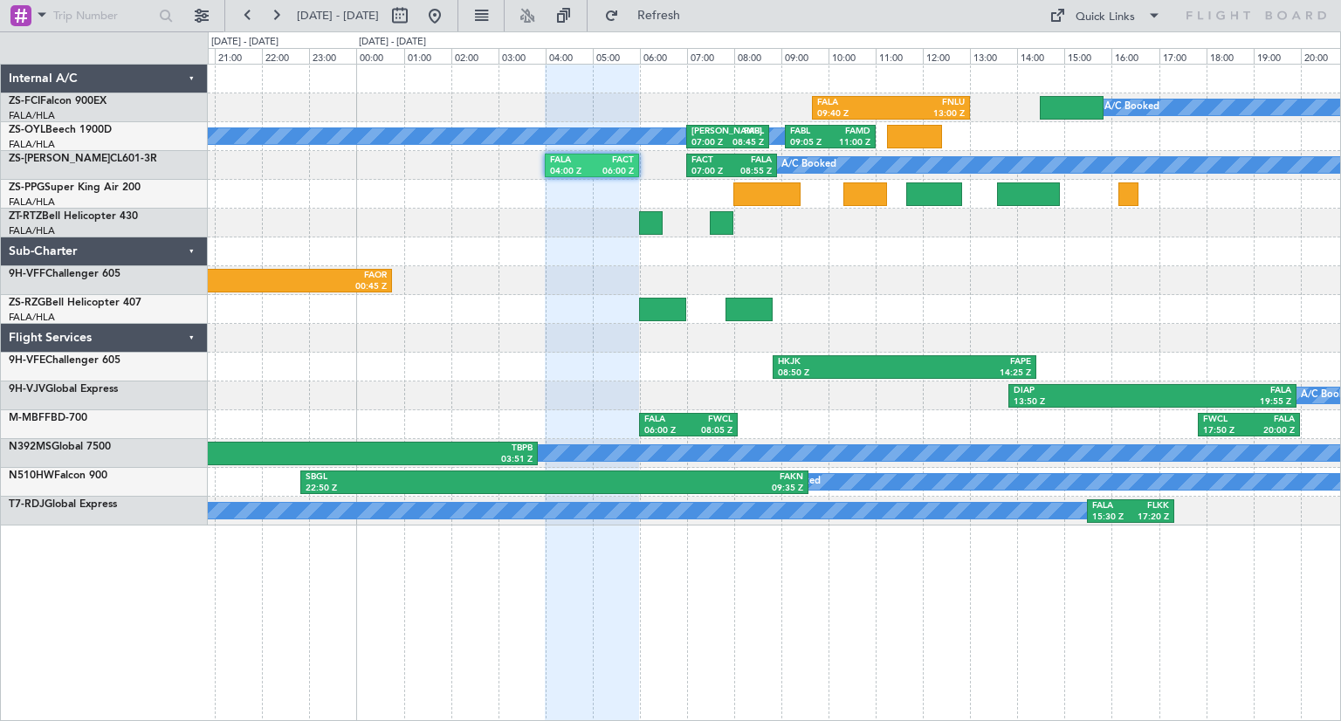
type input "0"
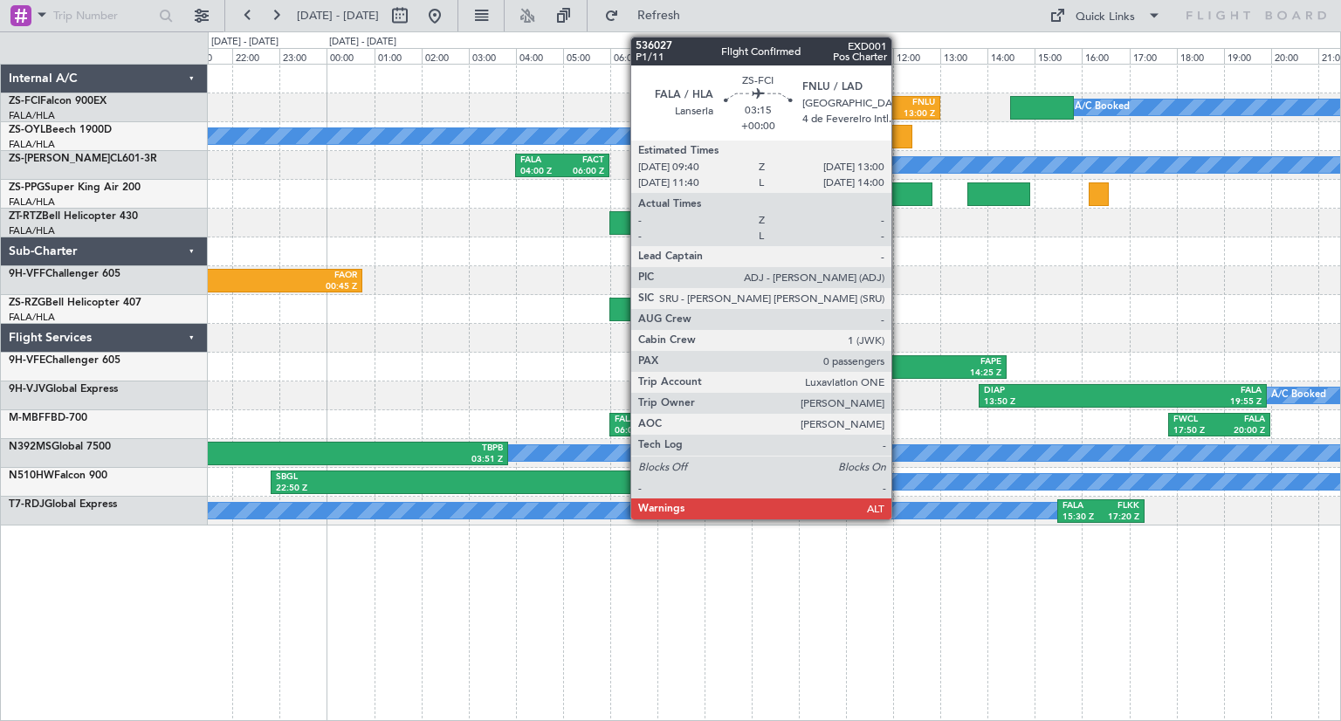
click at [899, 101] on div "FNLU" at bounding box center [897, 103] width 73 height 12
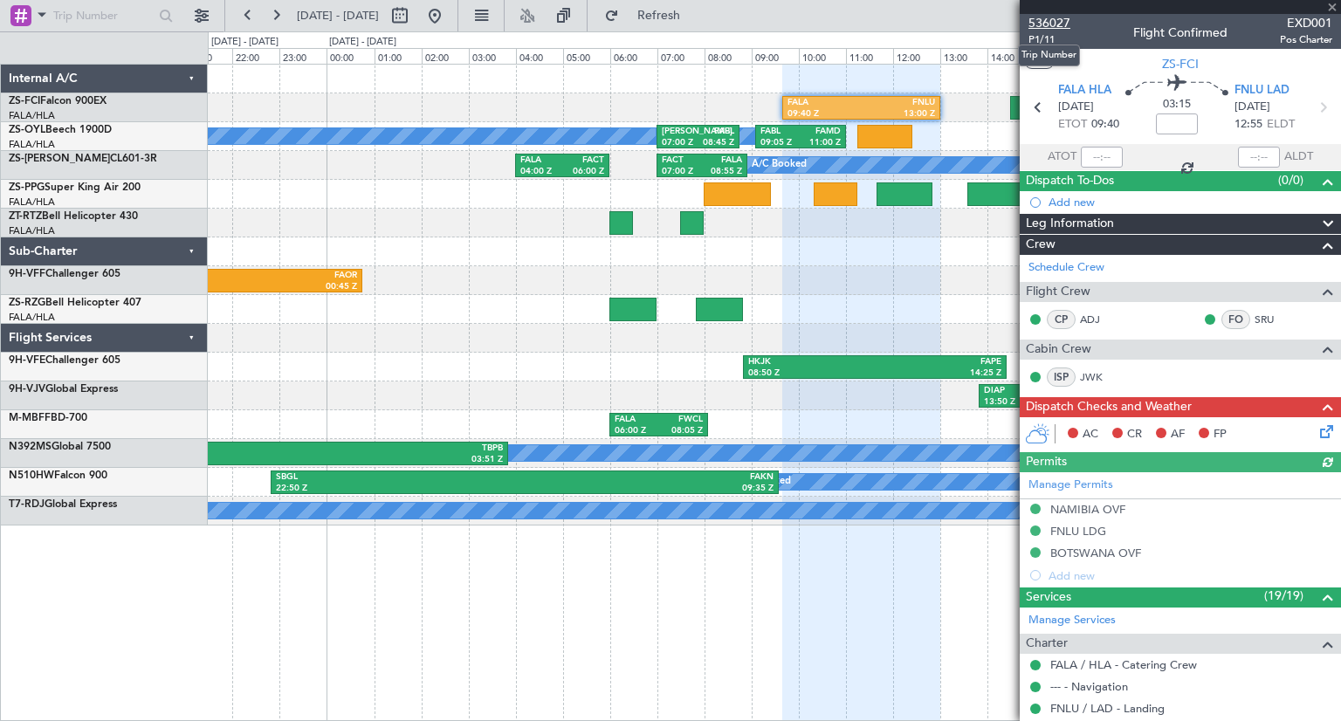
click at [1061, 23] on span "536027" at bounding box center [1049, 23] width 42 height 18
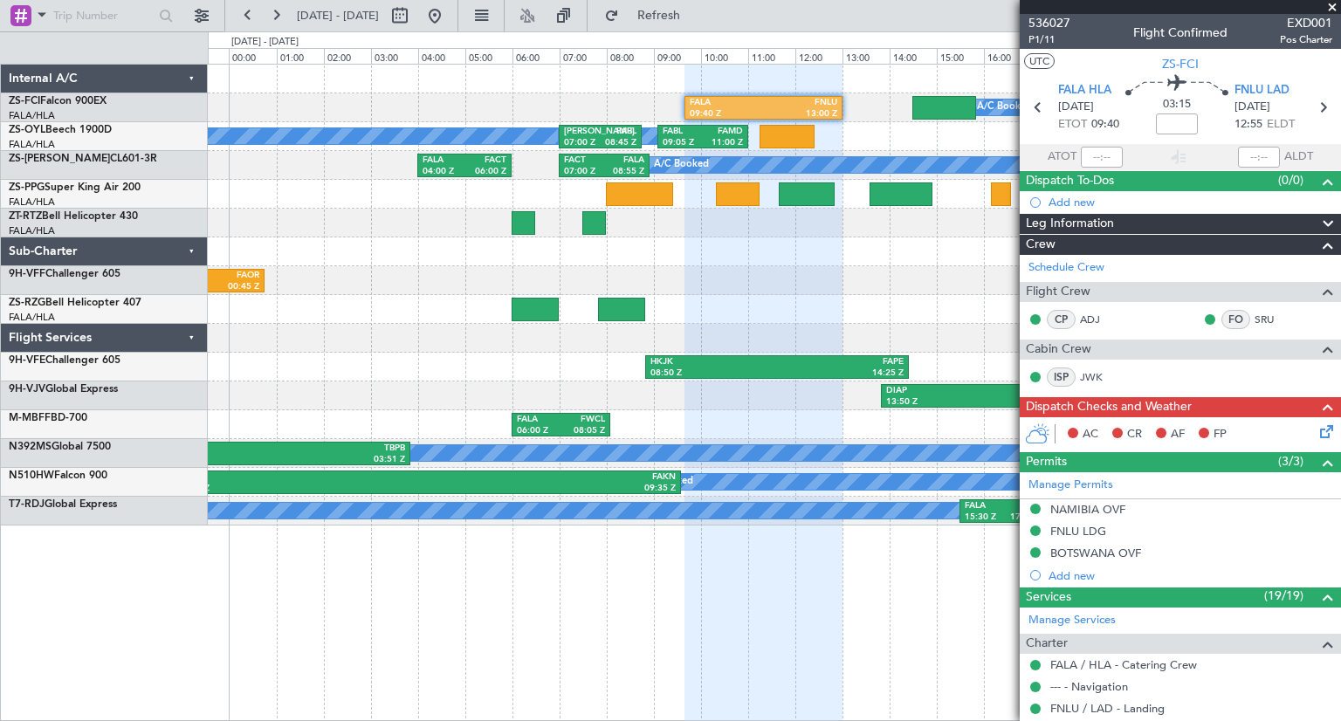
click at [814, 343] on div "A/C Booked A/C Booked A/C Booked FALA 09:40 Z FNLU 13:00 Z A/C Booked A/C Booke…" at bounding box center [774, 295] width 1132 height 461
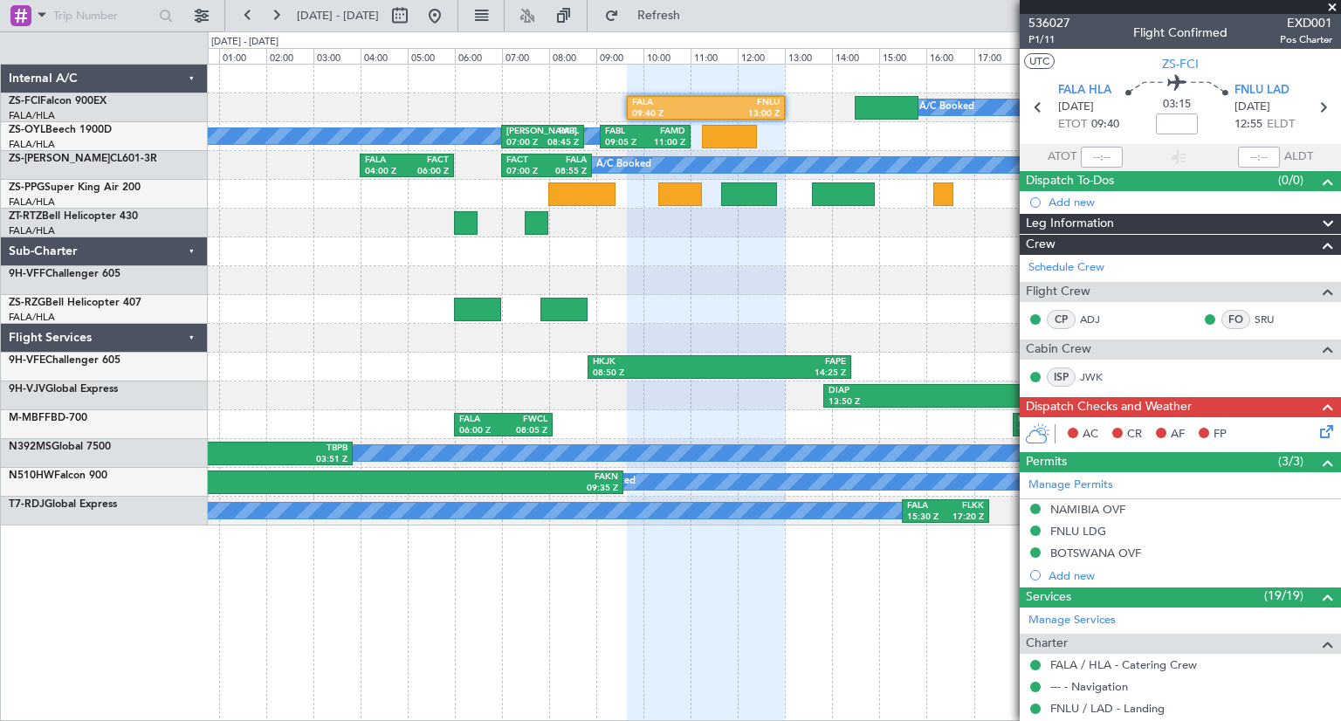
click at [838, 312] on div at bounding box center [774, 309] width 1132 height 29
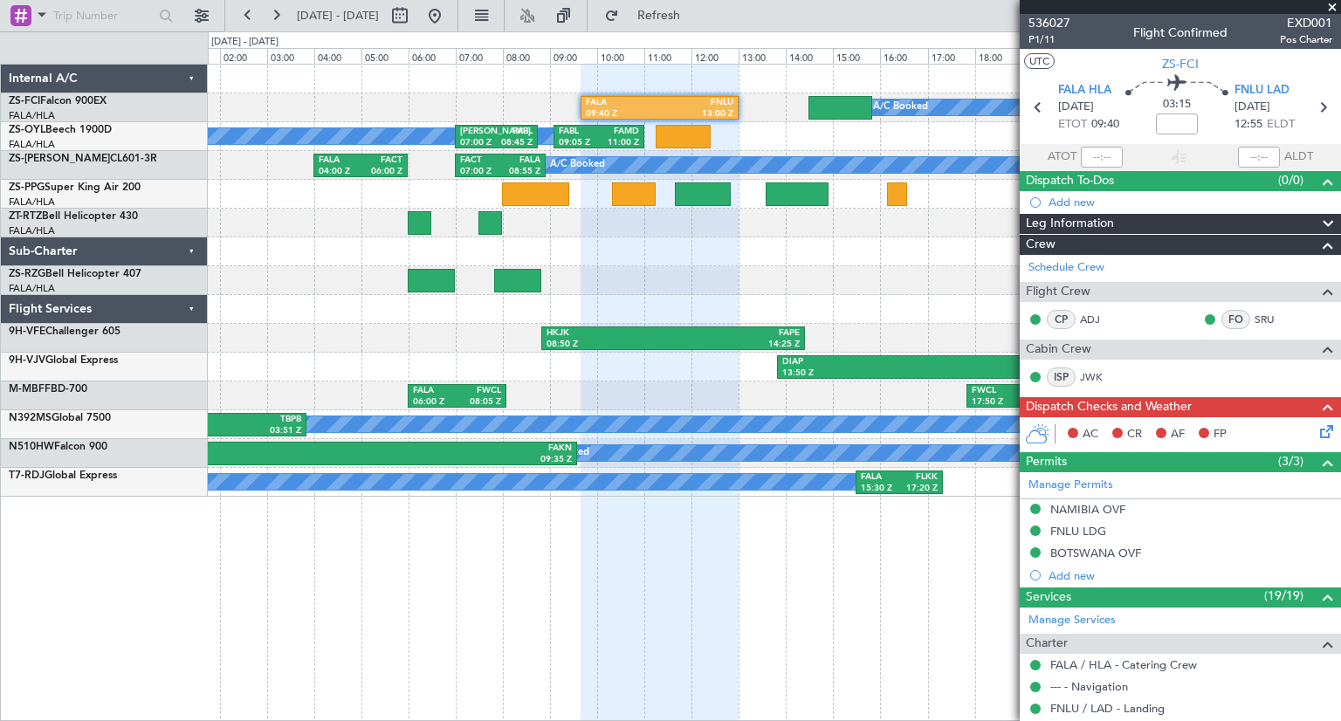
click at [897, 291] on div at bounding box center [774, 280] width 1132 height 29
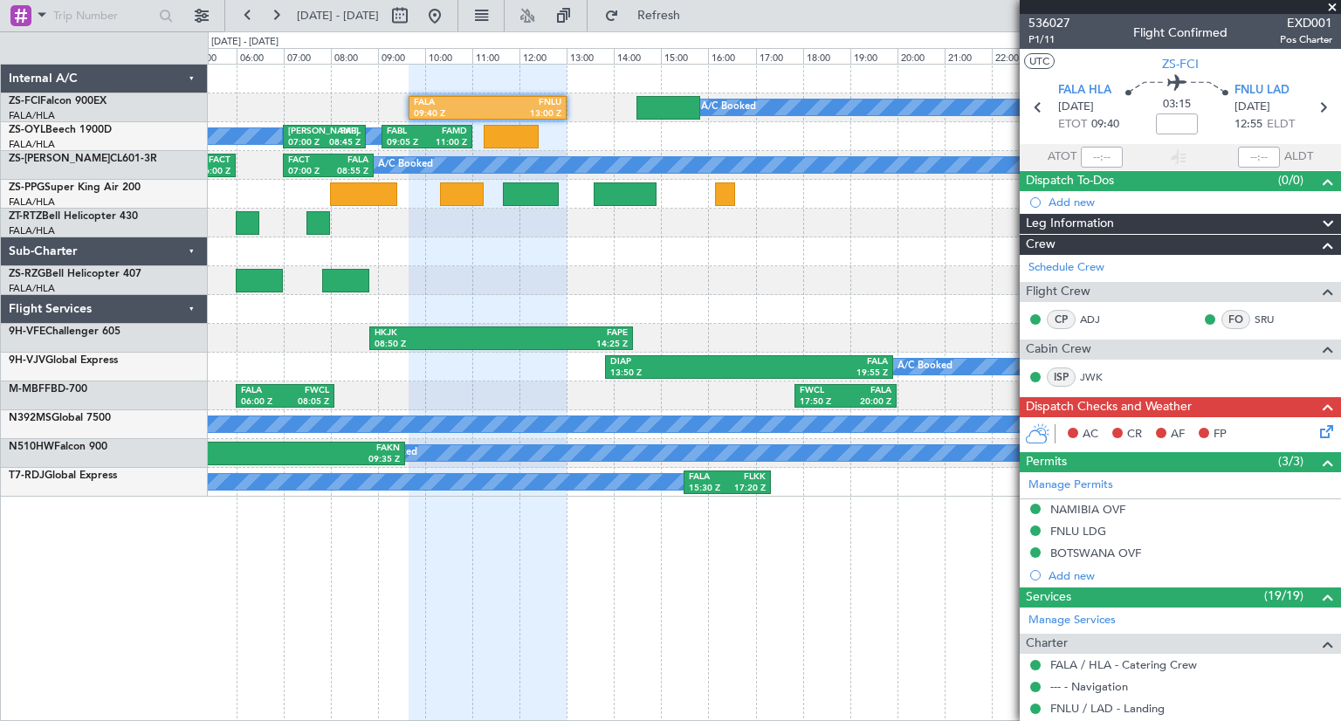
click at [814, 336] on div "A/C Booked A/C Booked A/C Booked FALA 09:40 Z FNLU 13:00 Z A/C Booked A/C Booke…" at bounding box center [774, 281] width 1132 height 432
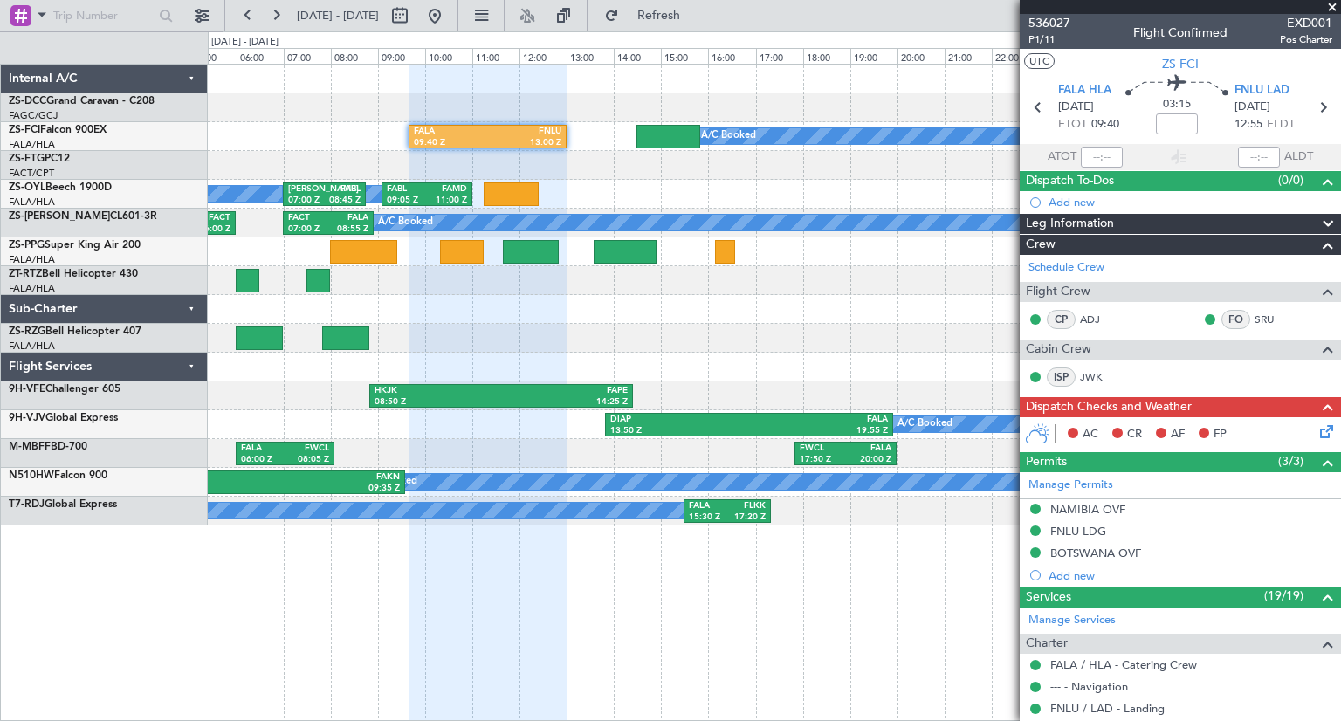
click at [1335, 7] on span at bounding box center [1331, 8] width 17 height 16
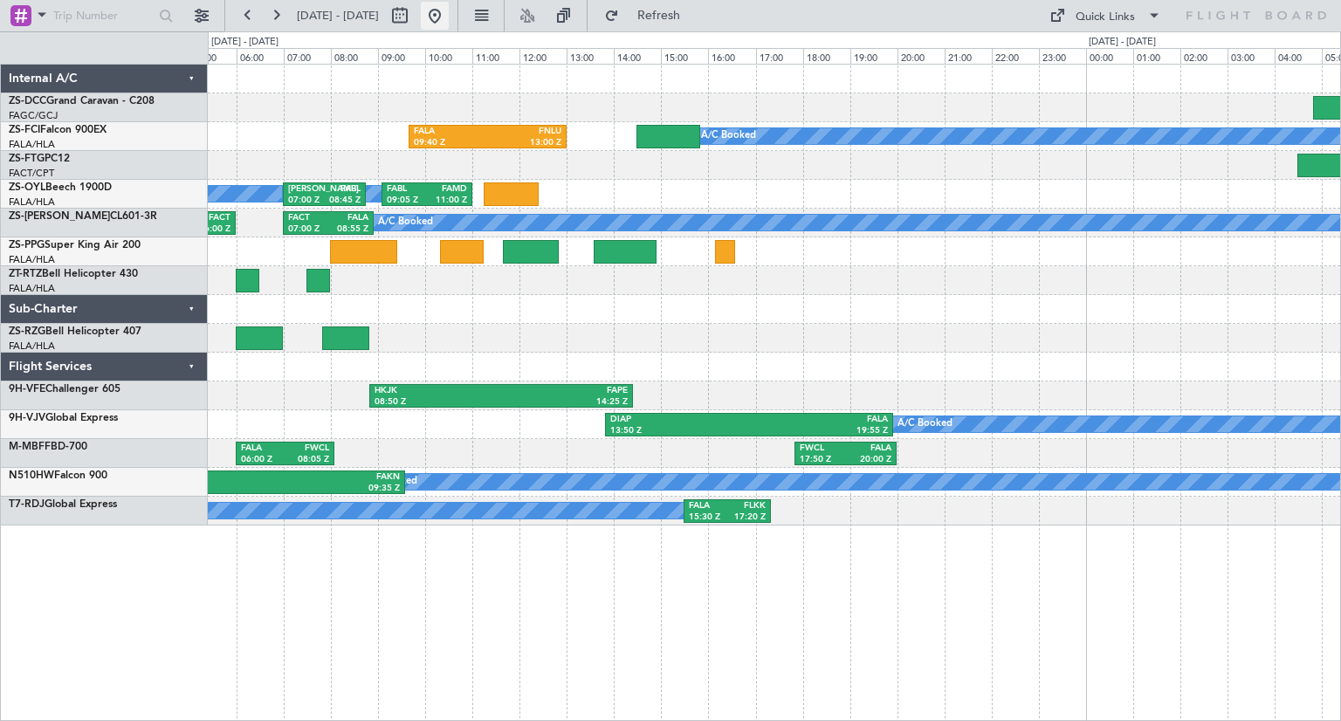
click at [449, 22] on button at bounding box center [435, 16] width 28 height 28
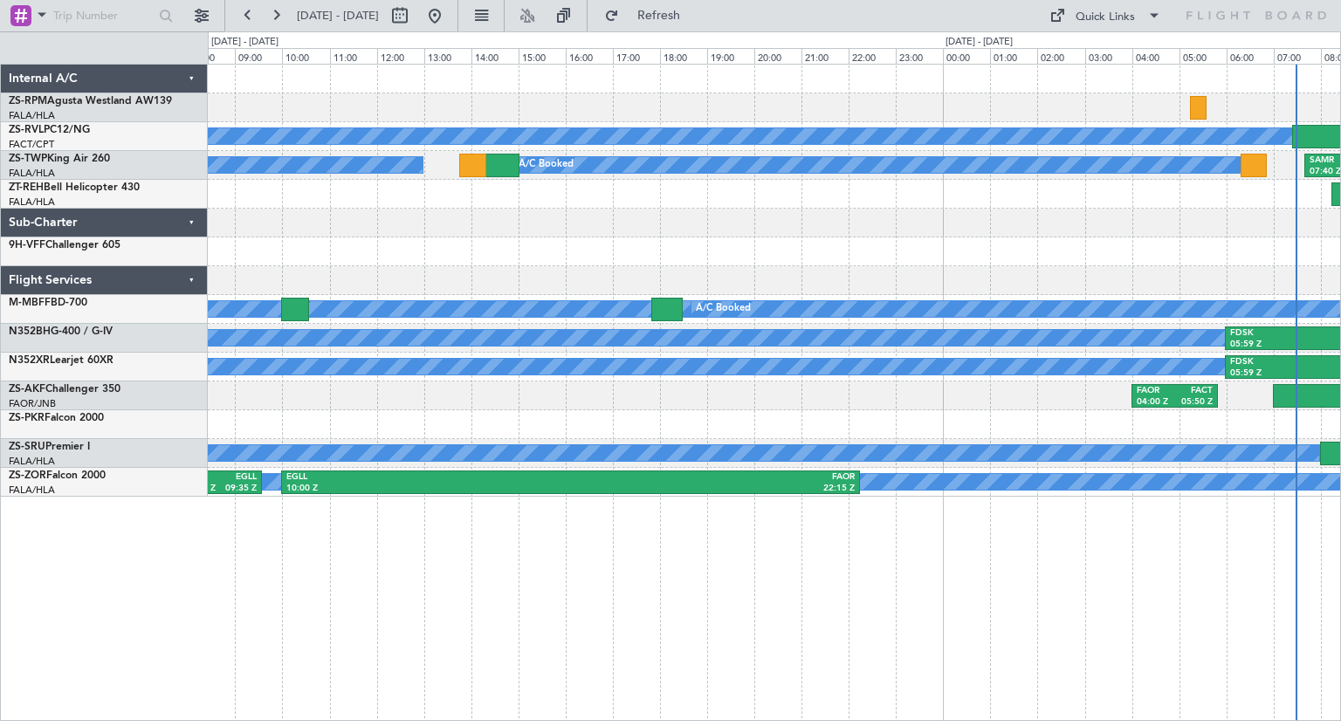
click at [1082, 608] on div "A/C Booked A/C Booked A/C Booked FALA 09:55 Z FACT 13:00 Z SAMR 07:40 Z FAOR 09…" at bounding box center [774, 392] width 1133 height 657
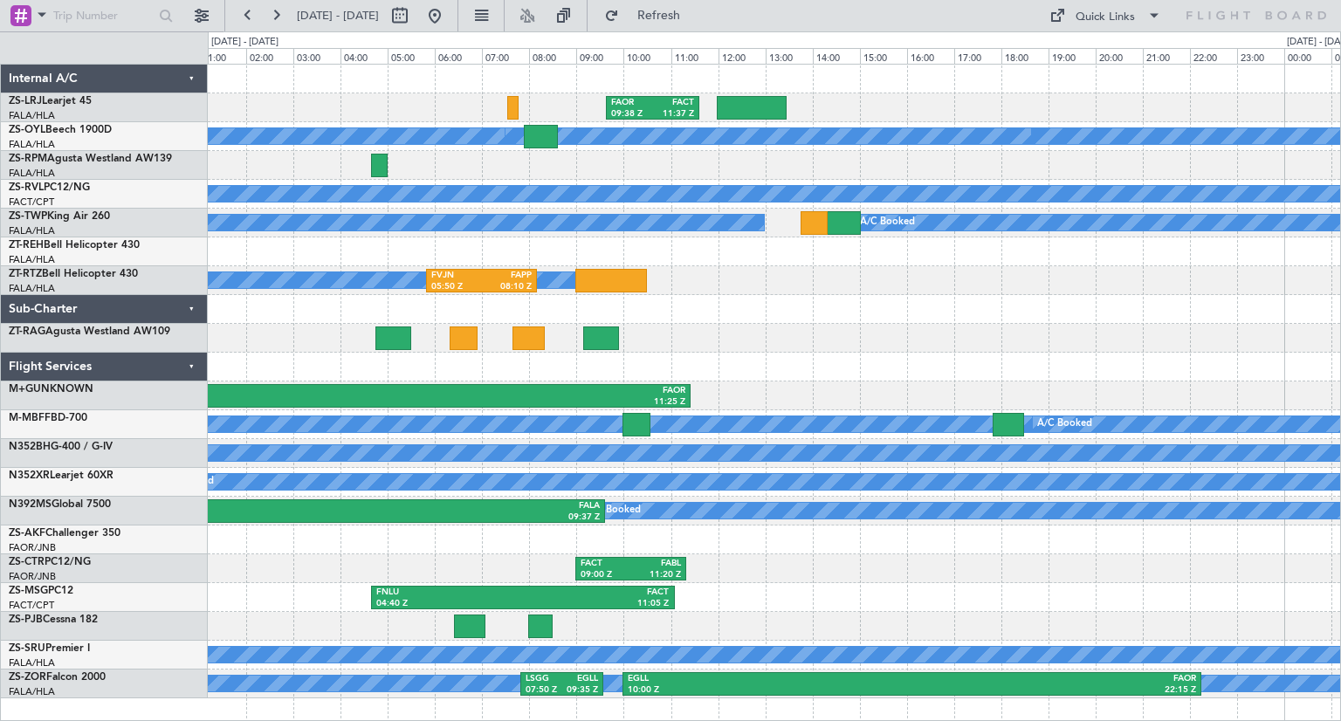
click at [886, 638] on div "FAOR 09:38 Z FACT 11:37 Z A/C Booked A/C Booked A/C Booked A/C Booked A/C Booke…" at bounding box center [774, 392] width 1133 height 657
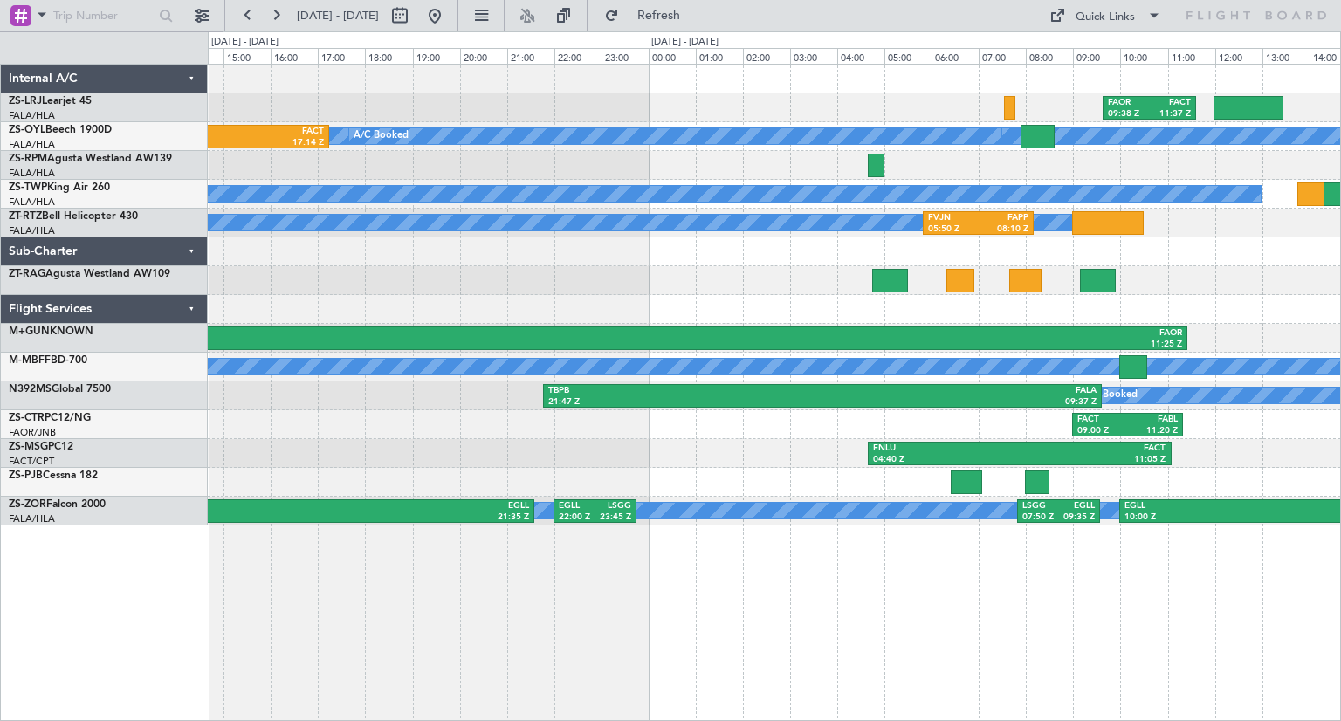
click at [1047, 598] on div "FAOR 09:38 Z FACT 11:37 Z A/C Booked A/C Booked A/C Booked A/C Booked A/C Booke…" at bounding box center [774, 392] width 1133 height 657
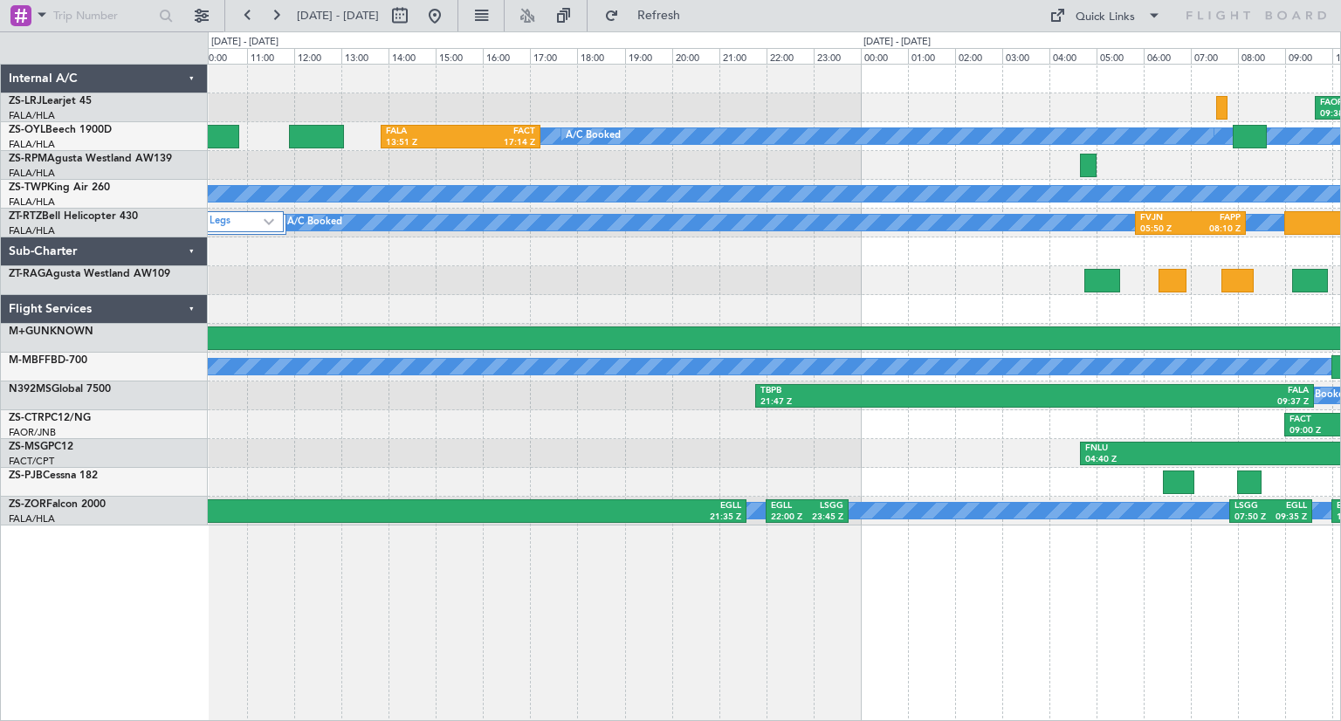
click at [1088, 622] on div "FAOR 09:38 Z FACT 11:37 Z A/C Booked A/C Booked A/C Booked A/C Booked A/C Booke…" at bounding box center [774, 392] width 1133 height 657
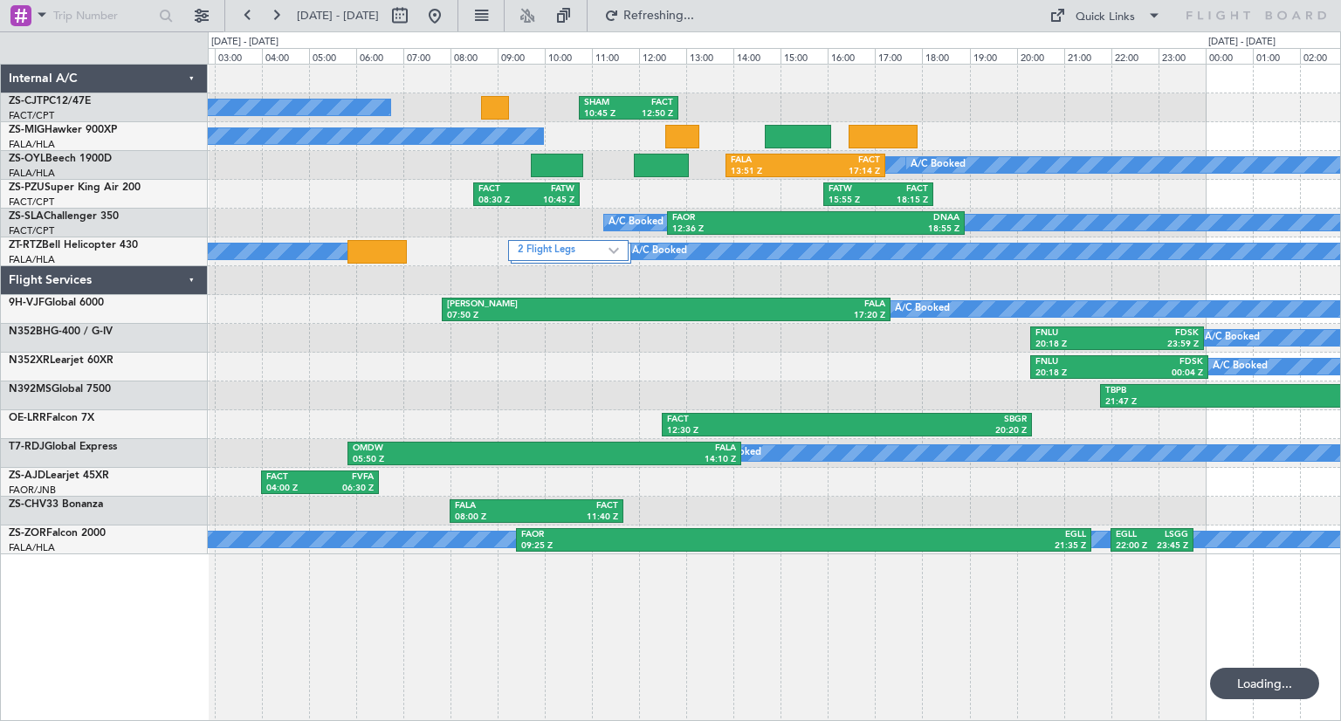
click at [869, 371] on div "A/C Booked FNLU 20:18 Z FDSK 00:04 Z" at bounding box center [774, 367] width 1132 height 29
click at [449, 17] on button at bounding box center [435, 16] width 28 height 28
